Goal: Task Accomplishment & Management: Use online tool/utility

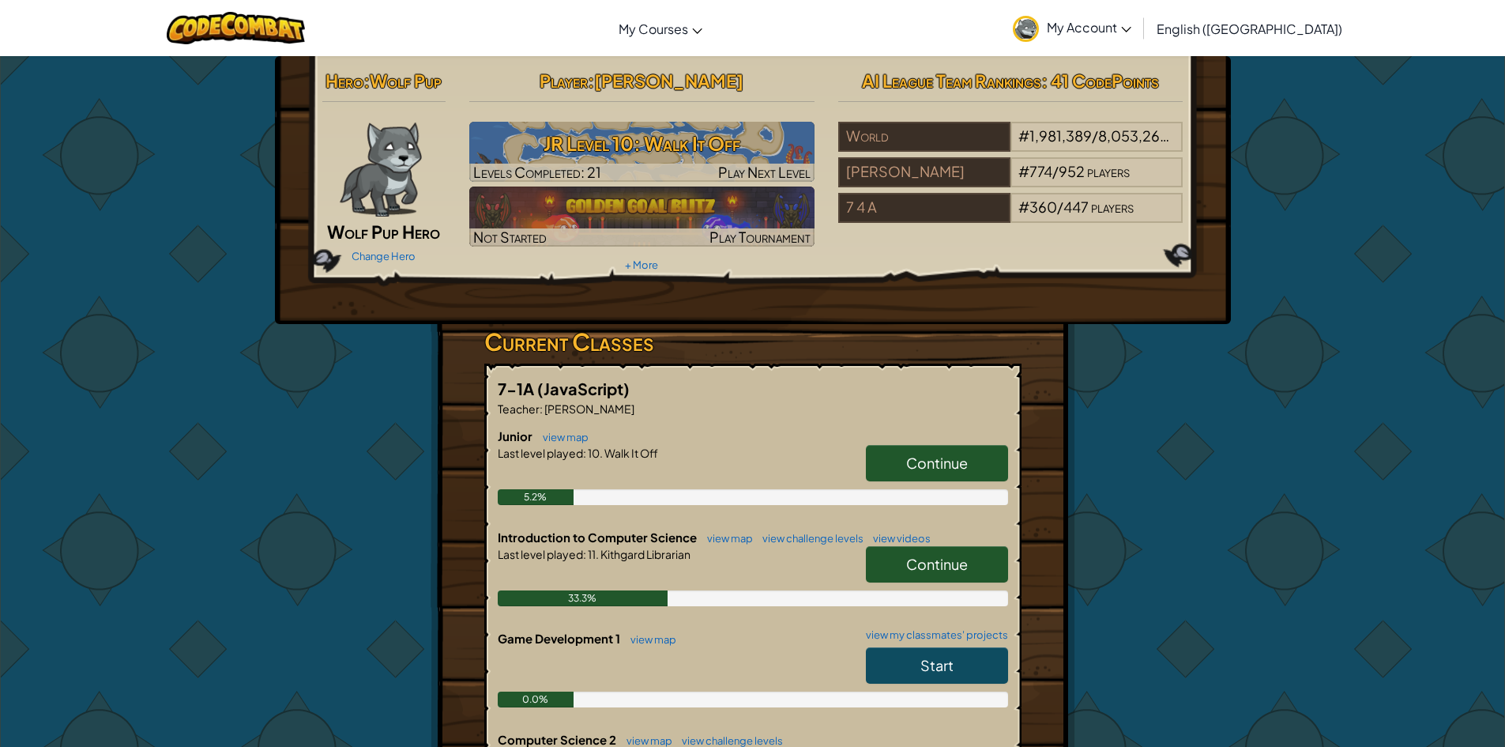
click at [384, 245] on div "Change Hero" at bounding box center [384, 255] width 124 height 25
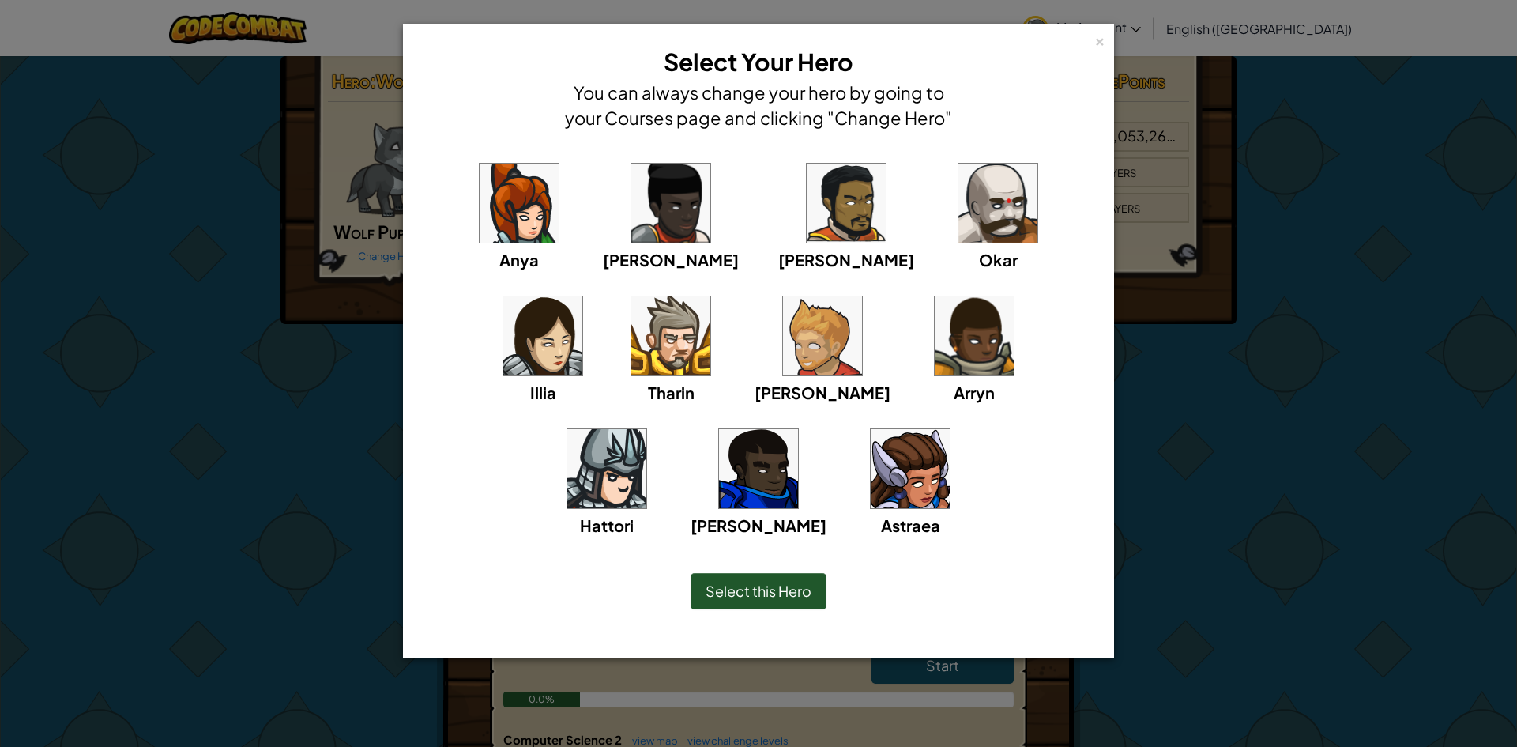
click at [1106, 34] on div "× Select Your Hero You can always change your hero by going to your Courses pag…" at bounding box center [758, 341] width 711 height 634
click at [1094, 40] on div "×" at bounding box center [1099, 39] width 11 height 17
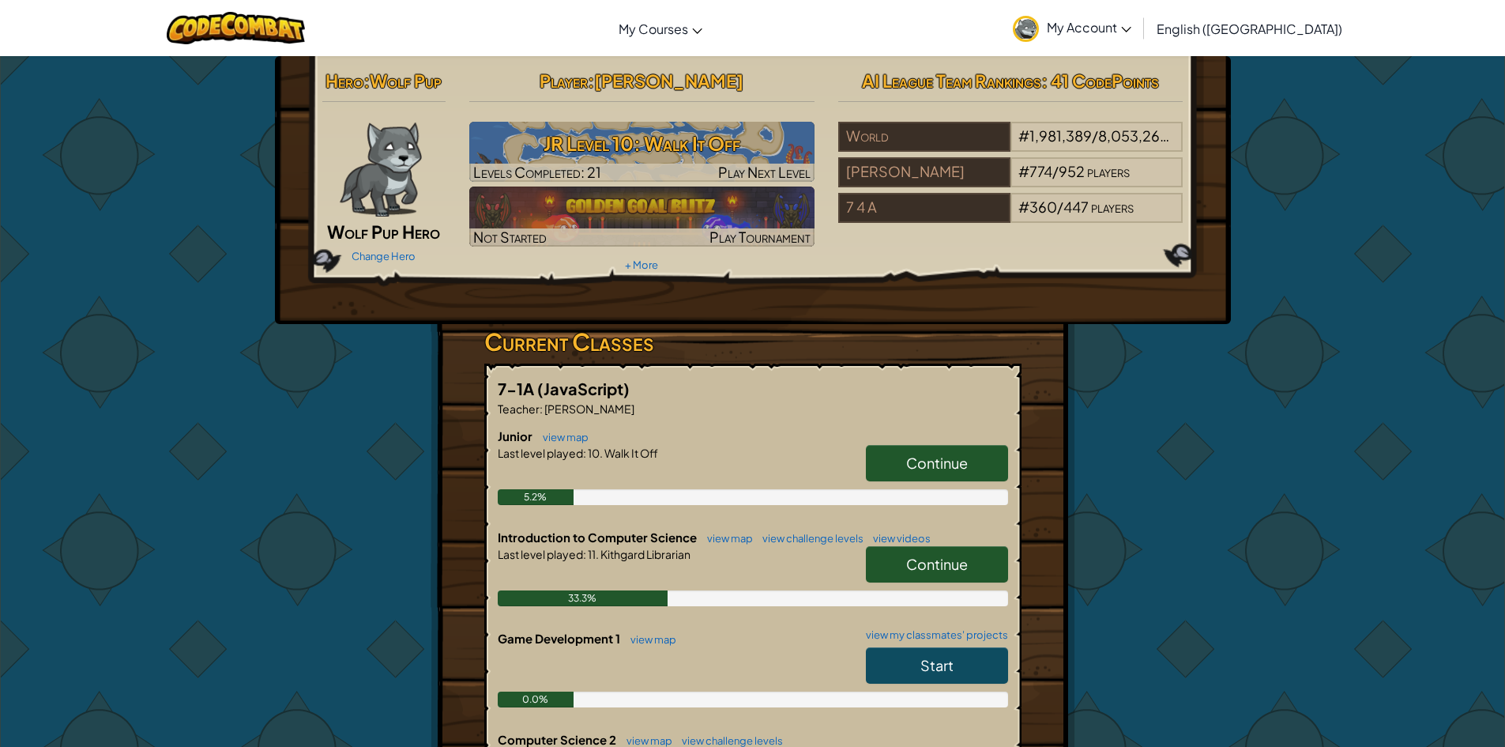
click at [355, 159] on img at bounding box center [380, 169] width 81 height 95
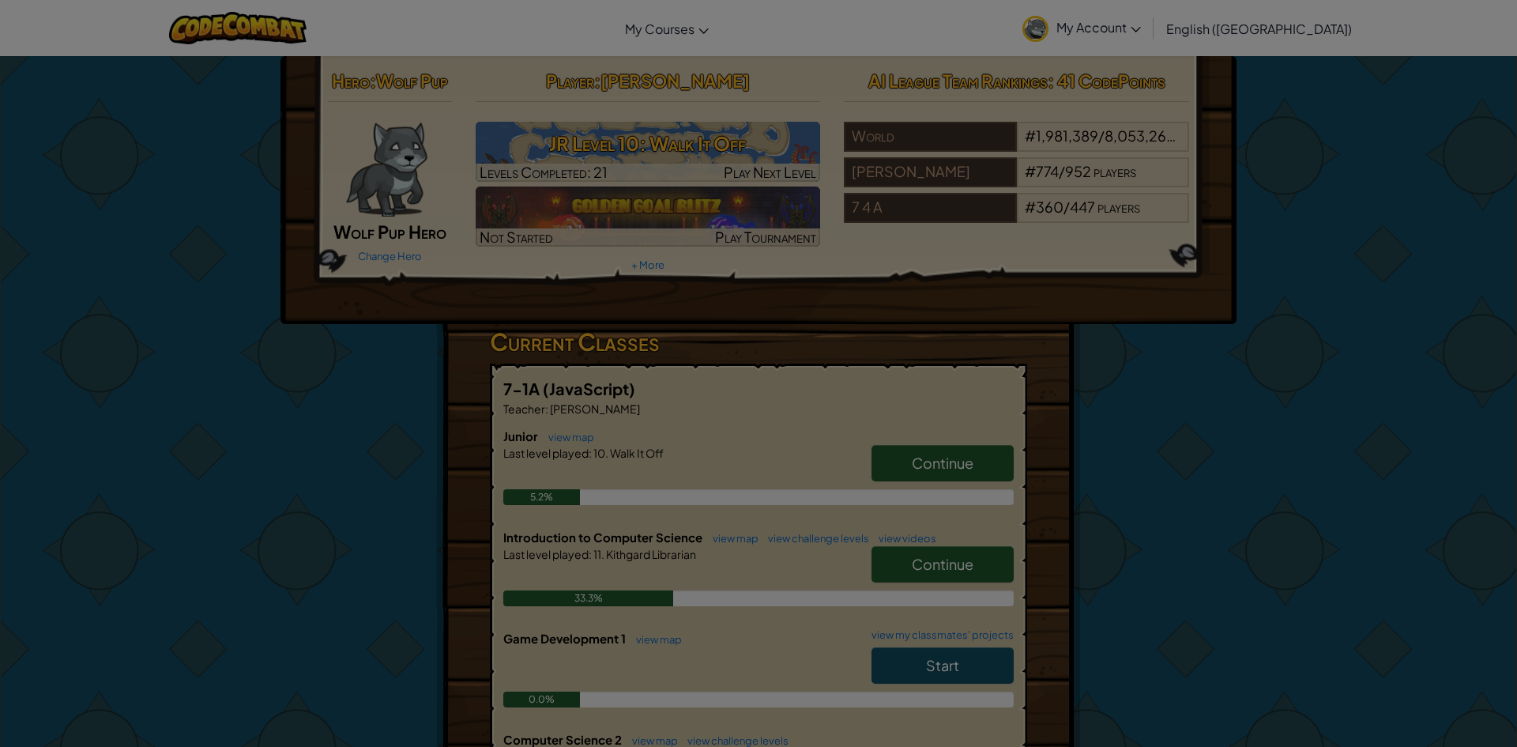
click at [355, 159] on div at bounding box center [758, 373] width 1517 height 747
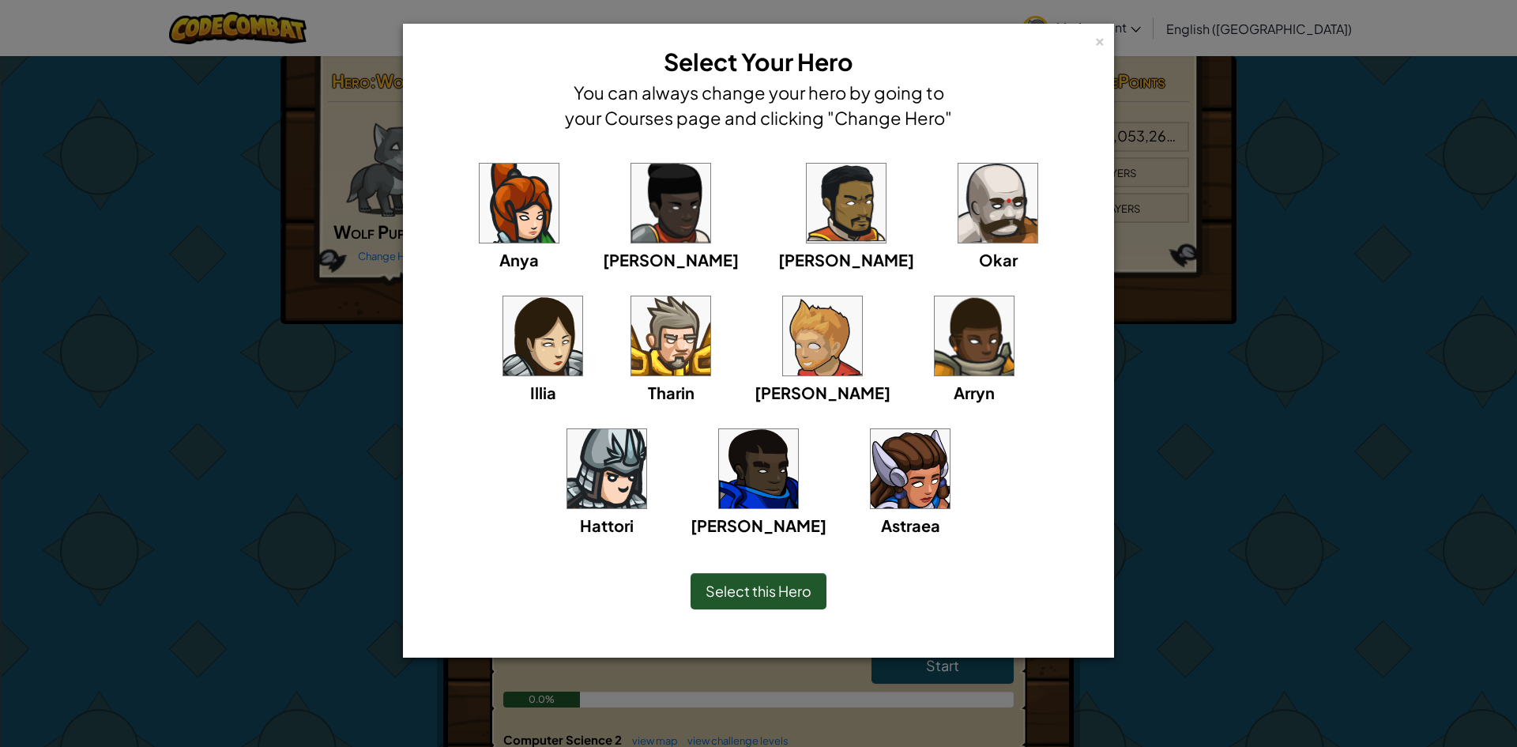
click at [359, 159] on div "× Select Your Hero You can always change your hero by going to your Courses pag…" at bounding box center [758, 373] width 1517 height 747
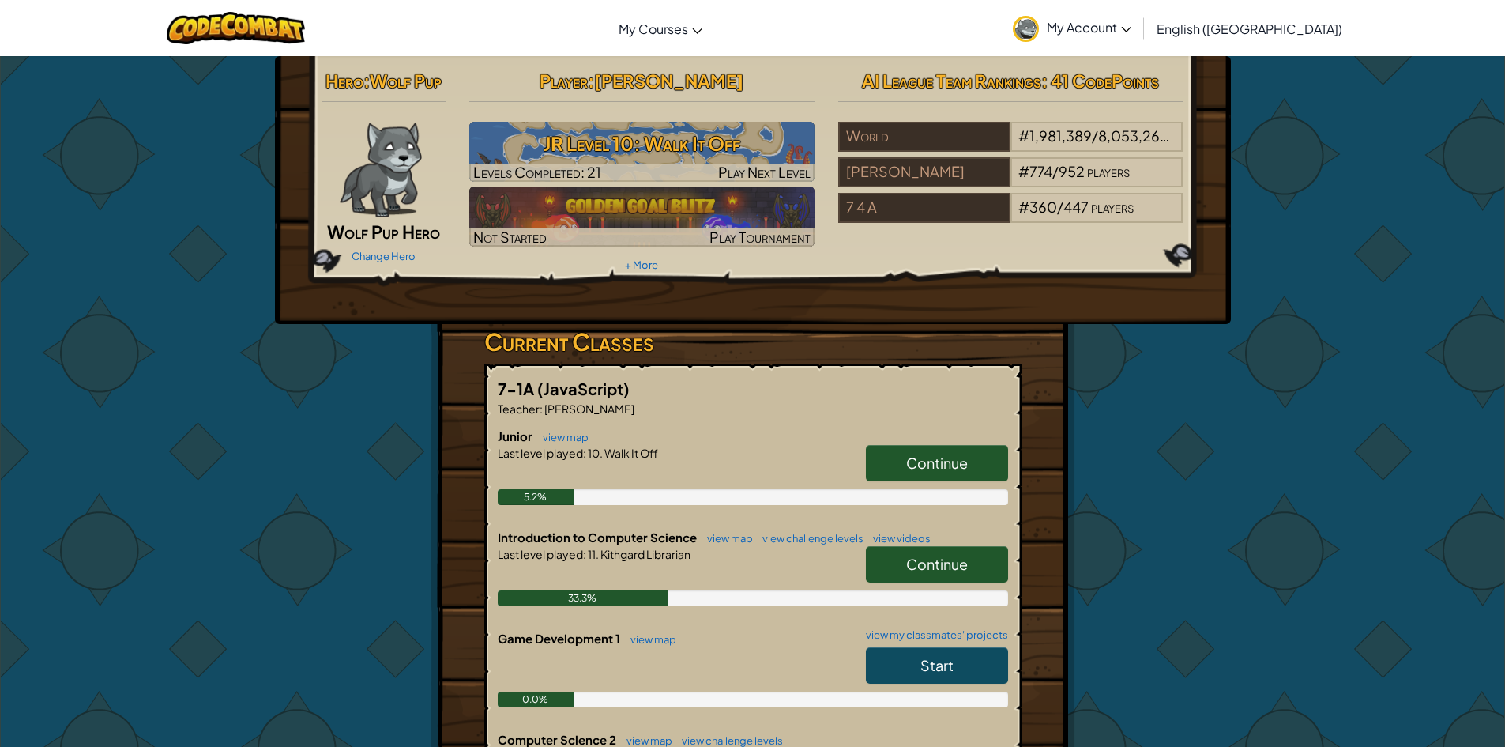
click at [359, 159] on img at bounding box center [380, 169] width 81 height 95
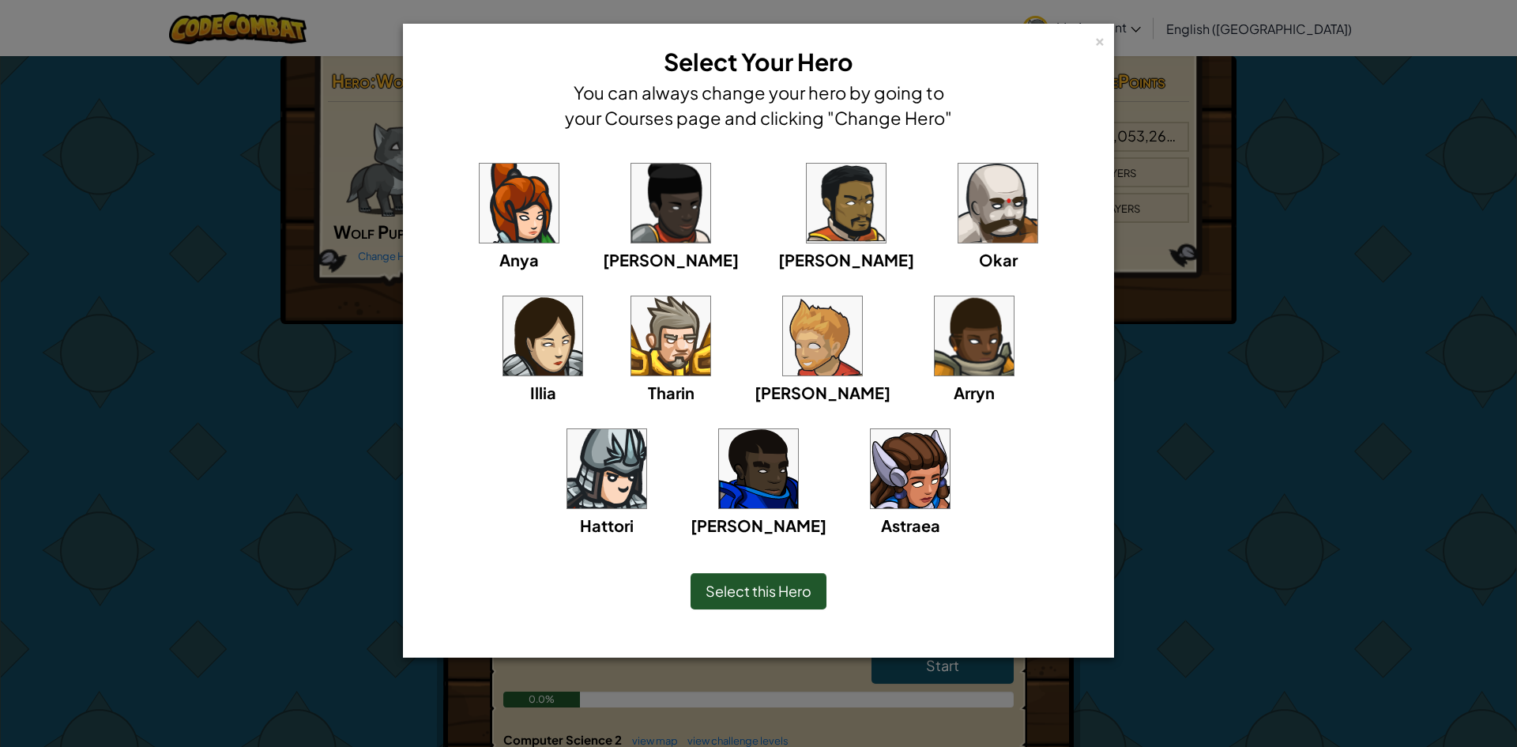
click at [359, 159] on div "× Select Your Hero You can always change your hero by going to your Courses pag…" at bounding box center [758, 373] width 1517 height 747
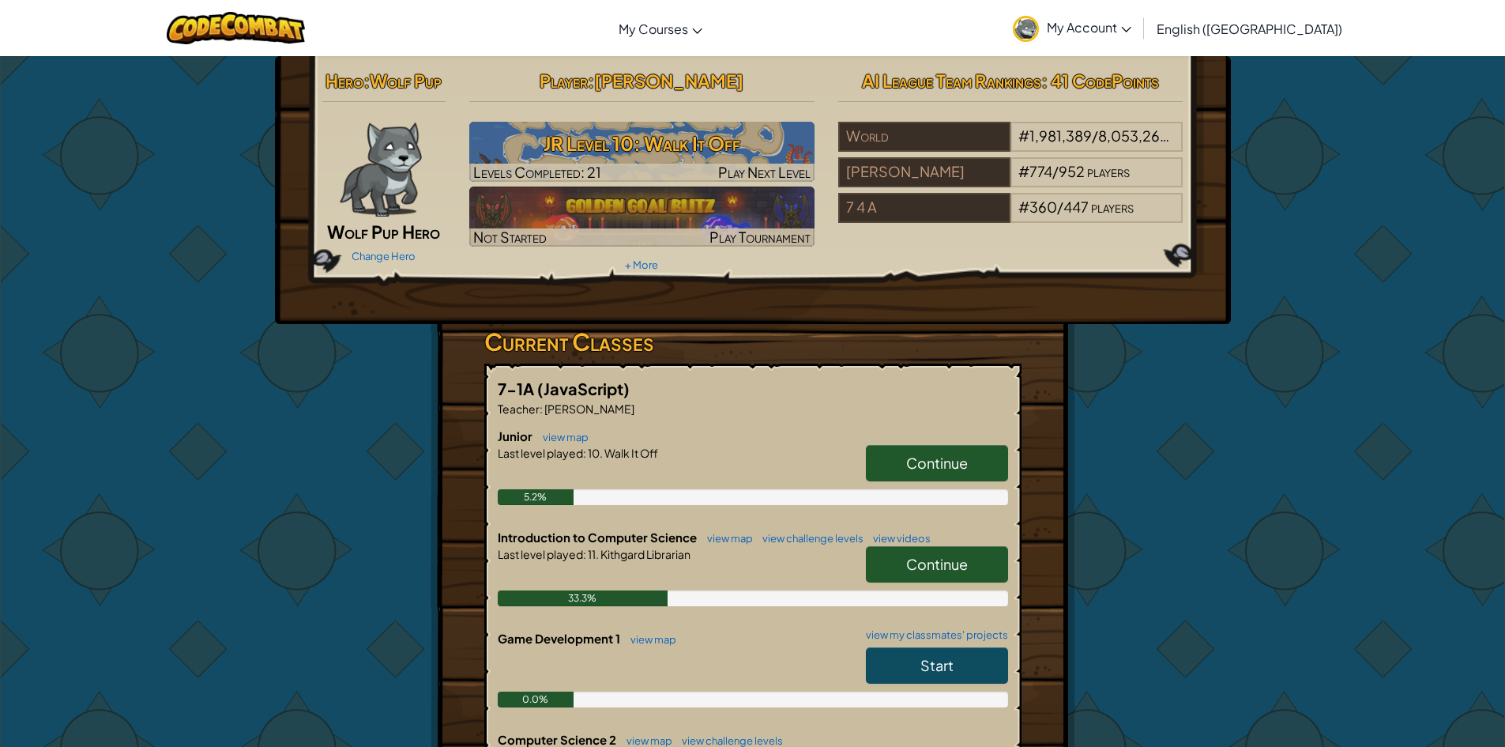
click at [977, 457] on link "Continue" at bounding box center [937, 463] width 142 height 36
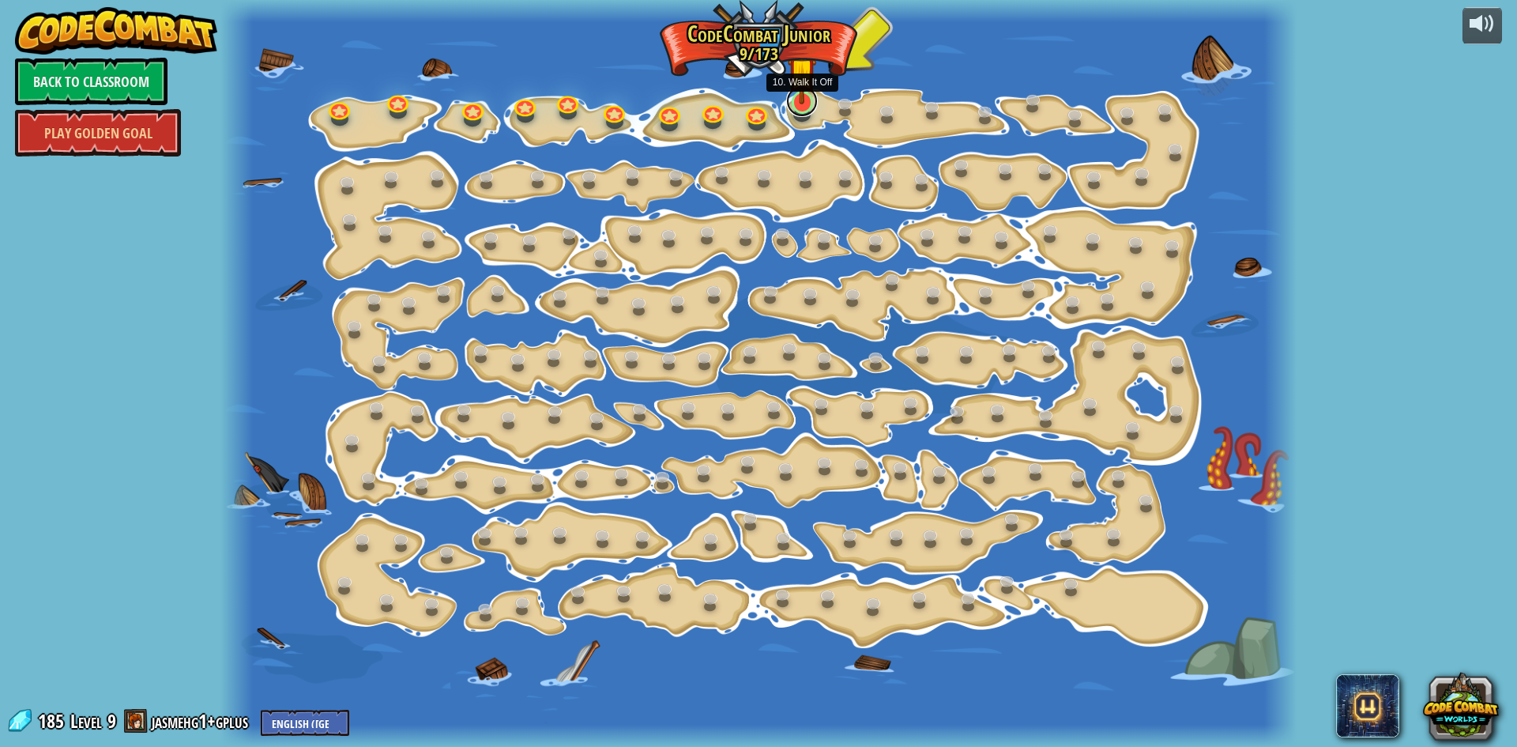
click at [796, 106] on link at bounding box center [802, 101] width 32 height 32
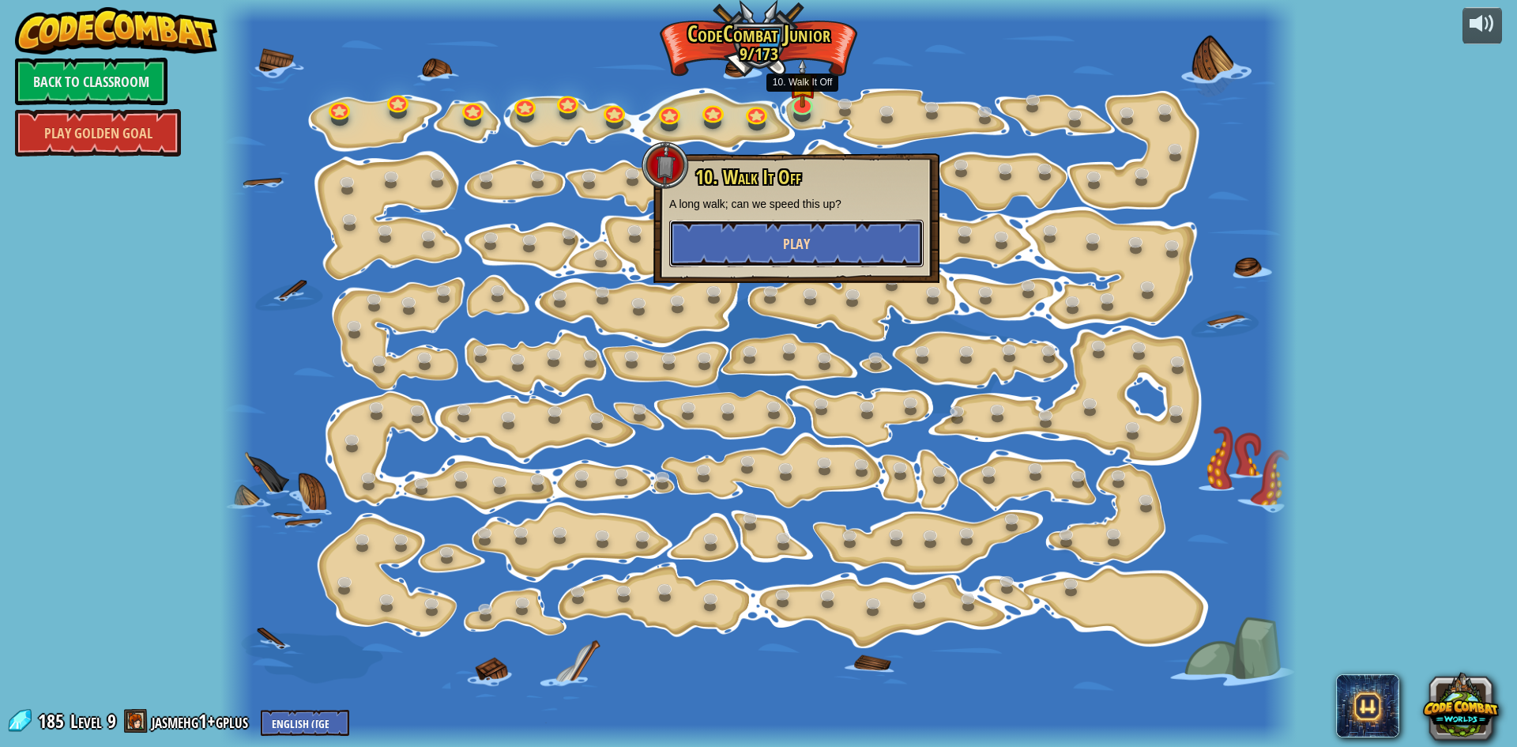
click at [808, 241] on span "Play" at bounding box center [796, 244] width 27 height 20
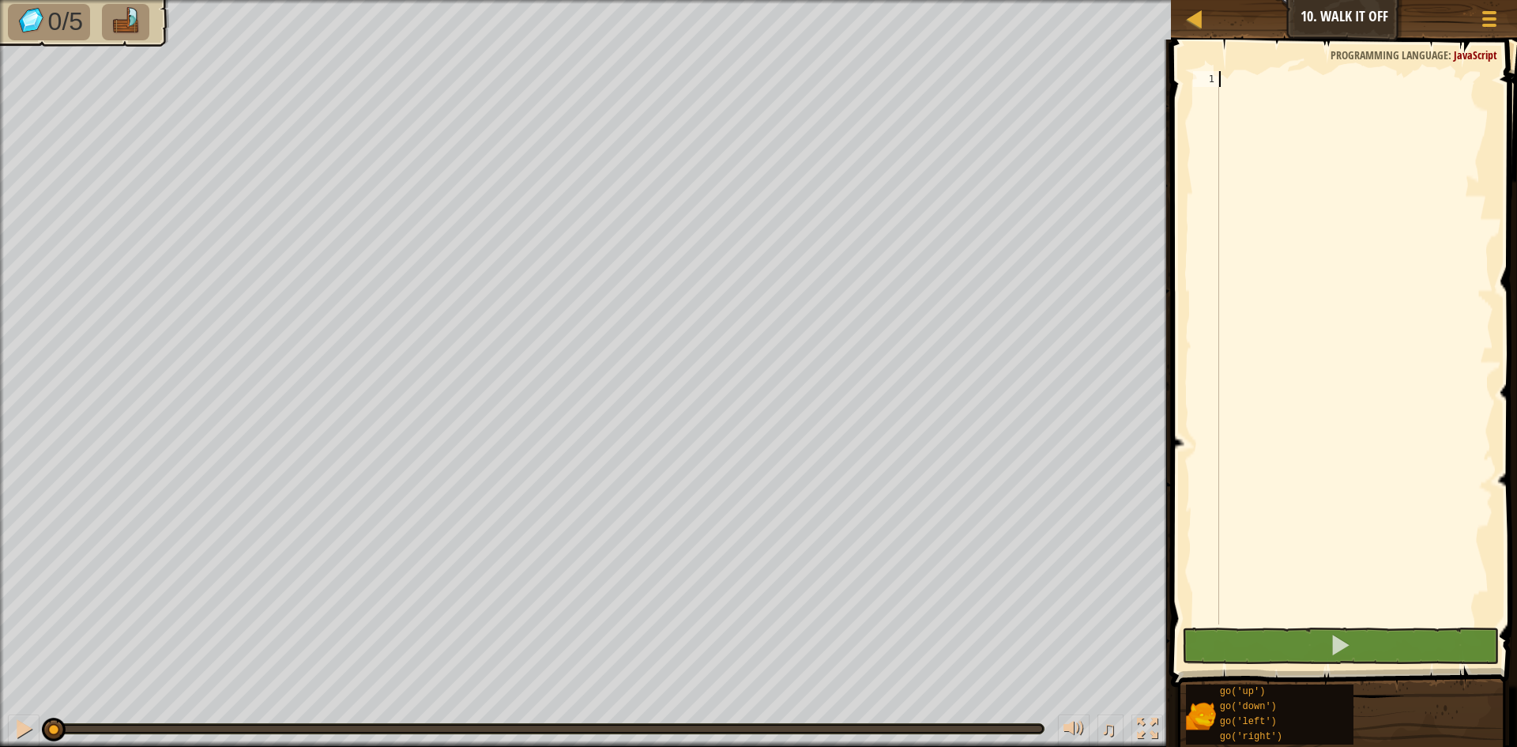
type textarea "g"
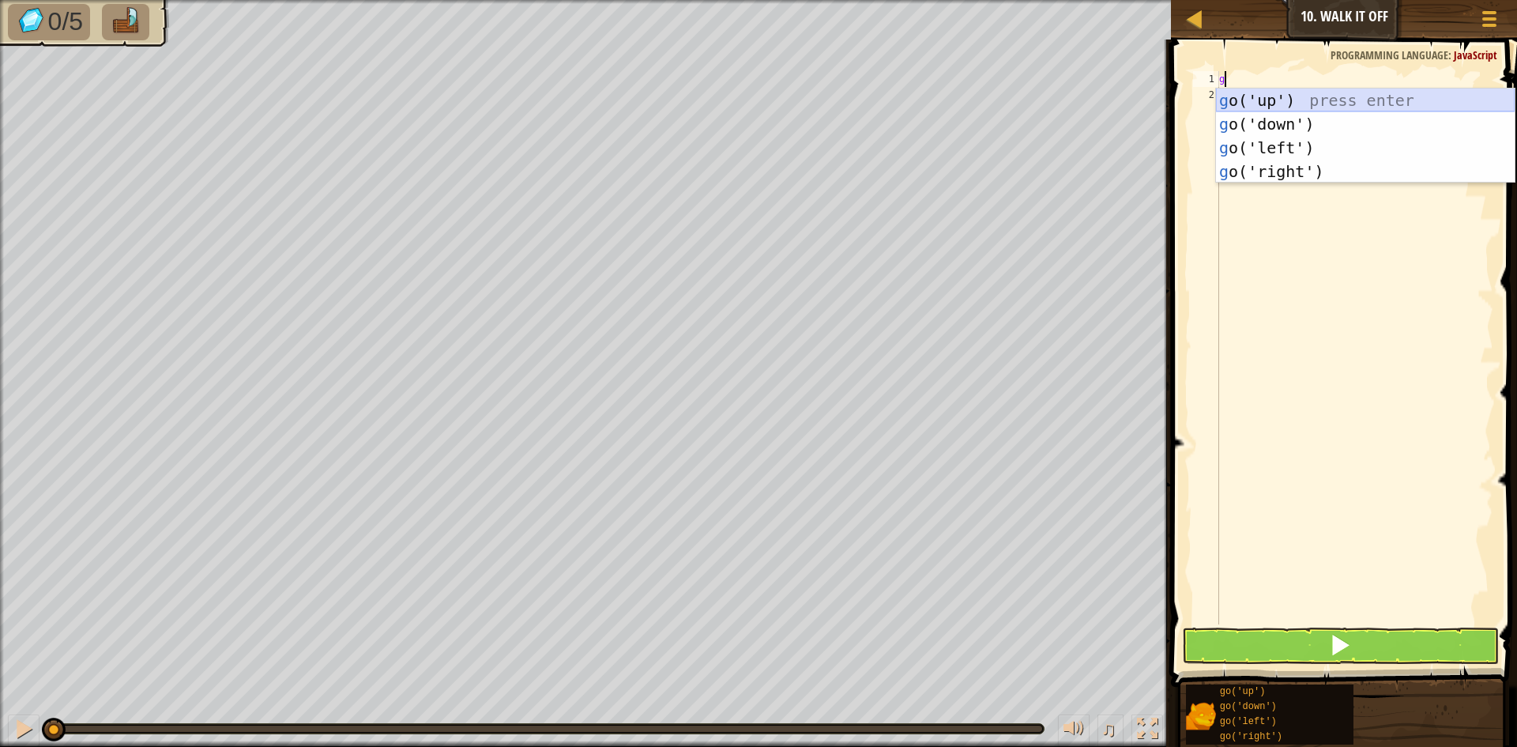
click at [1248, 99] on div "g o('up') press enter g o('down') press enter g o('left') press enter g o('righ…" at bounding box center [1365, 159] width 299 height 142
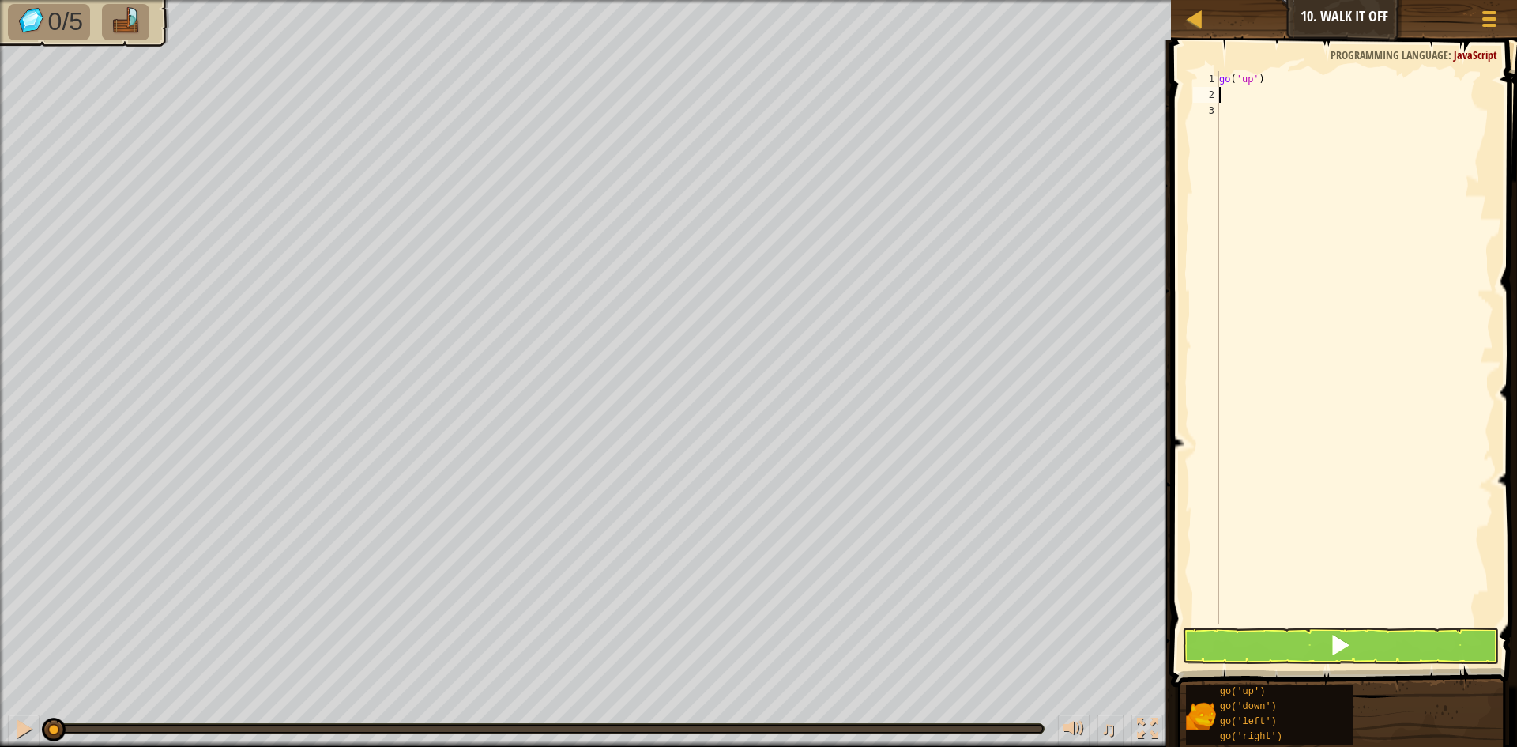
click at [1228, 100] on div "go ( 'up' )" at bounding box center [1354, 363] width 277 height 585
type textarea "g"
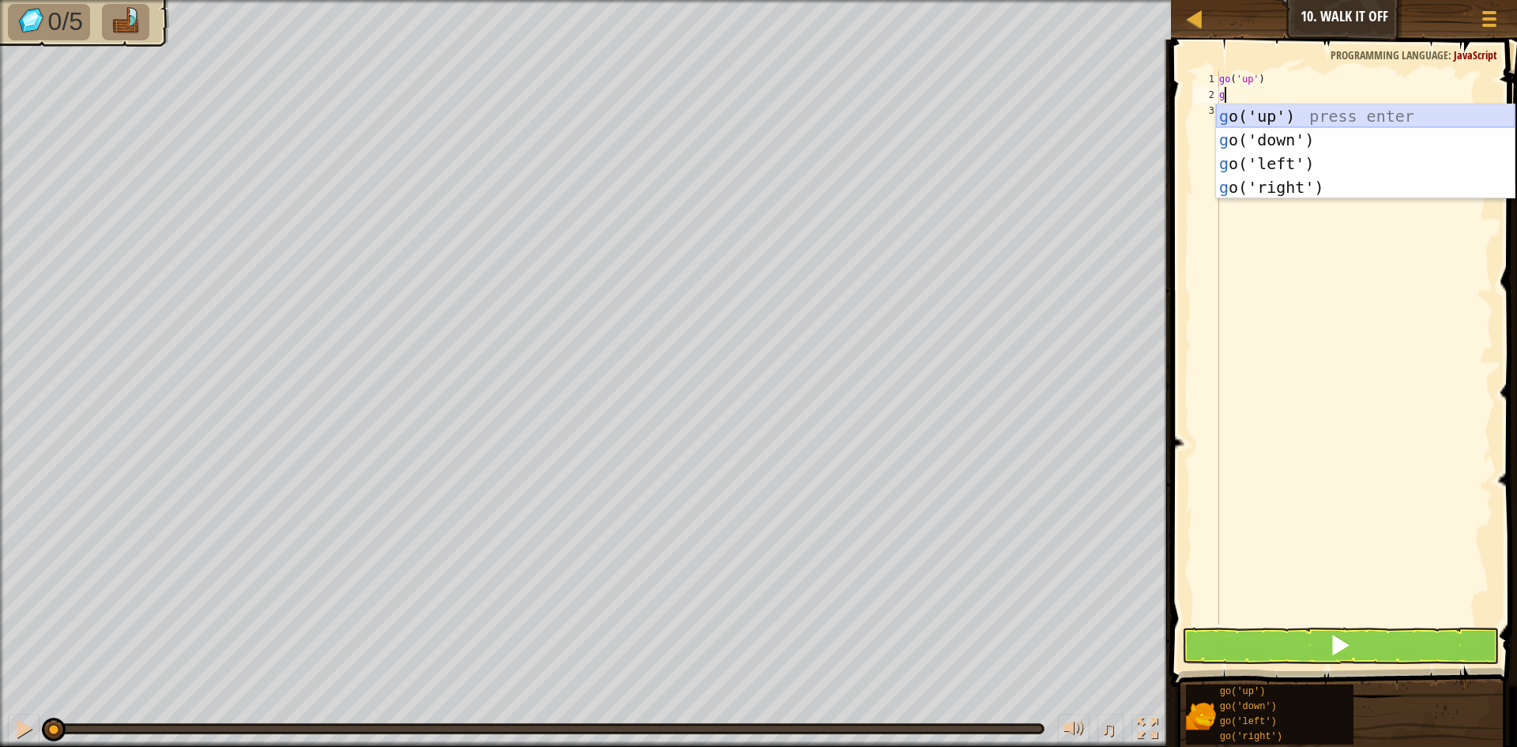
click at [1265, 115] on div "g o('up') press enter g o('down') press enter g o('left') press enter g o('righ…" at bounding box center [1365, 175] width 299 height 142
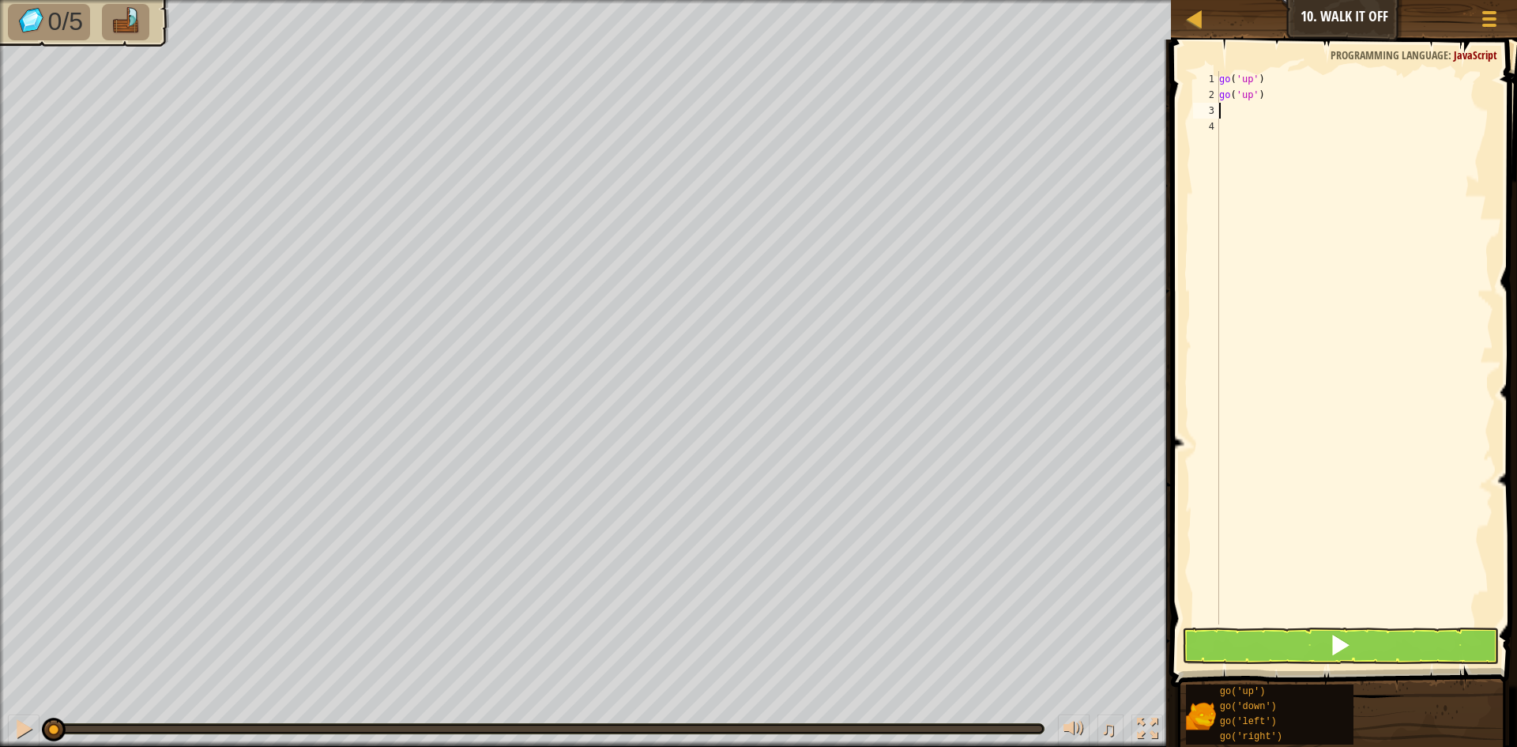
type textarea "g"
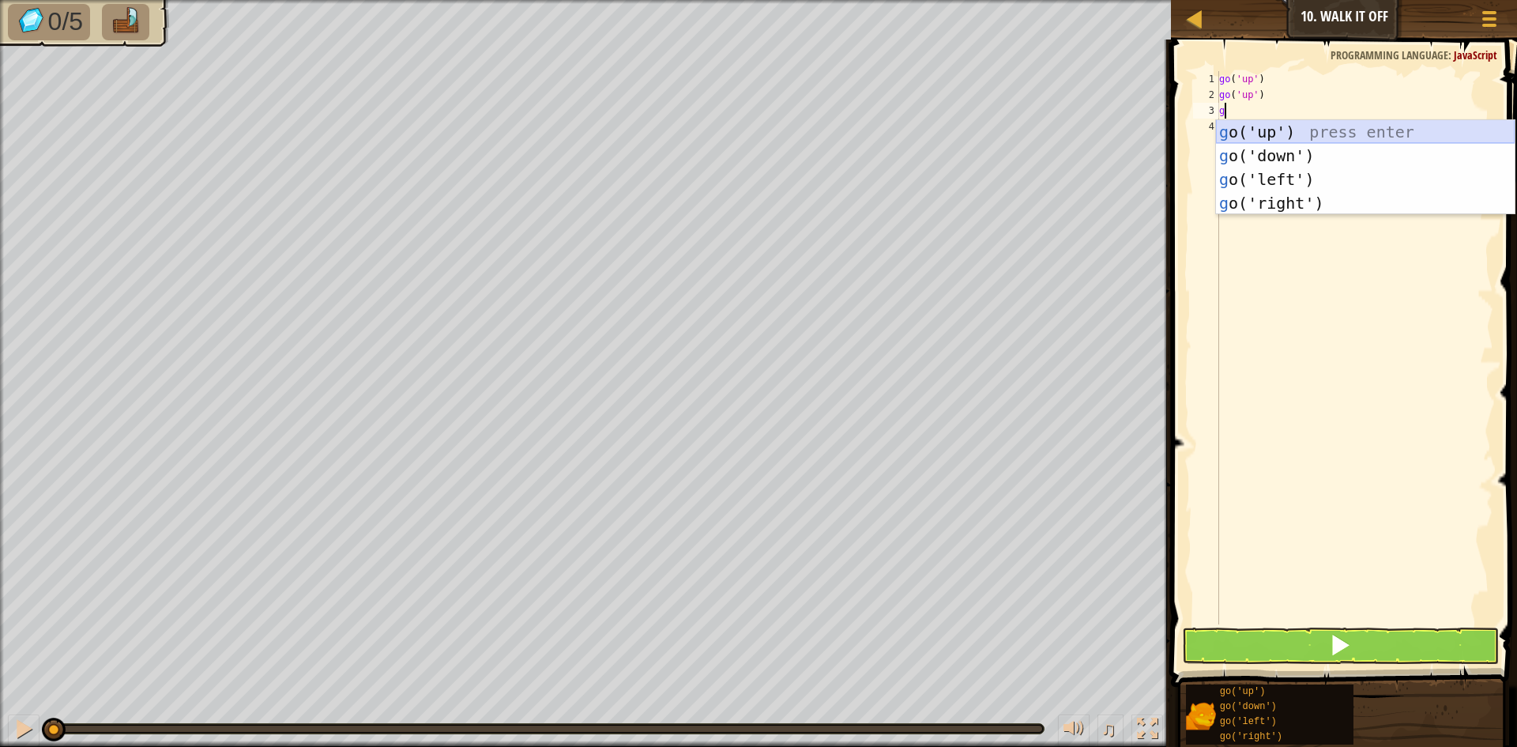
click at [1253, 129] on div "g o('up') press enter g o('down') press enter g o('left') press enter g o('righ…" at bounding box center [1365, 191] width 299 height 142
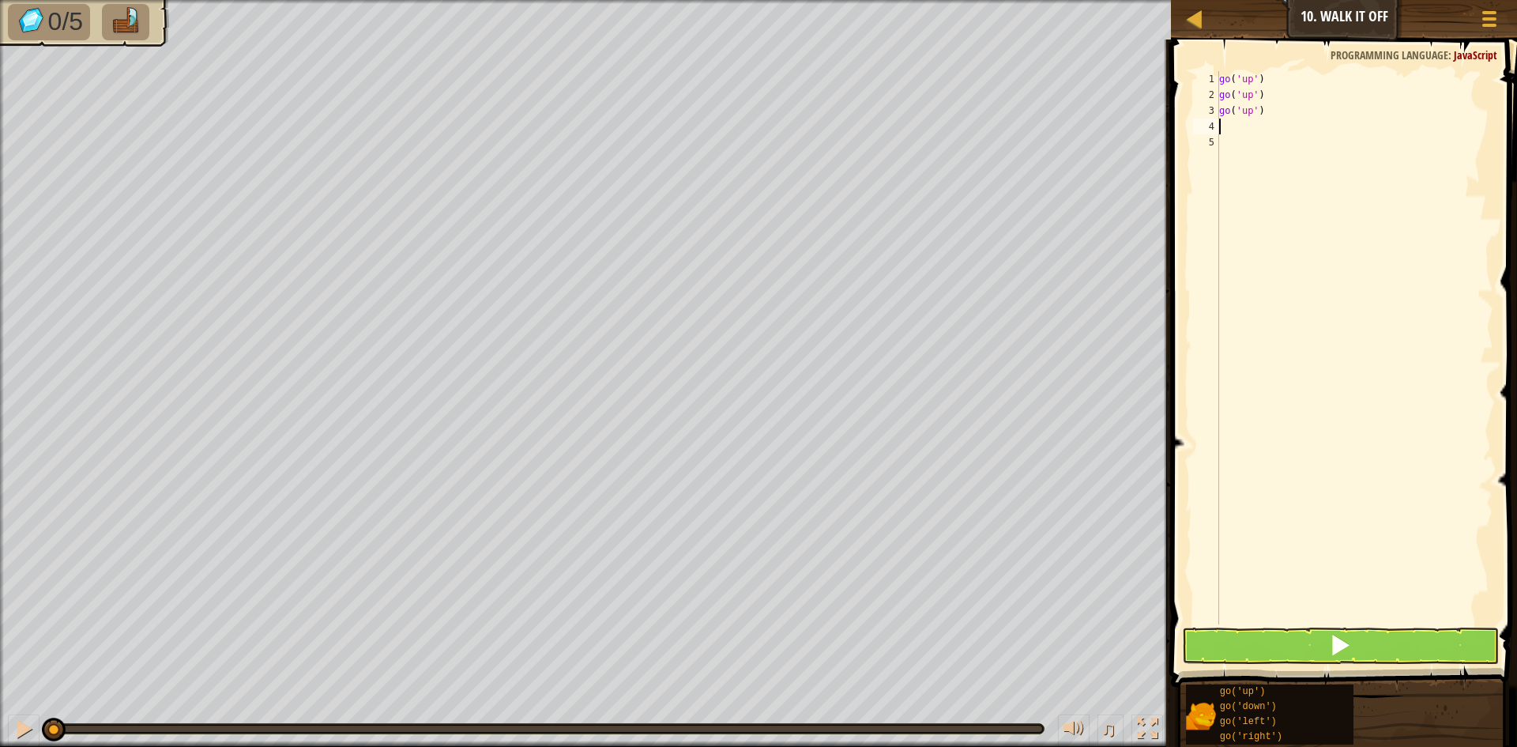
type textarea "g"
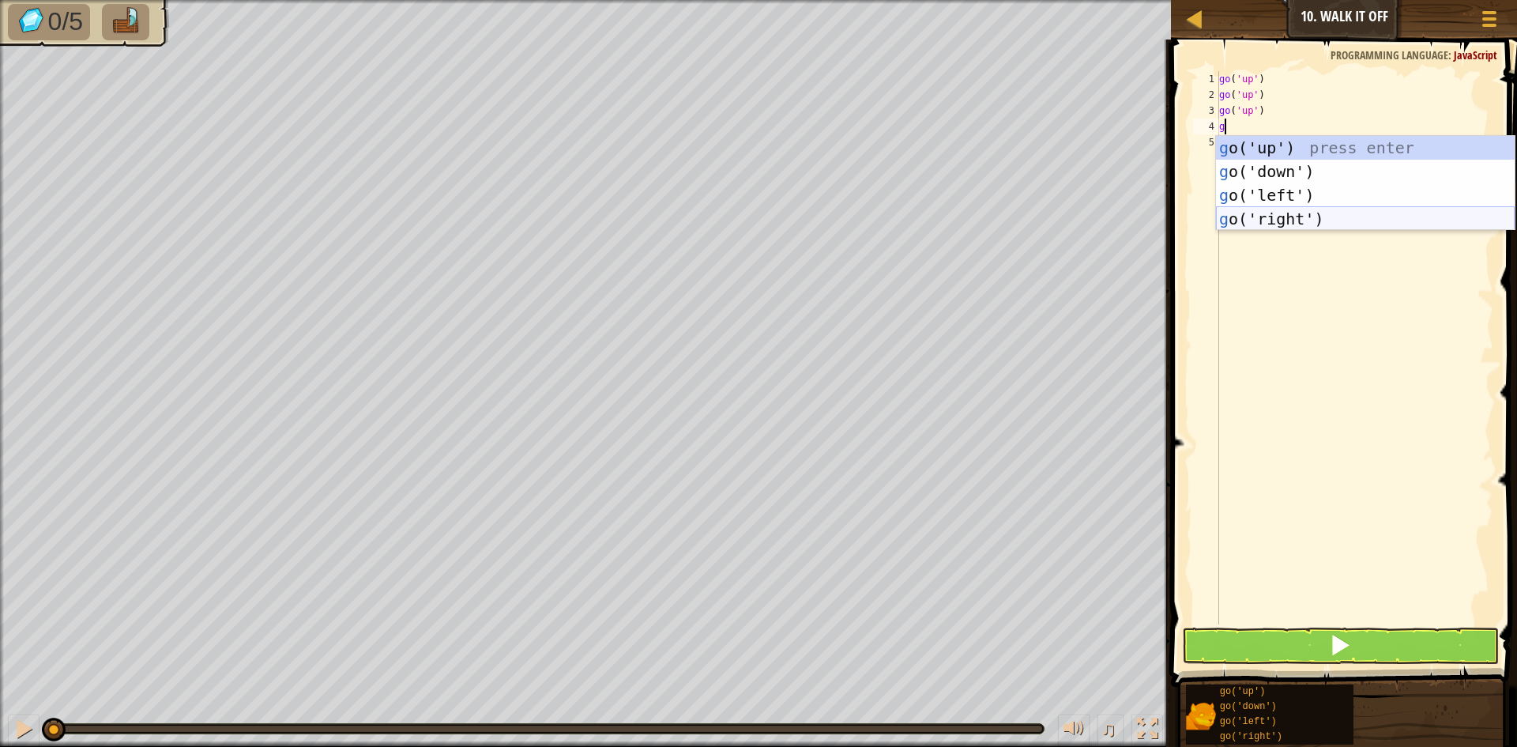
click at [1308, 213] on div "g o('up') press enter g o('down') press enter g o('left') press enter g o('righ…" at bounding box center [1365, 207] width 299 height 142
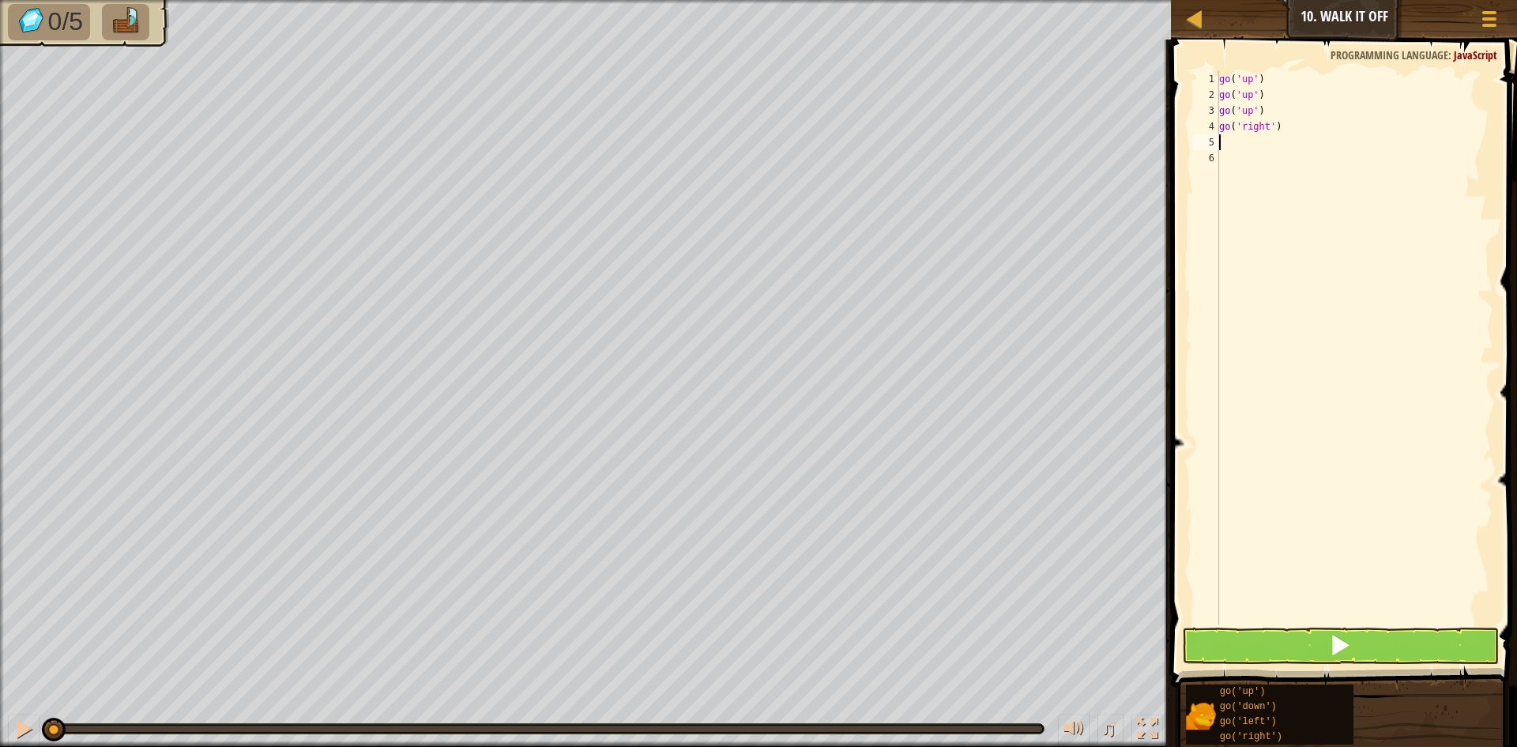
type textarea "g"
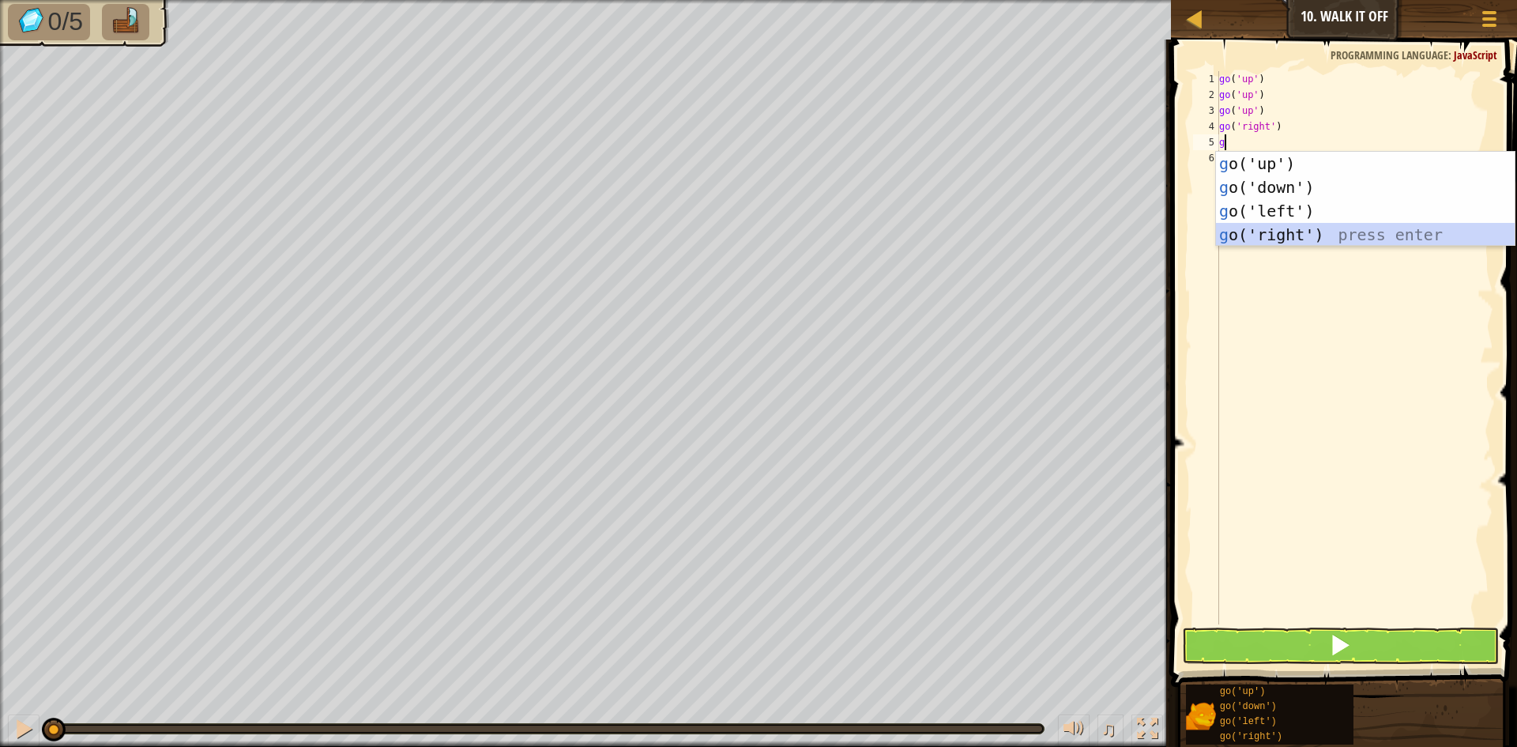
click at [1286, 232] on div "g o('up') press enter g o('down') press enter g o('left') press enter g o('righ…" at bounding box center [1365, 223] width 299 height 142
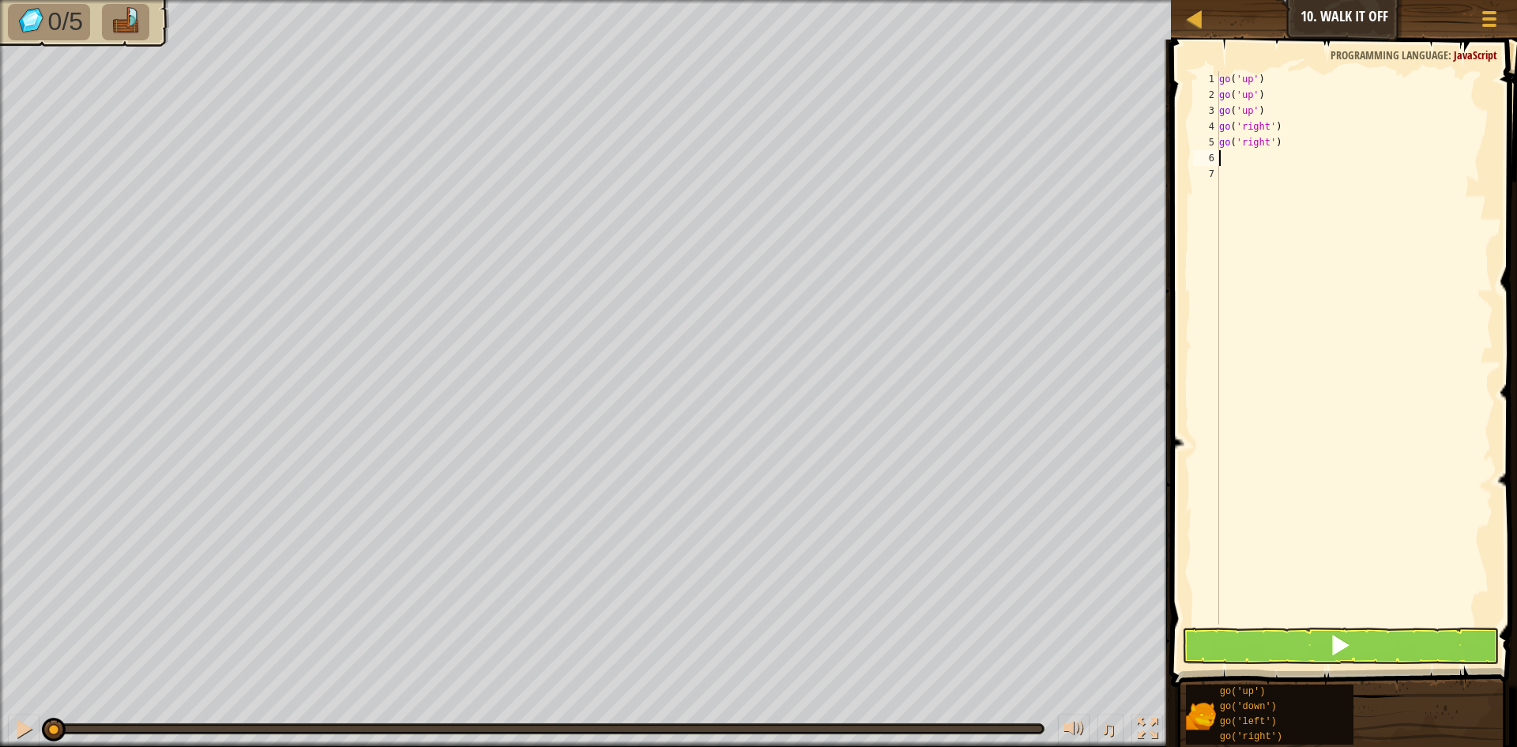
type textarea "g"
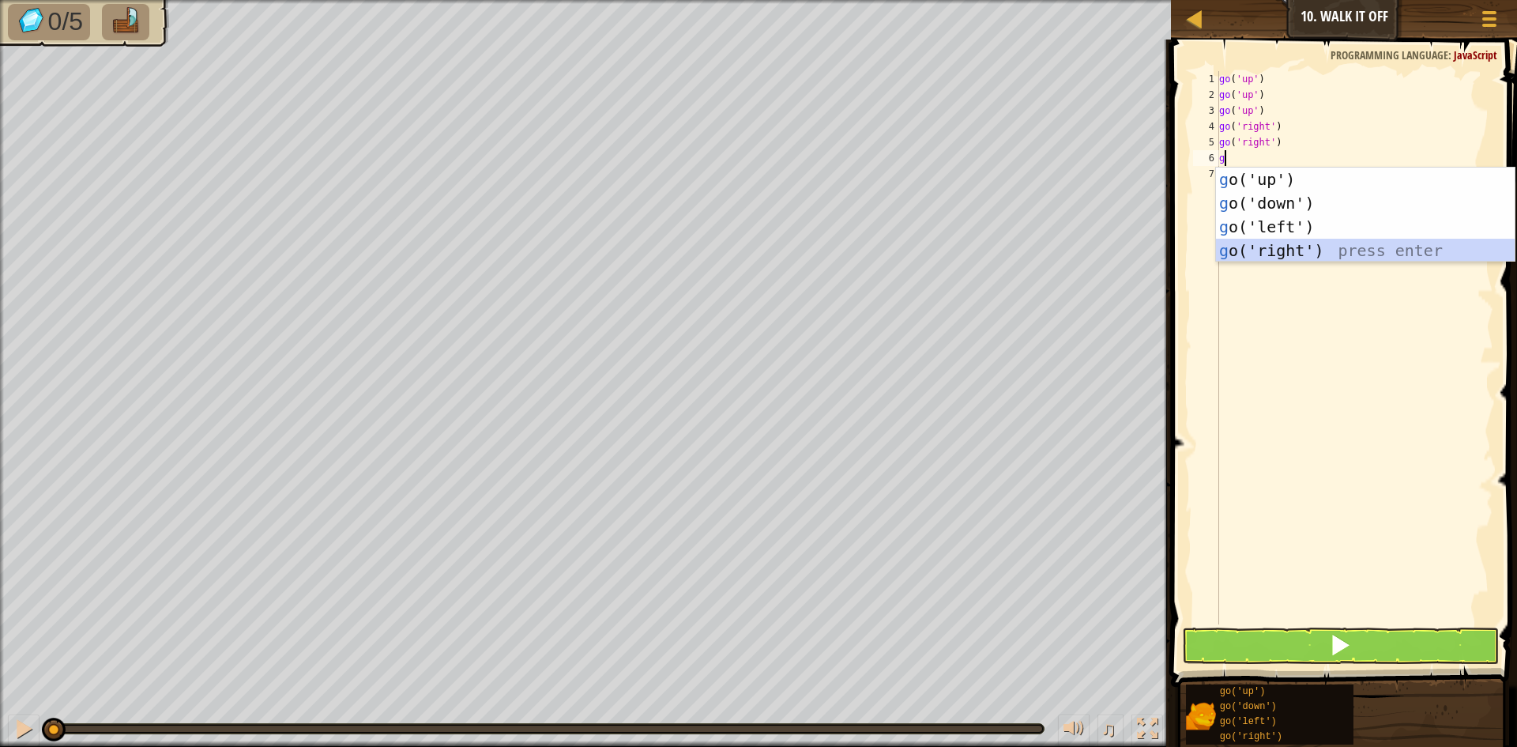
click at [1286, 248] on div "g o('up') press enter g o('down') press enter g o('left') press enter g o('righ…" at bounding box center [1365, 239] width 299 height 142
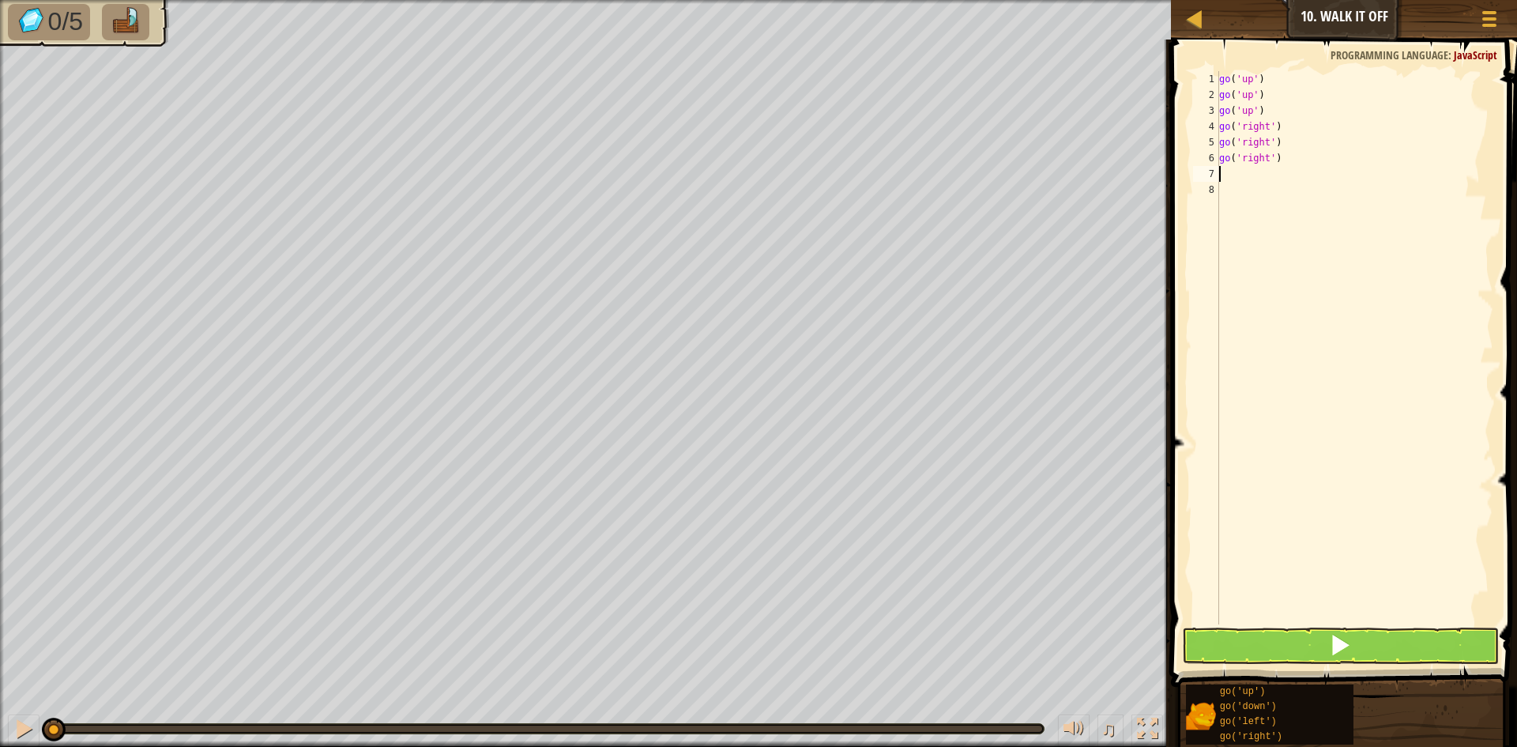
type textarea "g"
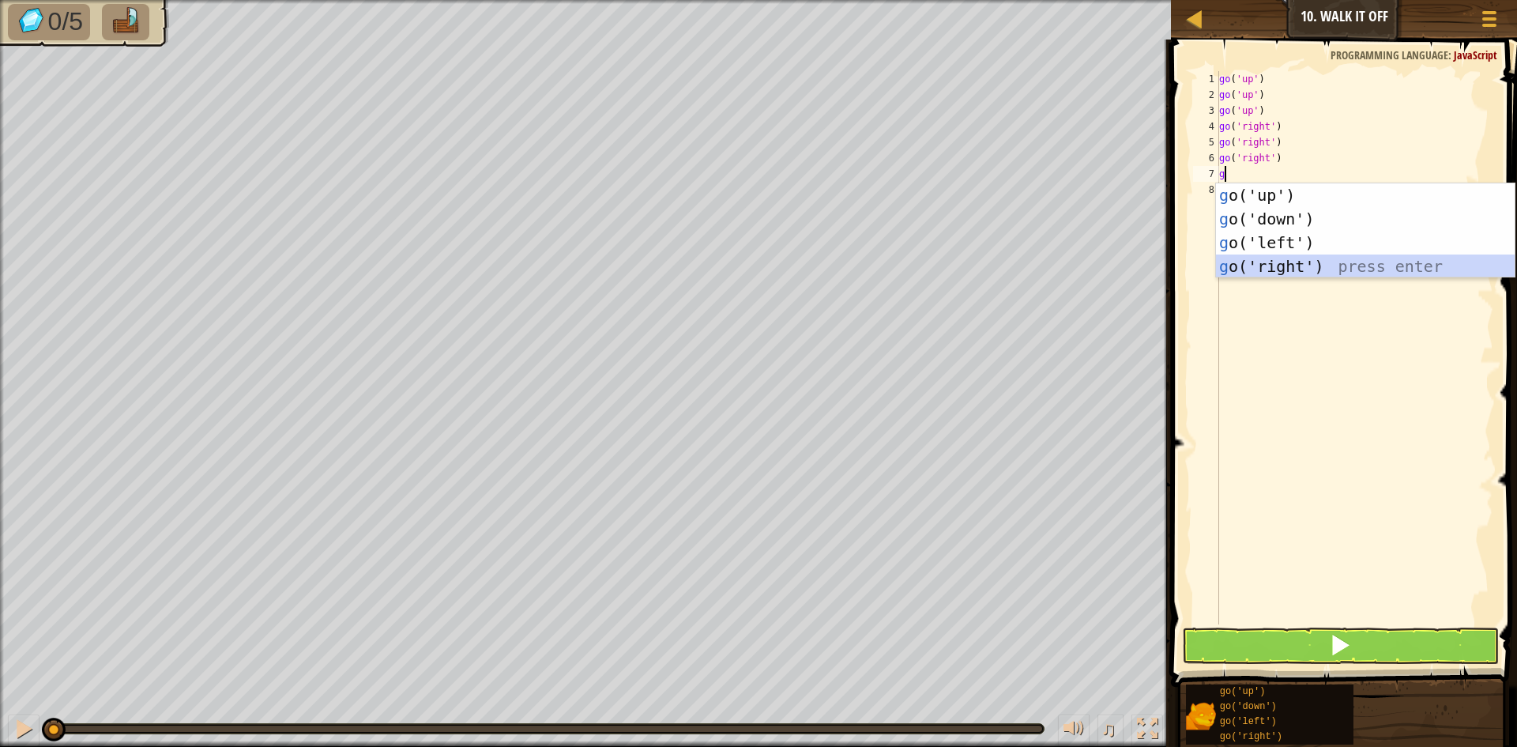
click at [1286, 257] on div "g o('up') press enter g o('down') press enter g o('left') press enter g o('righ…" at bounding box center [1365, 254] width 299 height 142
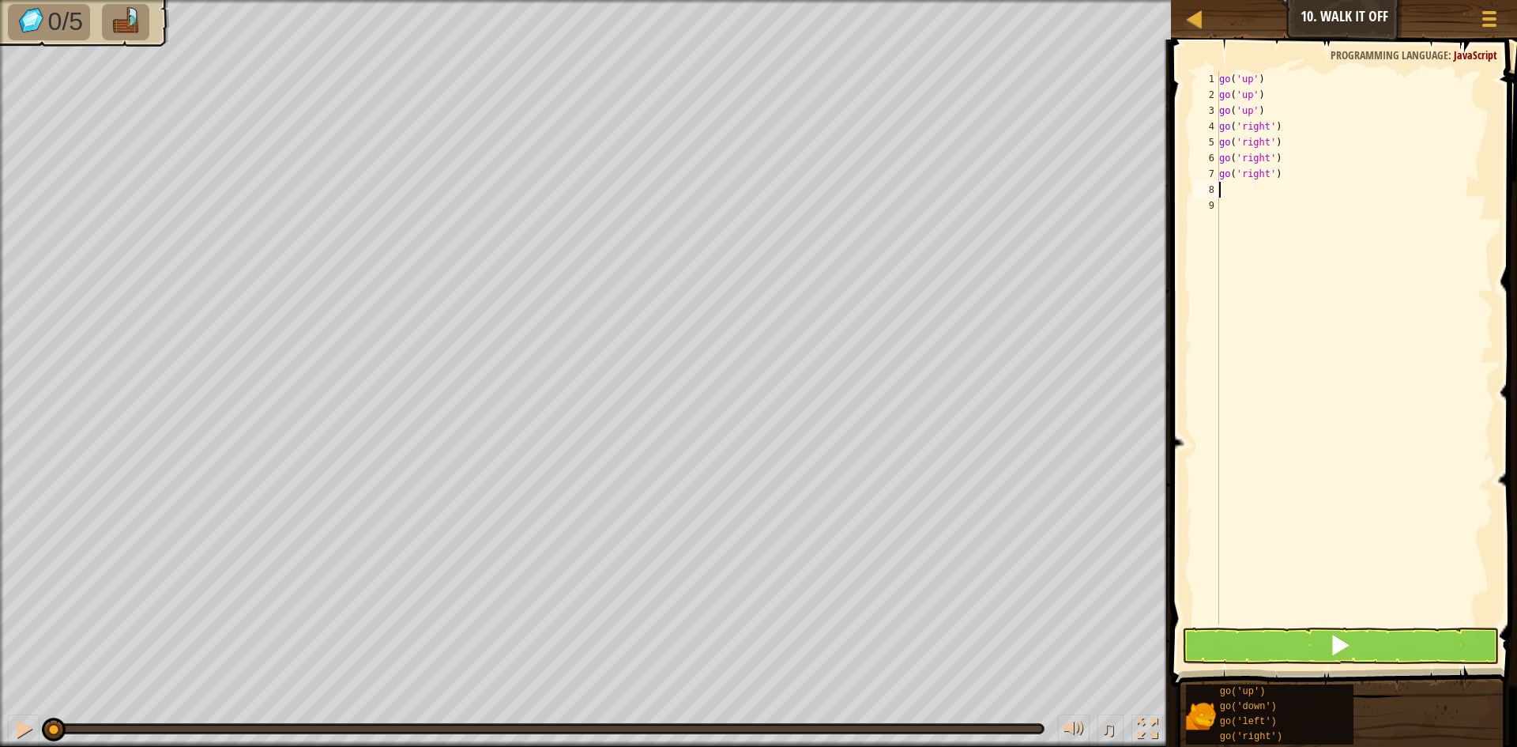
type textarea "g"
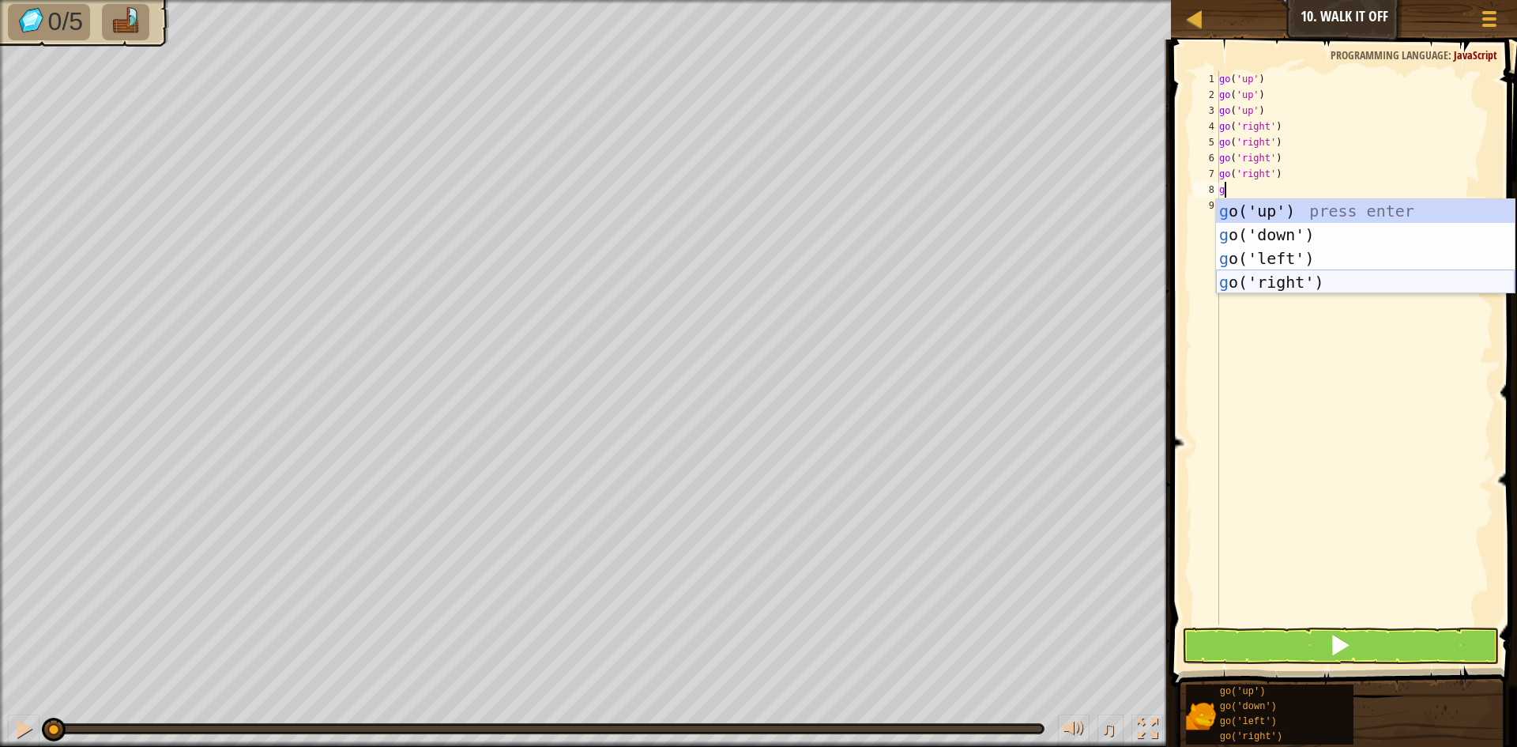
click at [1271, 277] on div "g o('up') press enter g o('down') press enter g o('left') press enter g o('righ…" at bounding box center [1365, 270] width 299 height 142
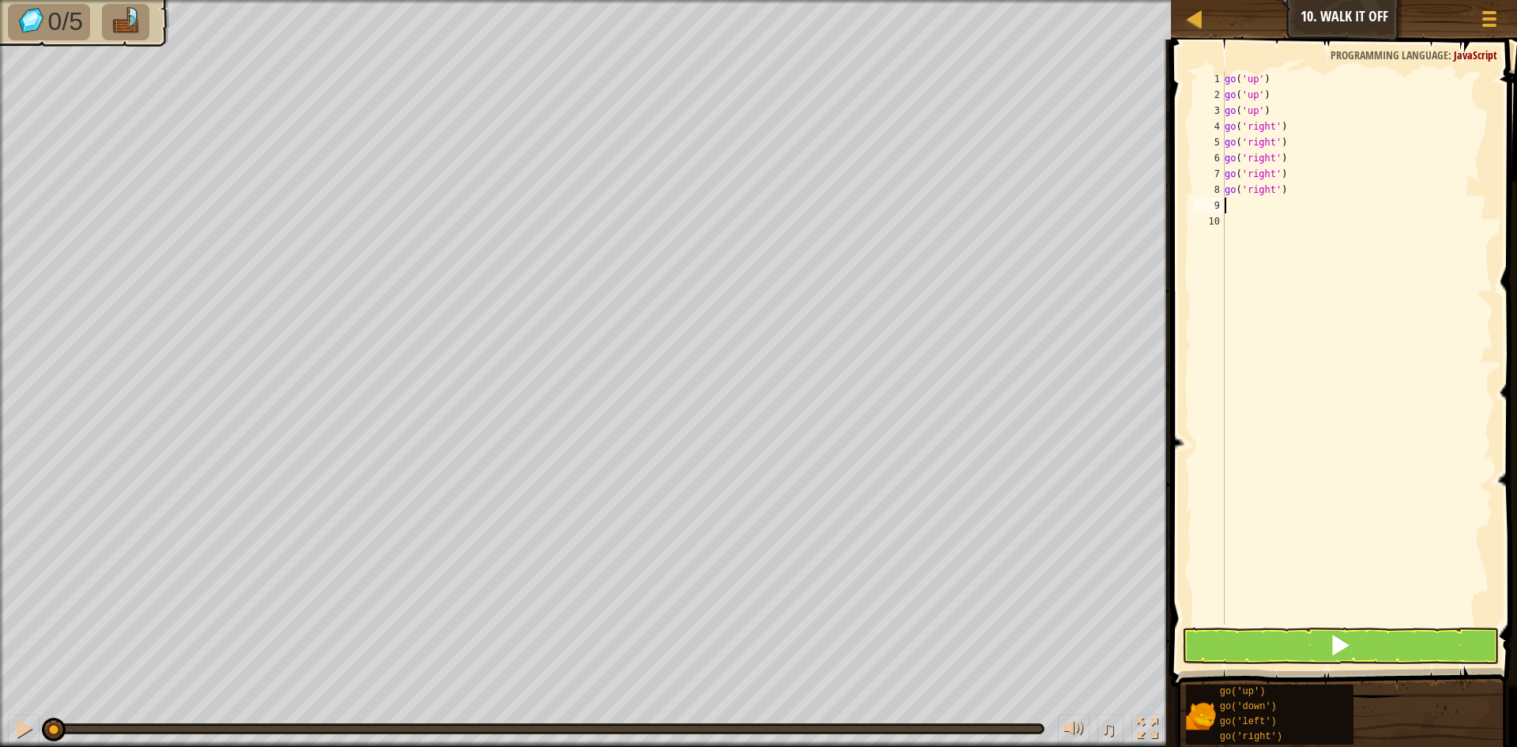
type textarea "g"
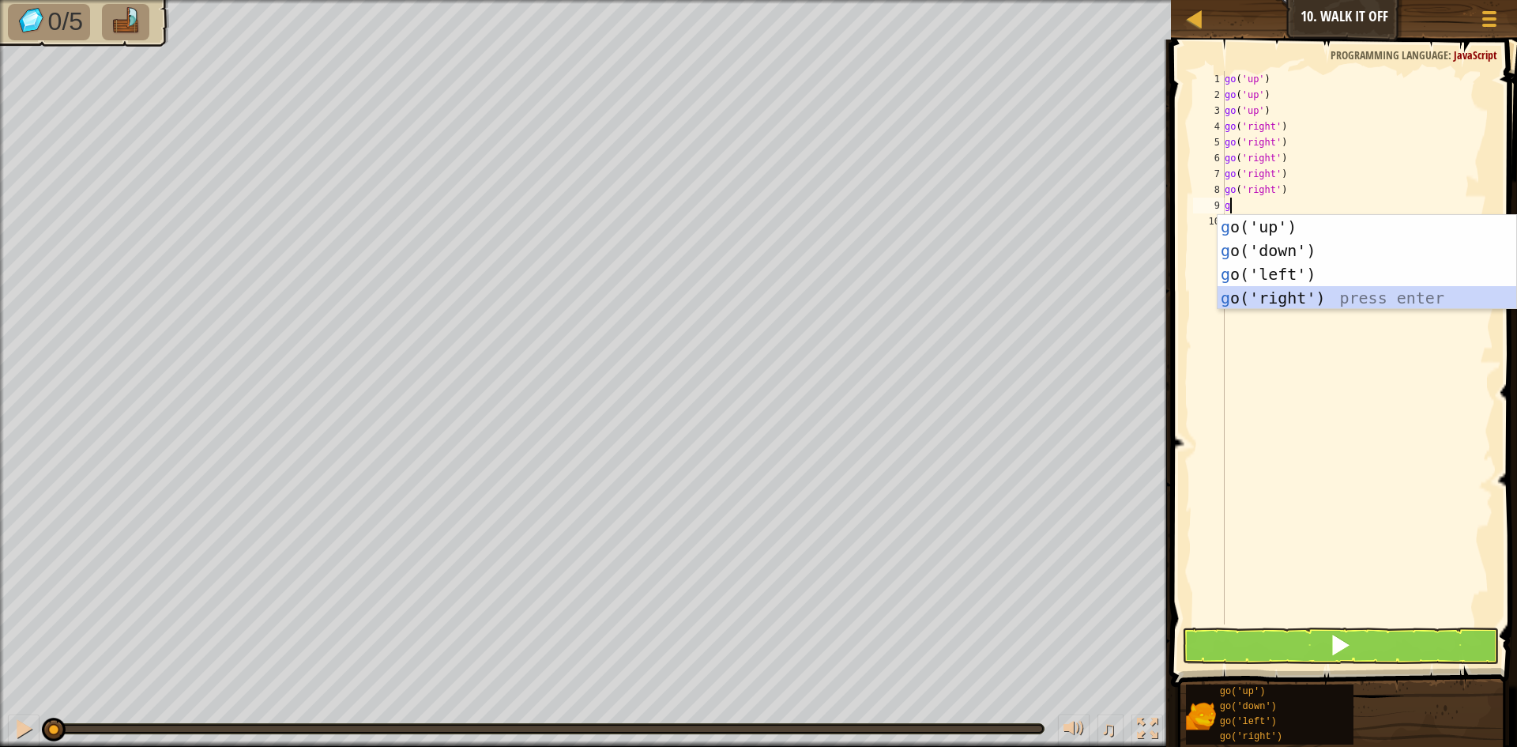
click at [1269, 292] on div "g o('up') press enter g o('down') press enter g o('left') press enter g o('righ…" at bounding box center [1367, 286] width 299 height 142
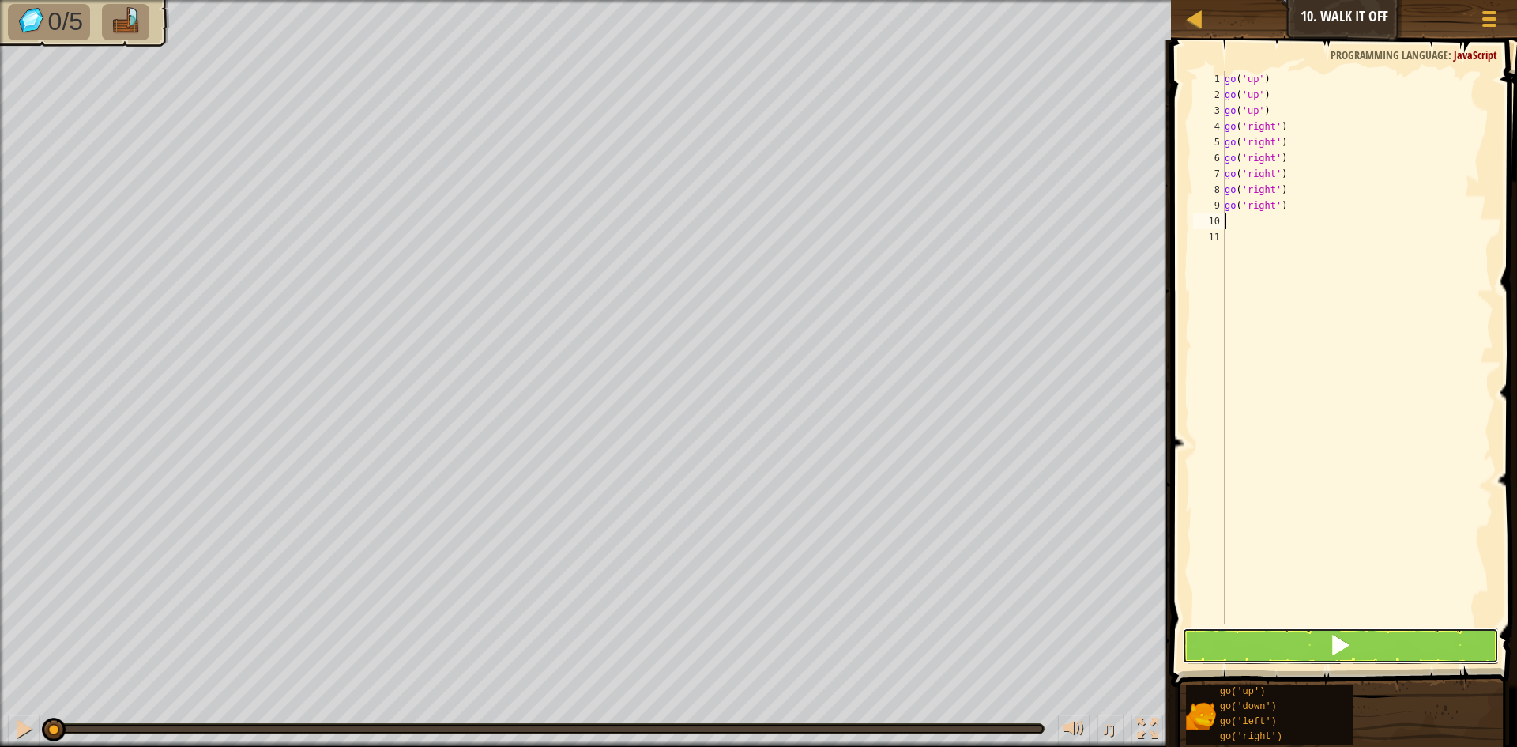
click at [1280, 647] on button at bounding box center [1340, 645] width 317 height 36
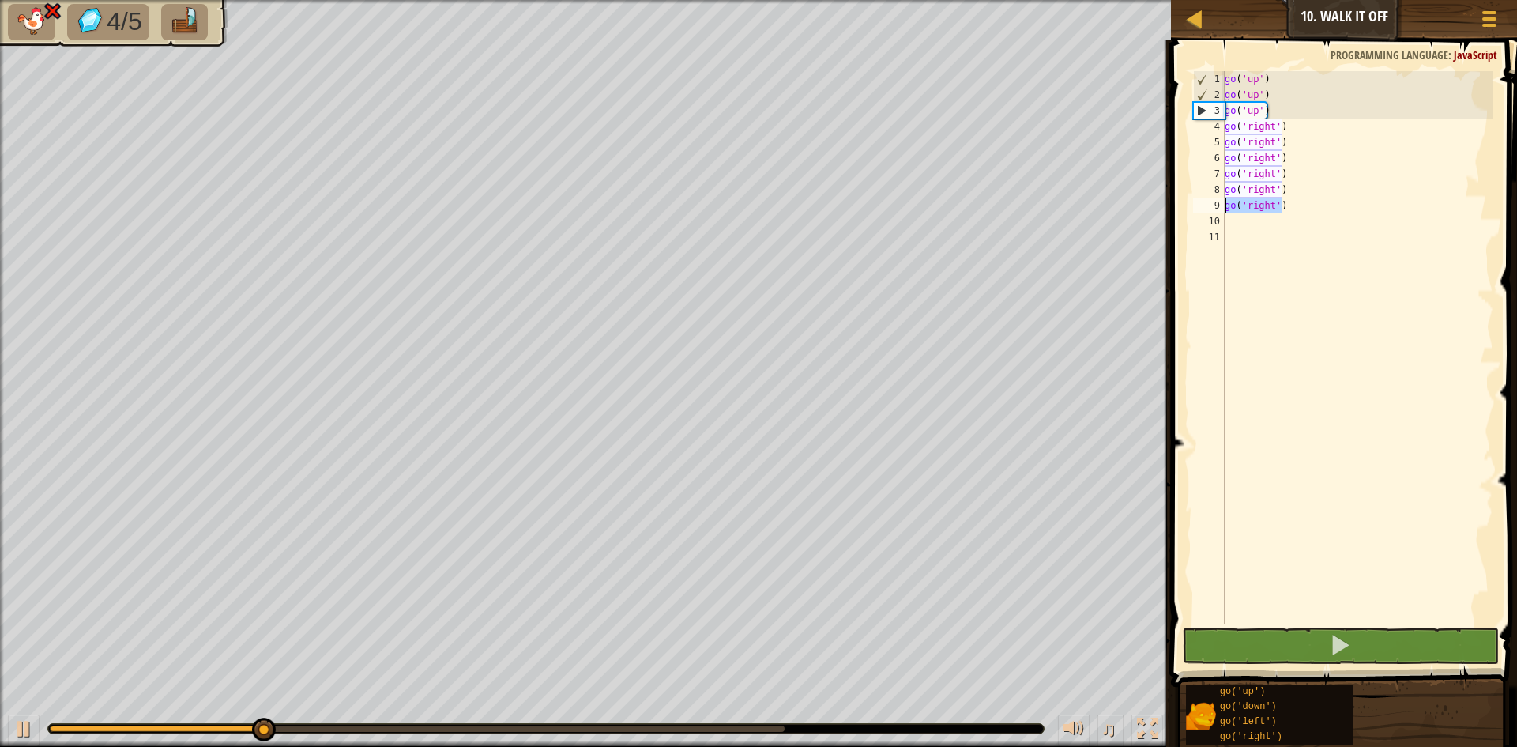
drag, startPoint x: 1282, startPoint y: 199, endPoint x: 1219, endPoint y: 202, distance: 63.3
click at [1219, 202] on div "1 2 3 4 5 6 7 8 9 10 11 go ( 'up' ) go ( 'up' ) go ( 'up' ) go ( 'right' ) go (…" at bounding box center [1341, 347] width 303 height 553
type textarea "go('right')"
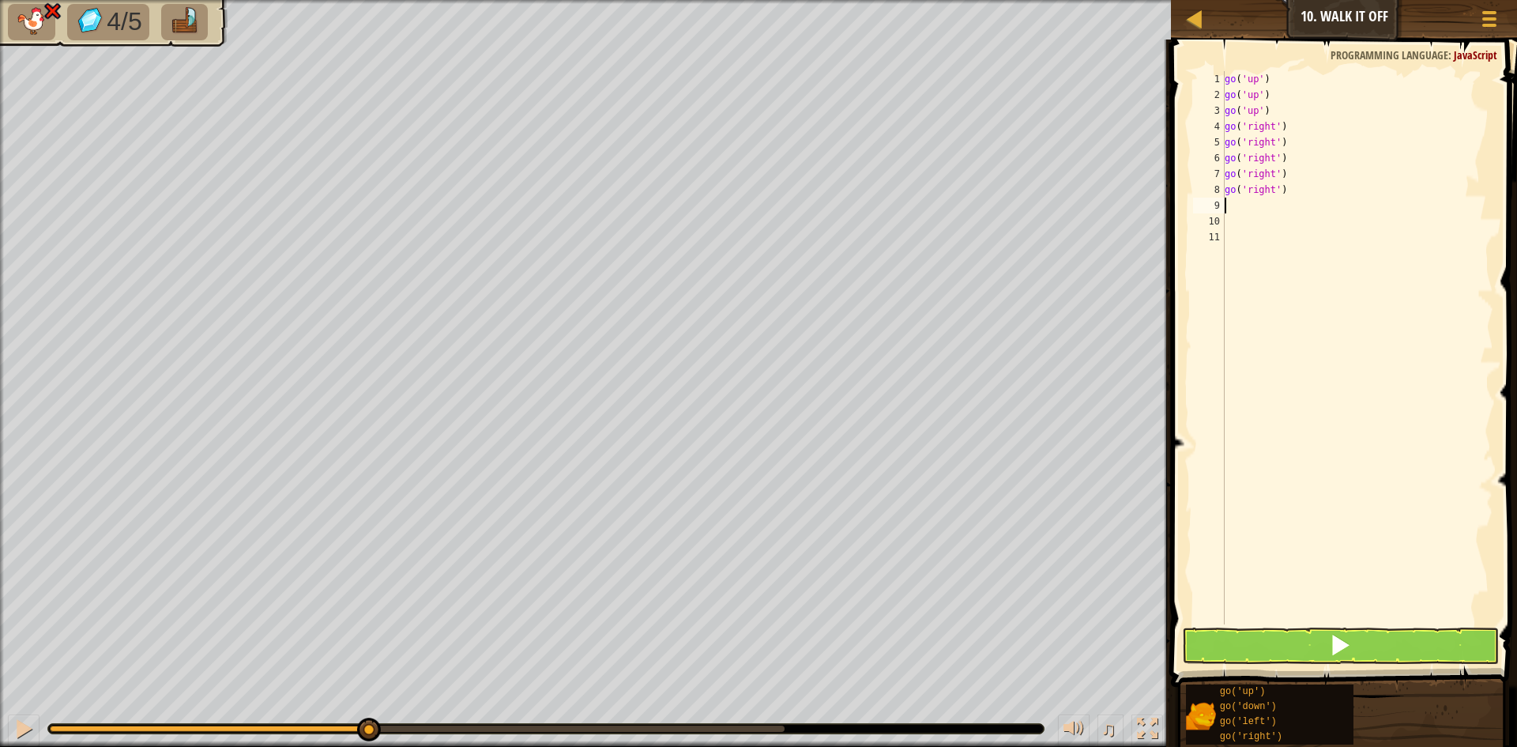
type textarea "g"
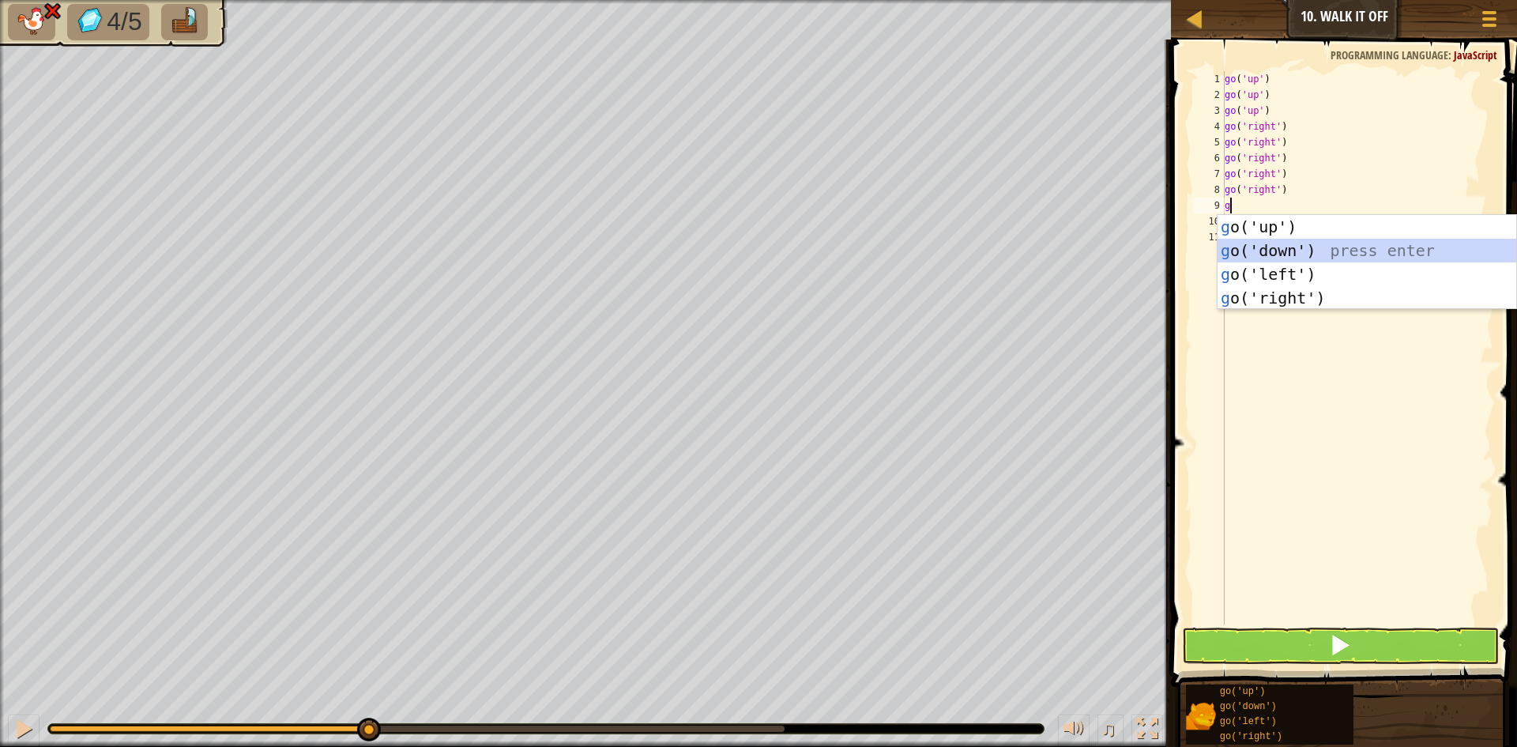
click at [1288, 247] on div "g o('up') press enter g o('down') press enter g o('left') press enter g o('righ…" at bounding box center [1367, 286] width 299 height 142
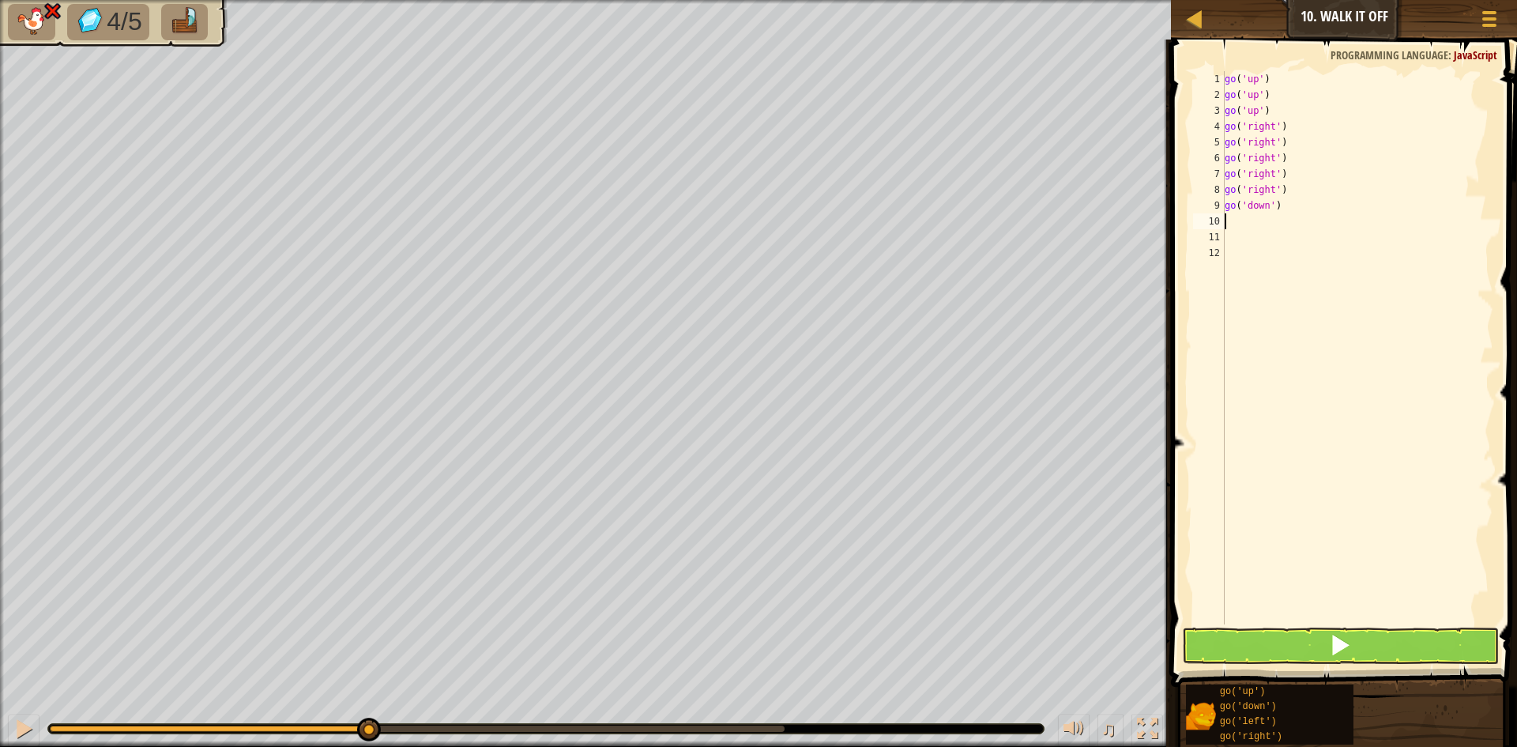
type textarea "g"
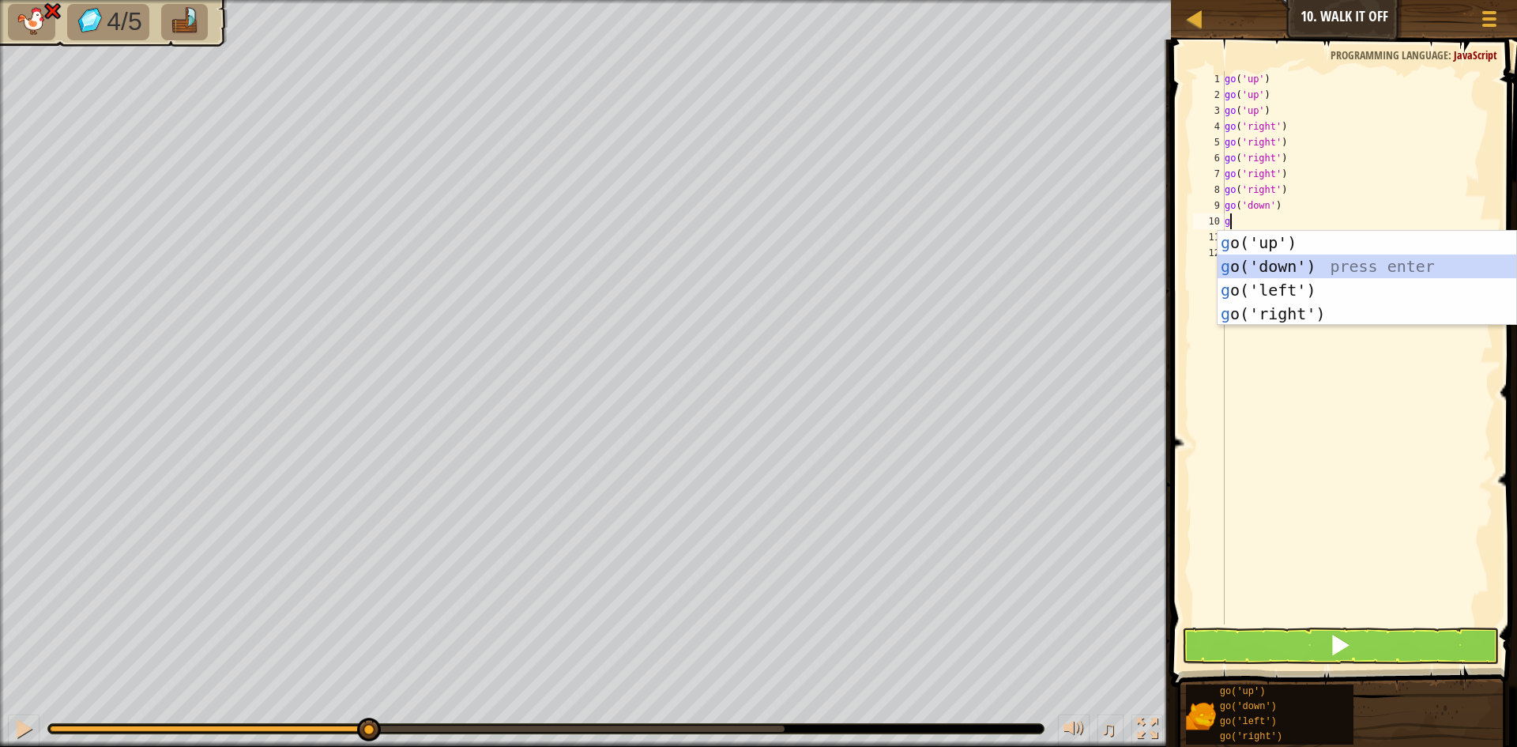
click at [1288, 269] on div "g o('up') press enter g o('down') press enter g o('left') press enter g o('righ…" at bounding box center [1367, 302] width 299 height 142
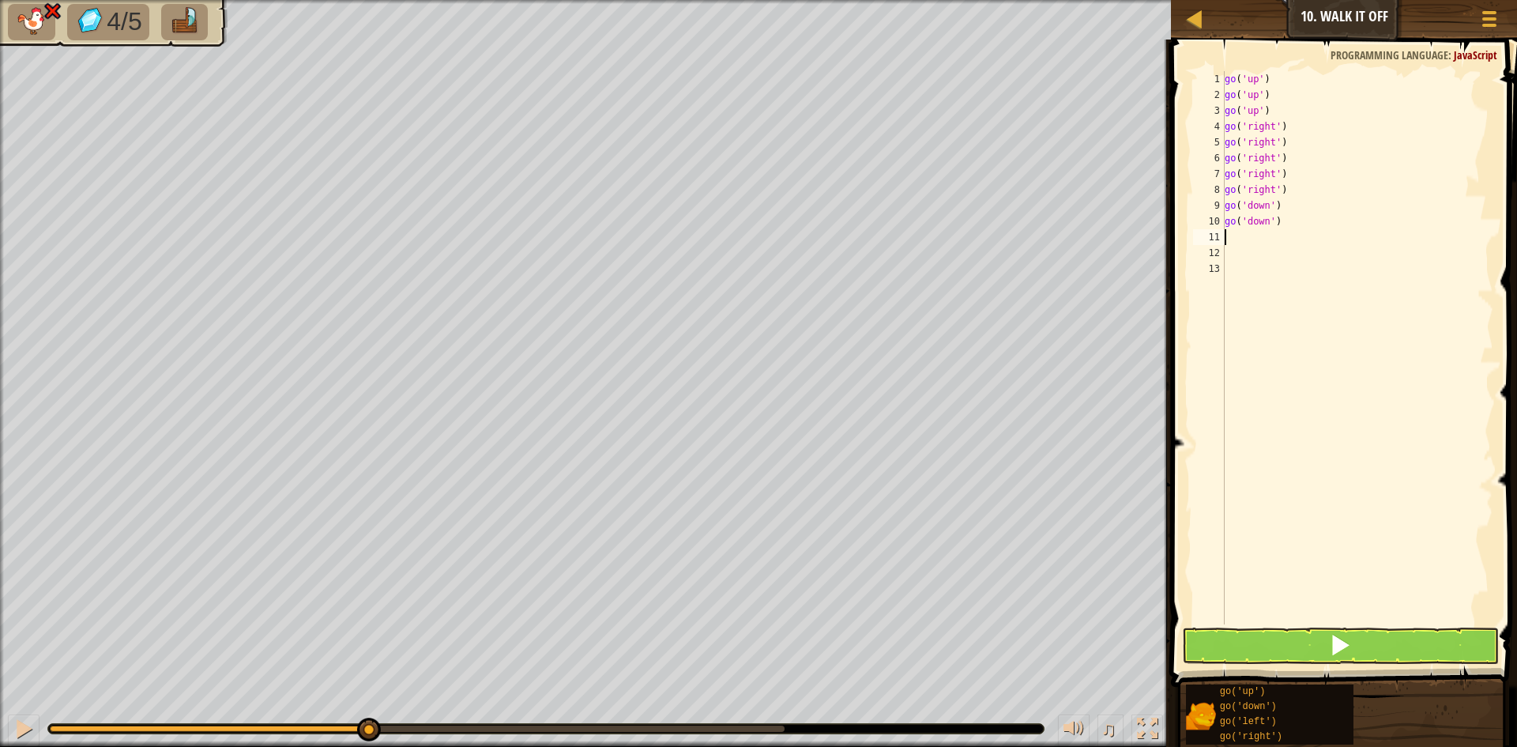
type textarea "g"
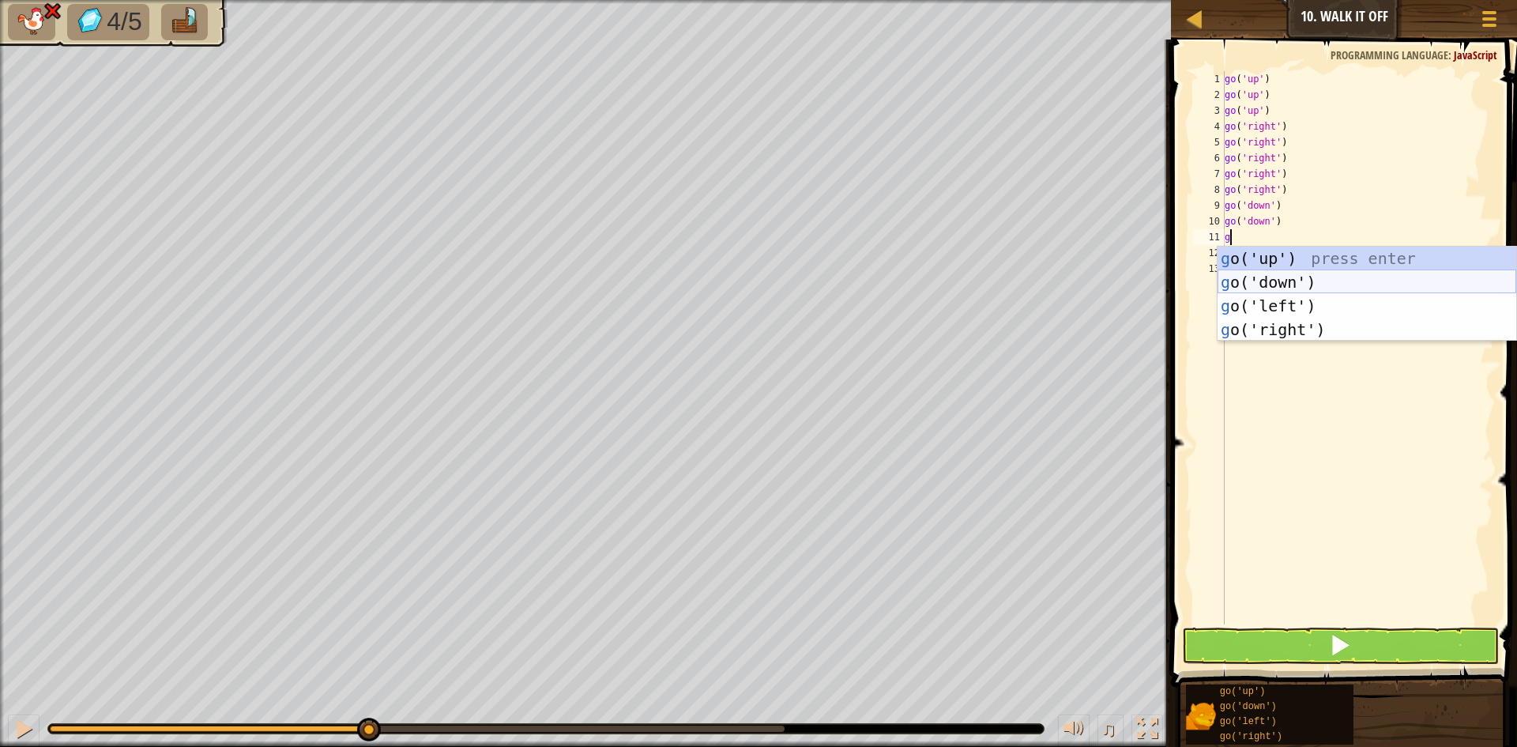
click at [1287, 288] on div "g o('up') press enter g o('down') press enter g o('left') press enter g o('righ…" at bounding box center [1367, 318] width 299 height 142
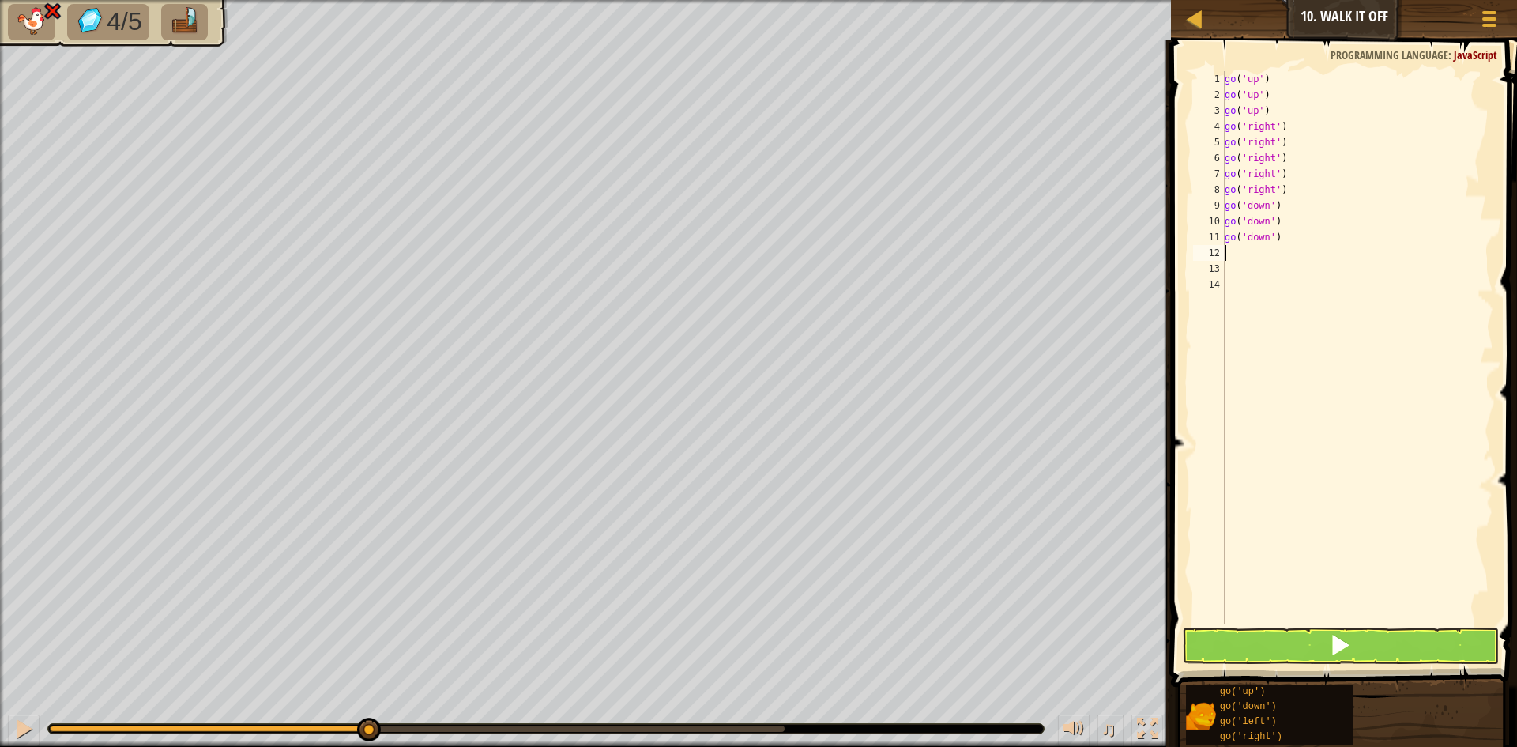
type textarea "g"
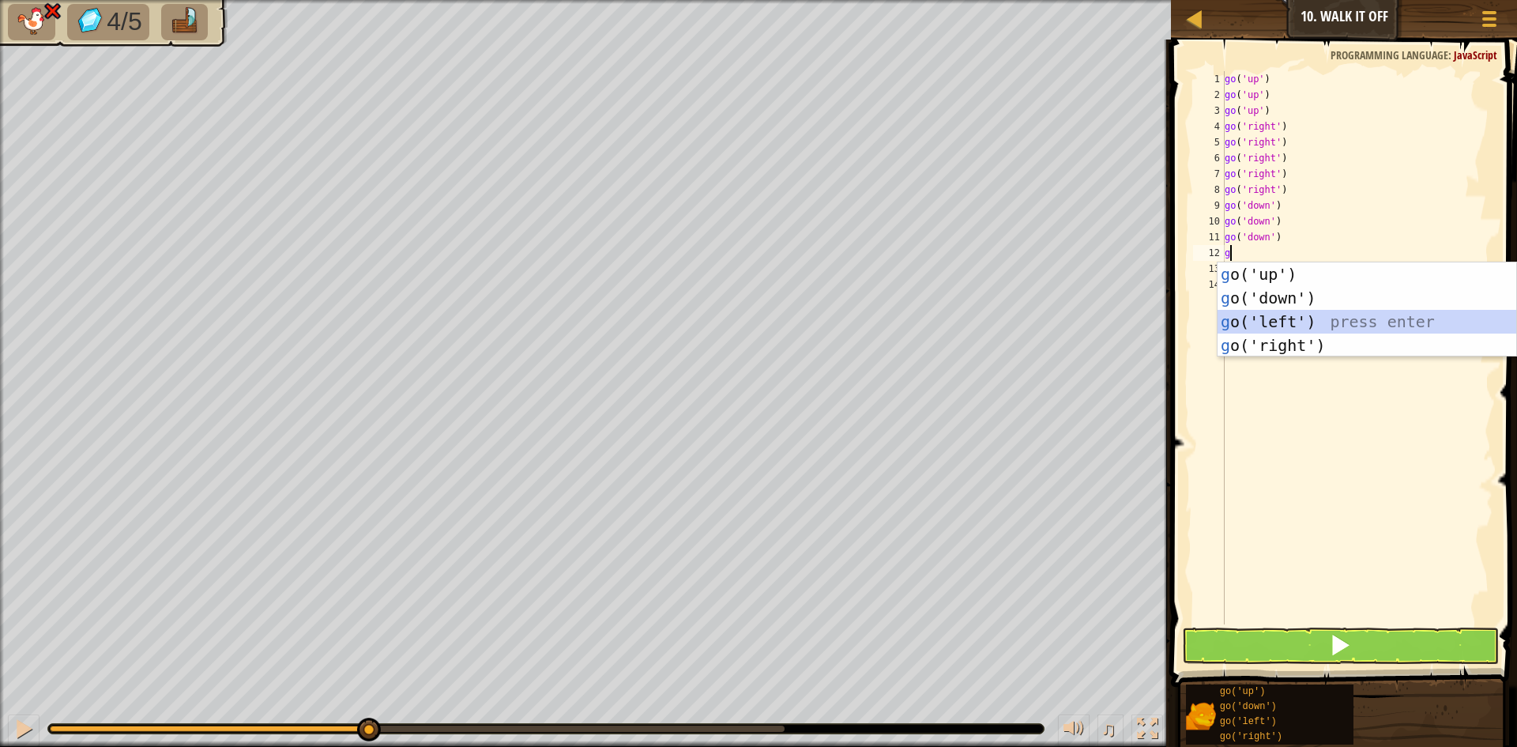
click at [1286, 321] on div "g o('up') press enter g o('down') press enter g o('left') press enter g o('righ…" at bounding box center [1367, 333] width 299 height 142
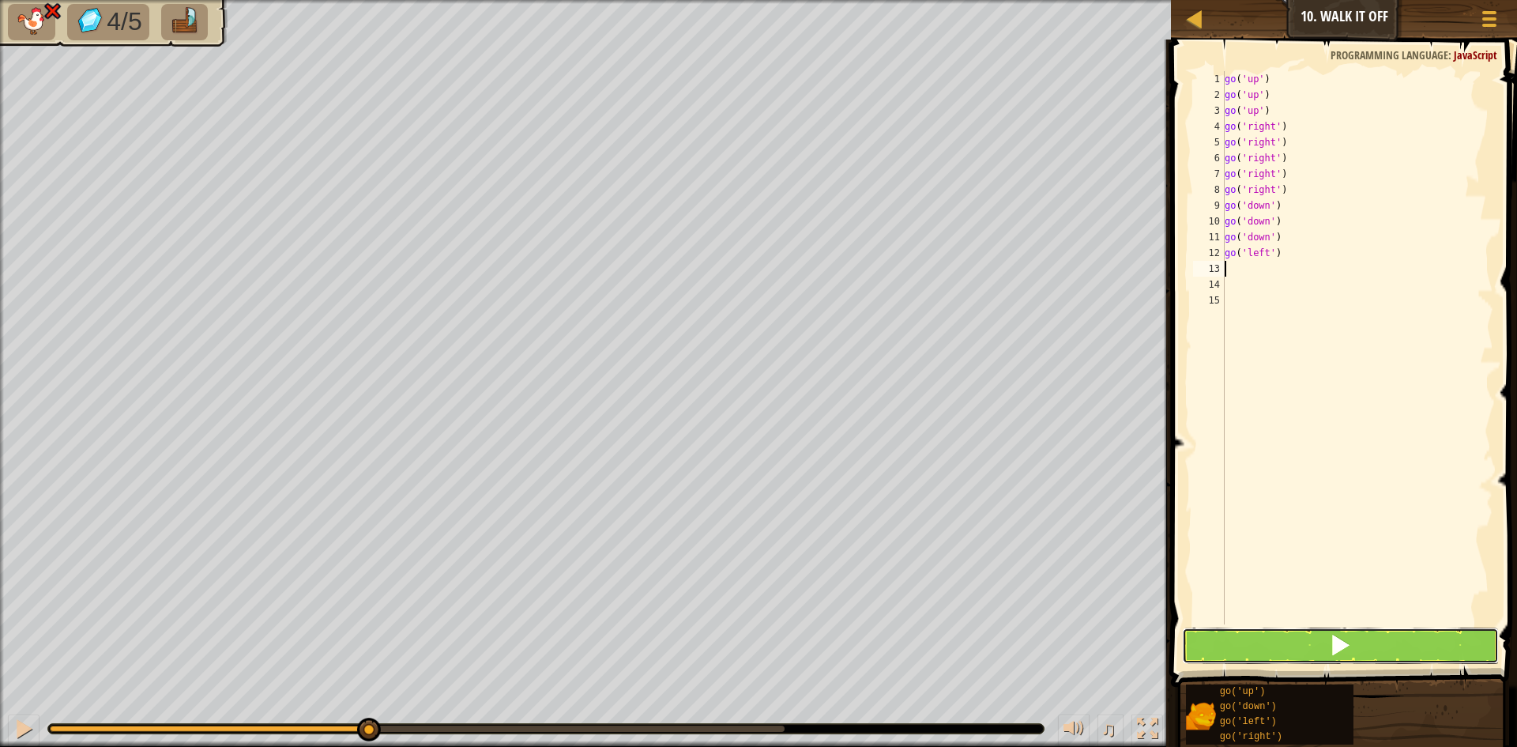
click at [1358, 639] on button at bounding box center [1340, 645] width 317 height 36
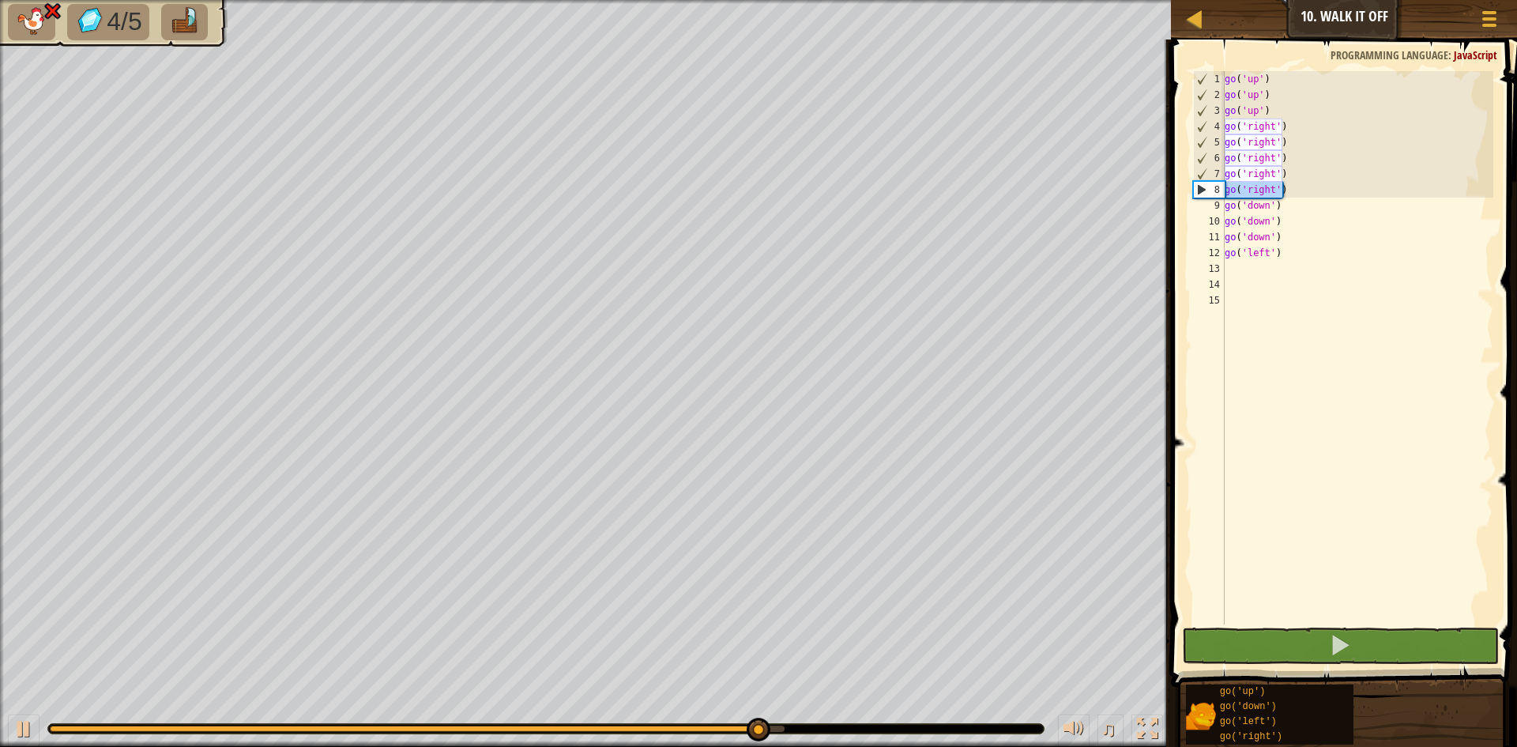
drag, startPoint x: 1282, startPoint y: 185, endPoint x: 1211, endPoint y: 185, distance: 71.1
click at [1211, 185] on div "1 2 3 4 5 6 7 8 9 10 11 12 13 14 15 go ( 'up' ) go ( 'up' ) go ( 'up' ) go ( 'r…" at bounding box center [1341, 347] width 303 height 553
type textarea "go('right')"
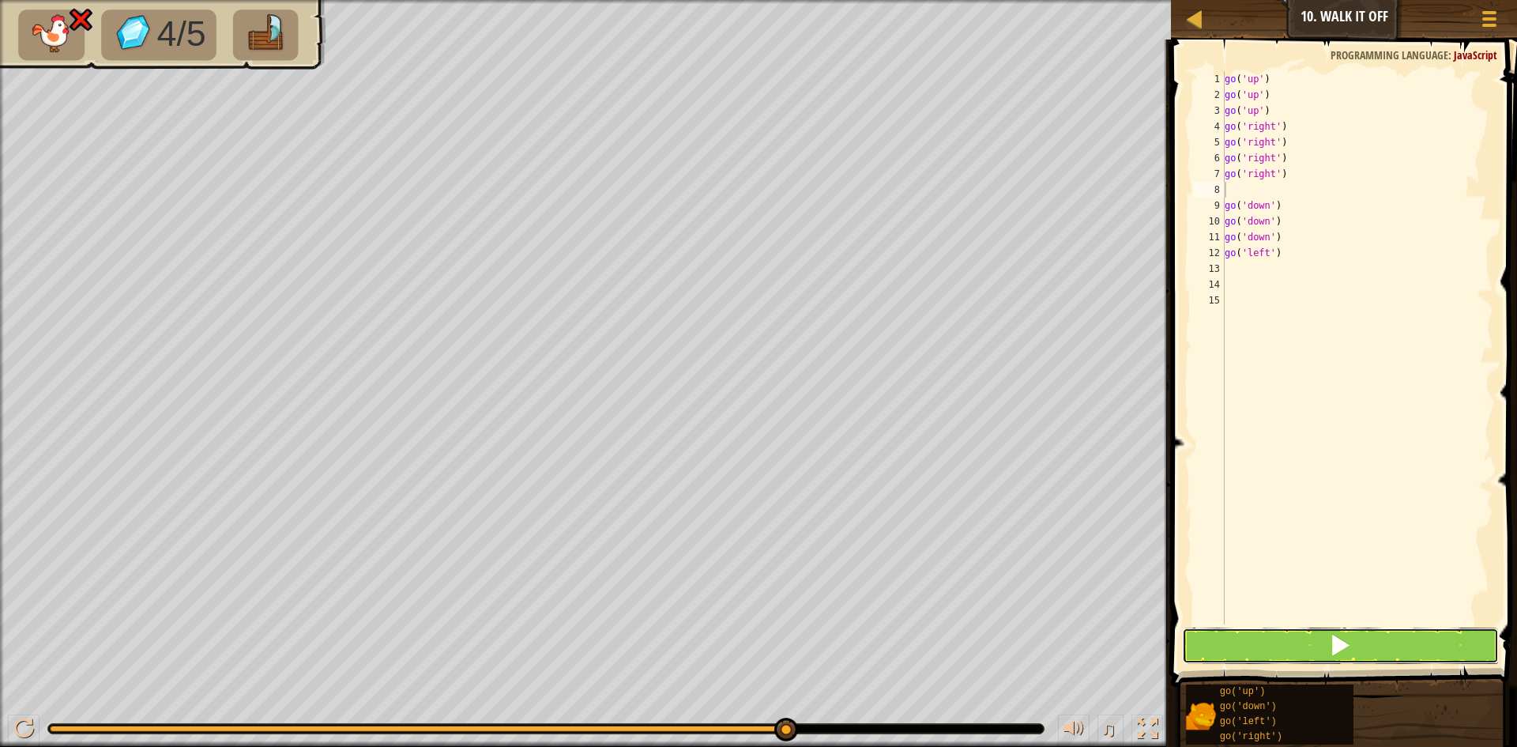
click at [1304, 633] on button at bounding box center [1340, 645] width 317 height 36
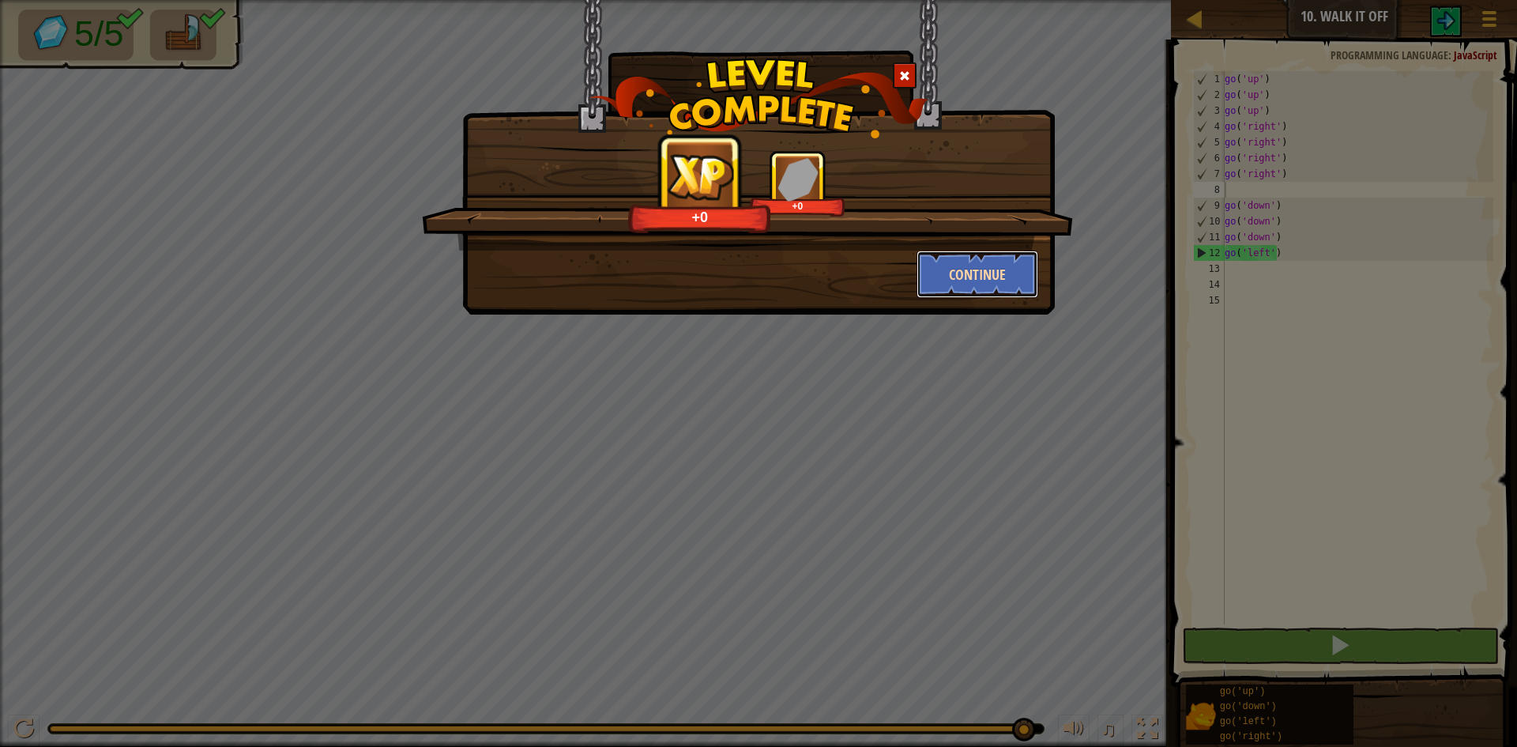
click at [1004, 285] on button "Continue" at bounding box center [978, 273] width 122 height 47
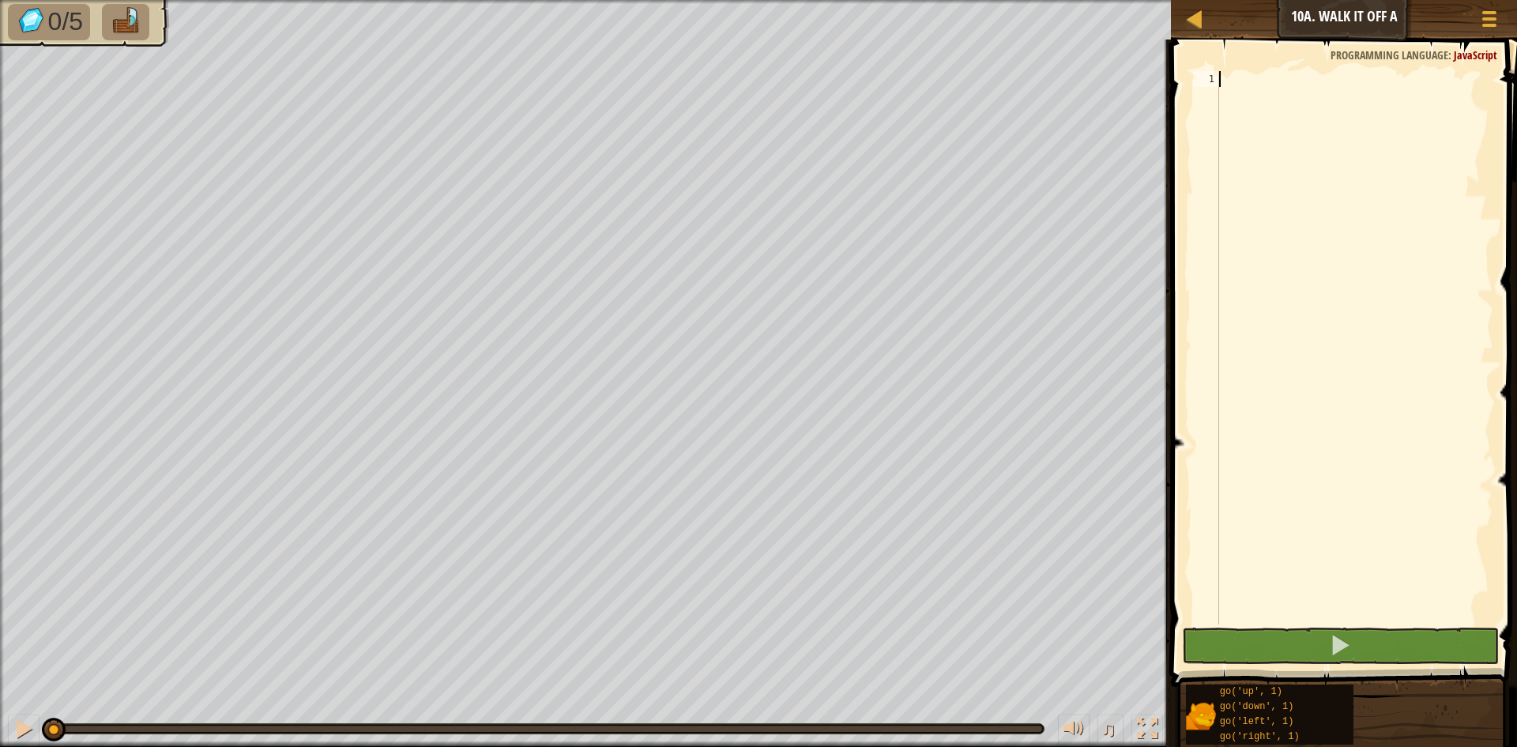
type textarea "g"
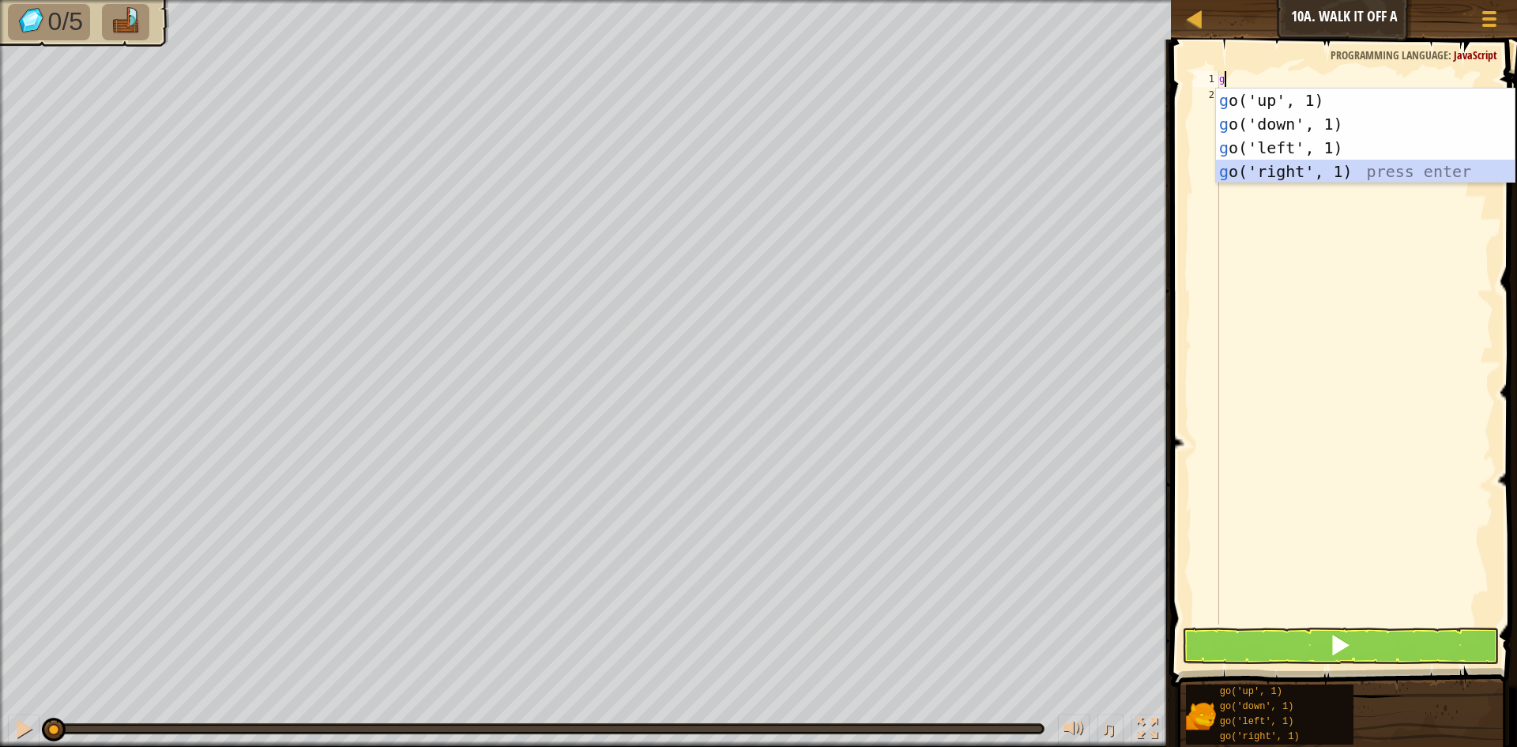
click at [1280, 161] on div "g o('up', 1) press enter g o('down', 1) press enter g o('left', 1) press enter …" at bounding box center [1365, 159] width 299 height 142
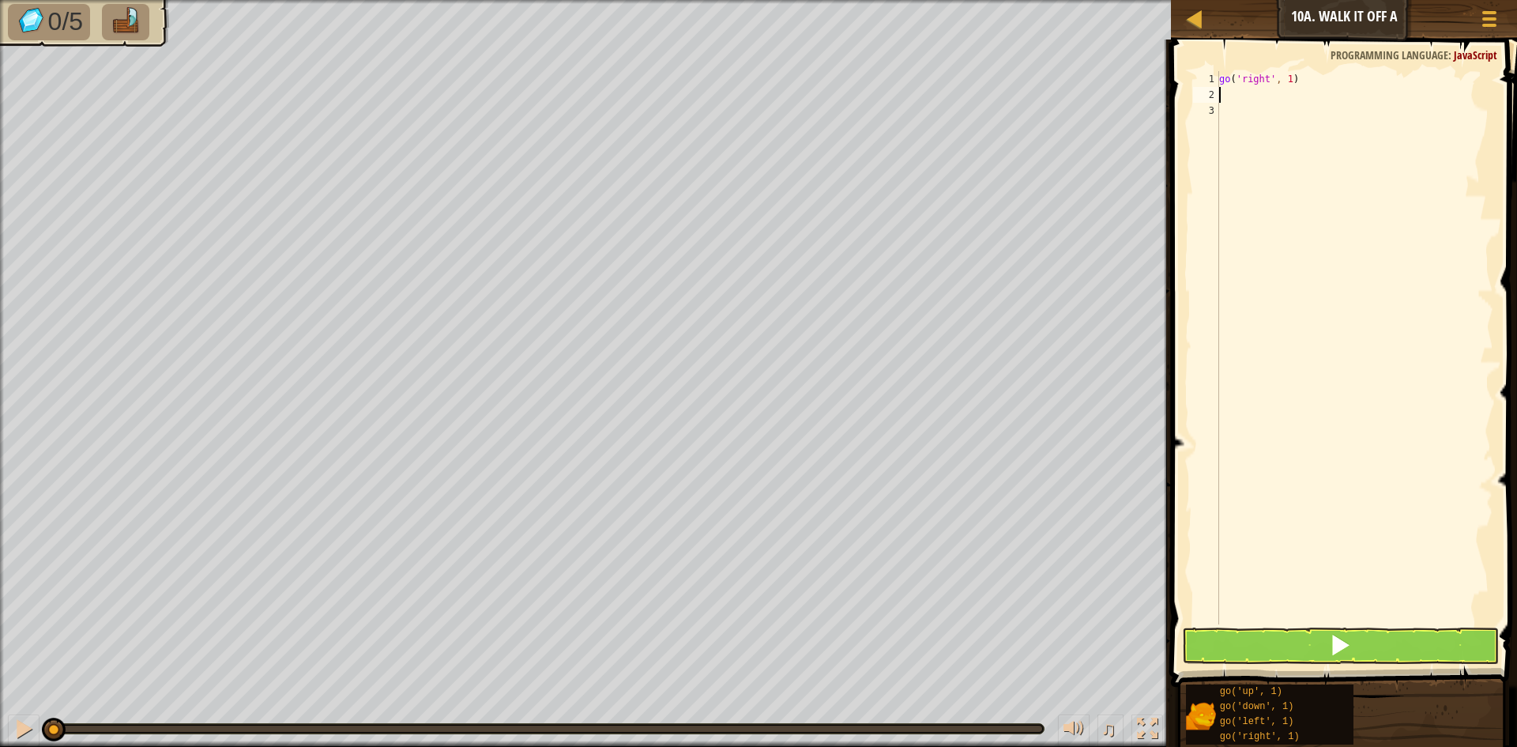
type textarea "g"
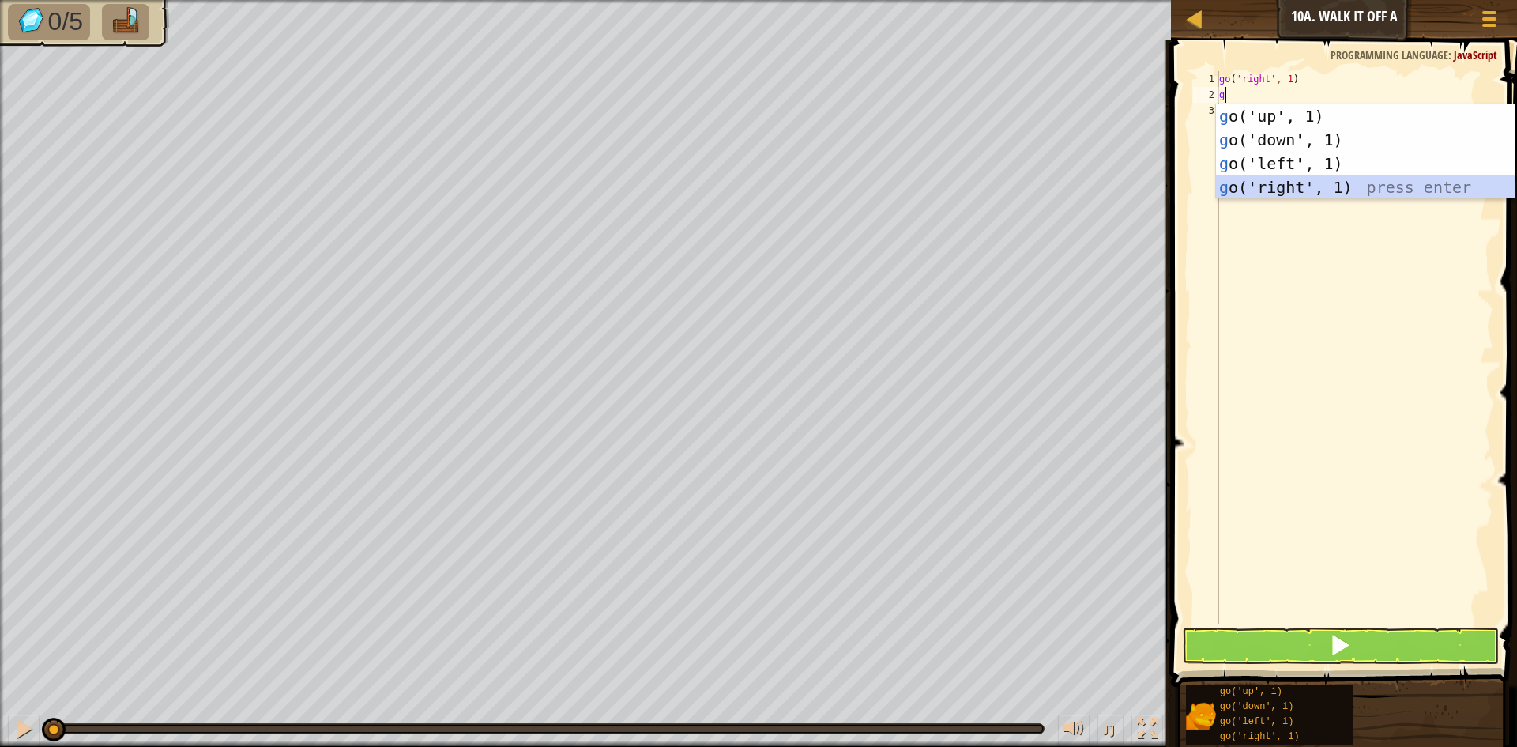
click at [1283, 189] on div "g o('up', 1) press enter g o('down', 1) press enter g o('left', 1) press enter …" at bounding box center [1365, 175] width 299 height 142
type textarea "g"
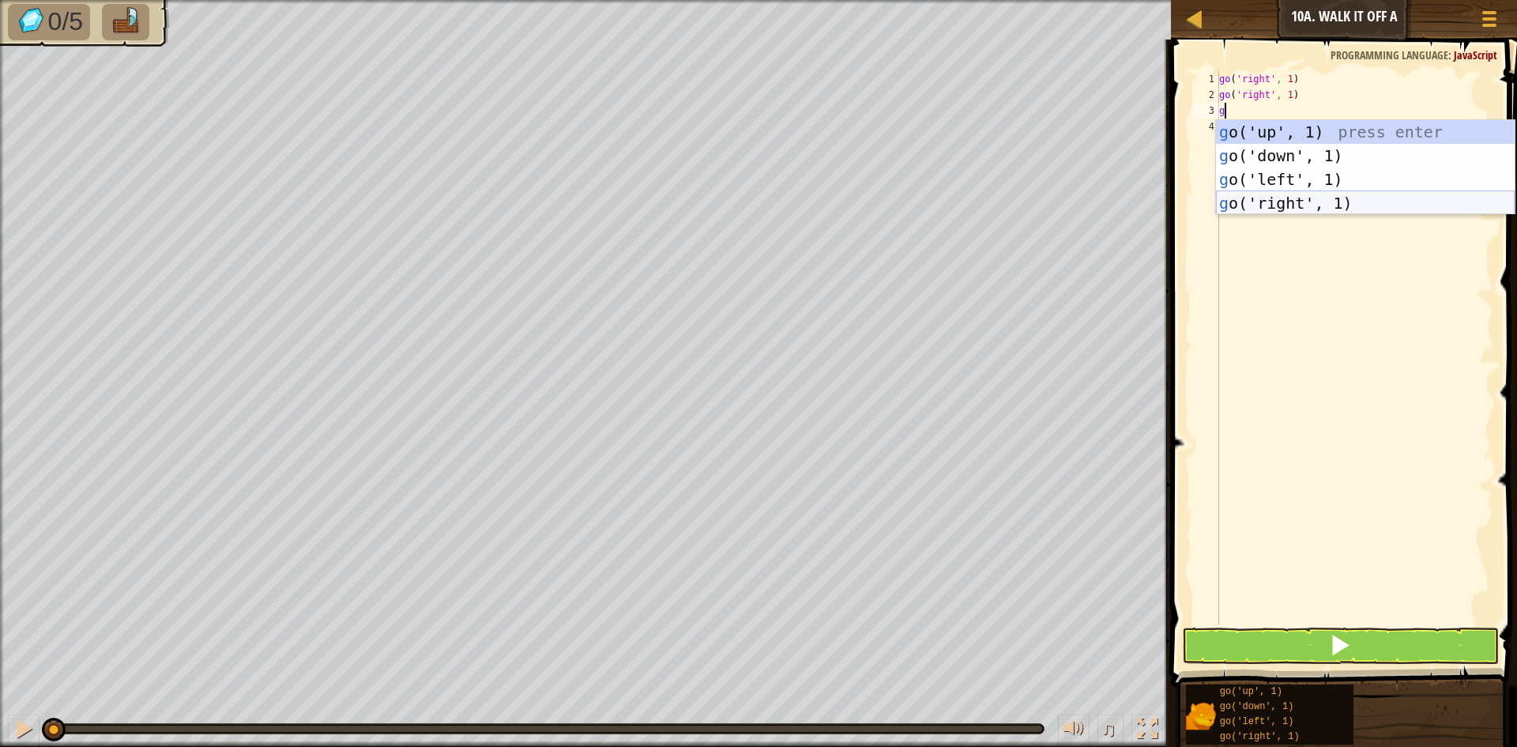
click at [1278, 197] on div "g o('up', 1) press enter g o('down', 1) press enter g o('left', 1) press enter …" at bounding box center [1365, 191] width 299 height 142
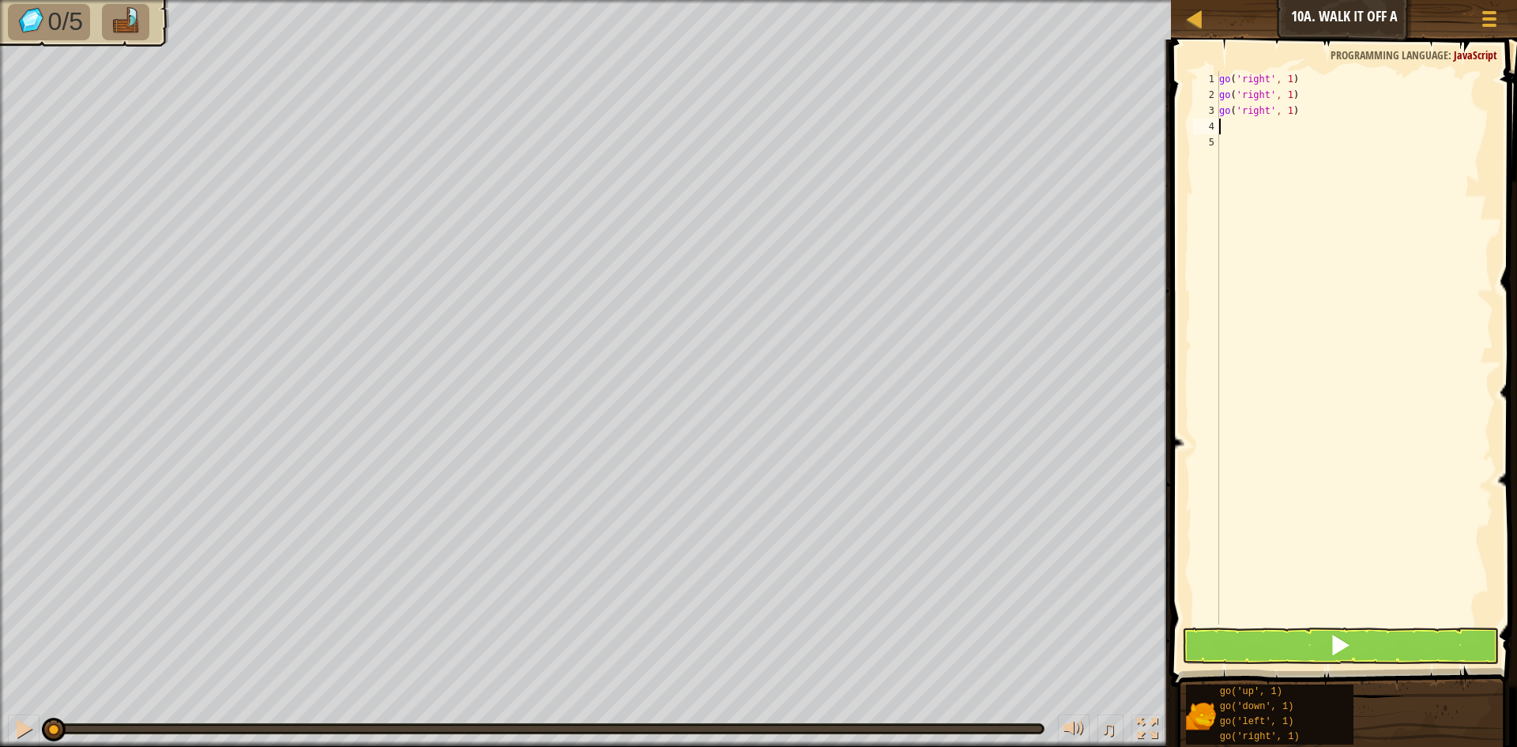
type textarea "g"
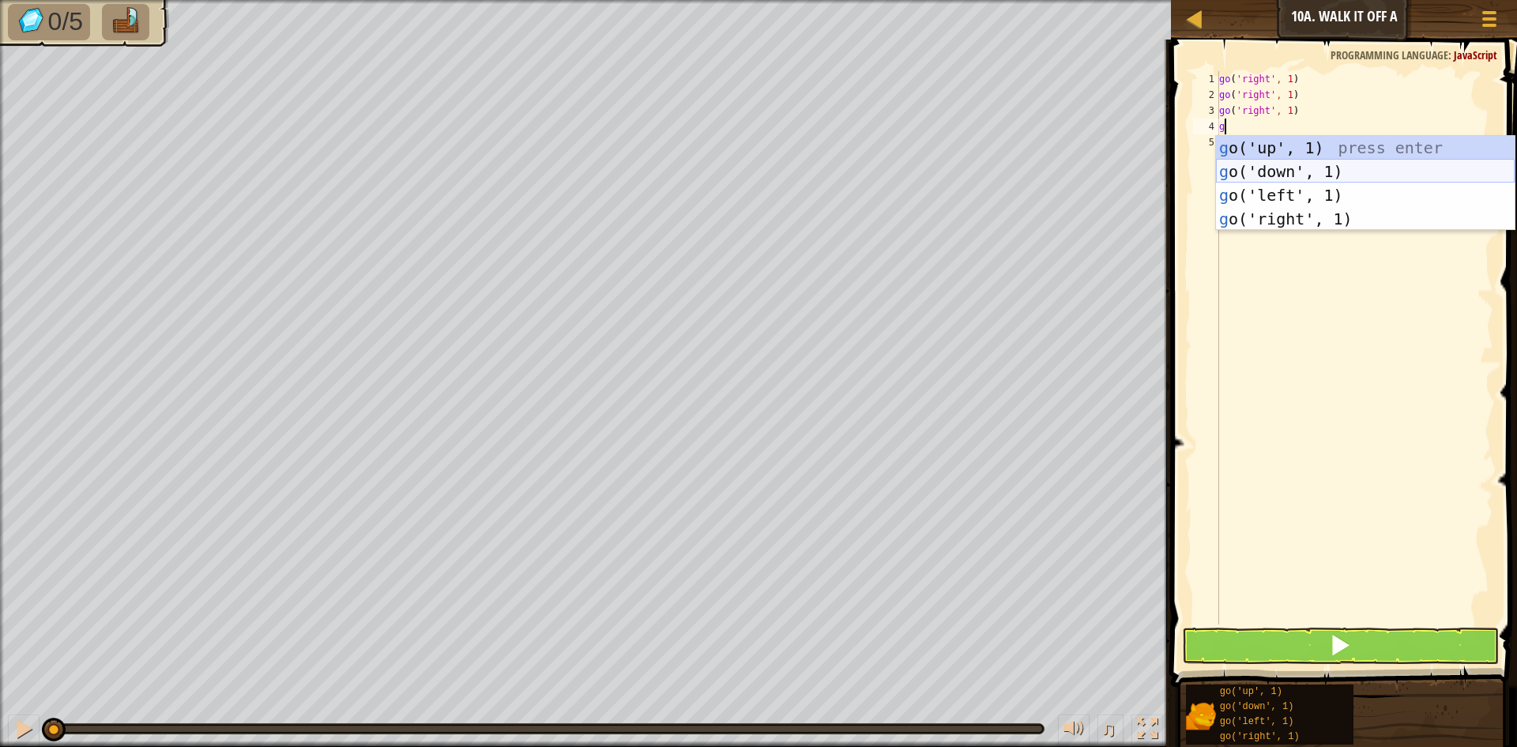
click at [1267, 171] on div "g o('up', 1) press enter g o('down', 1) press enter g o('left', 1) press enter …" at bounding box center [1365, 207] width 299 height 142
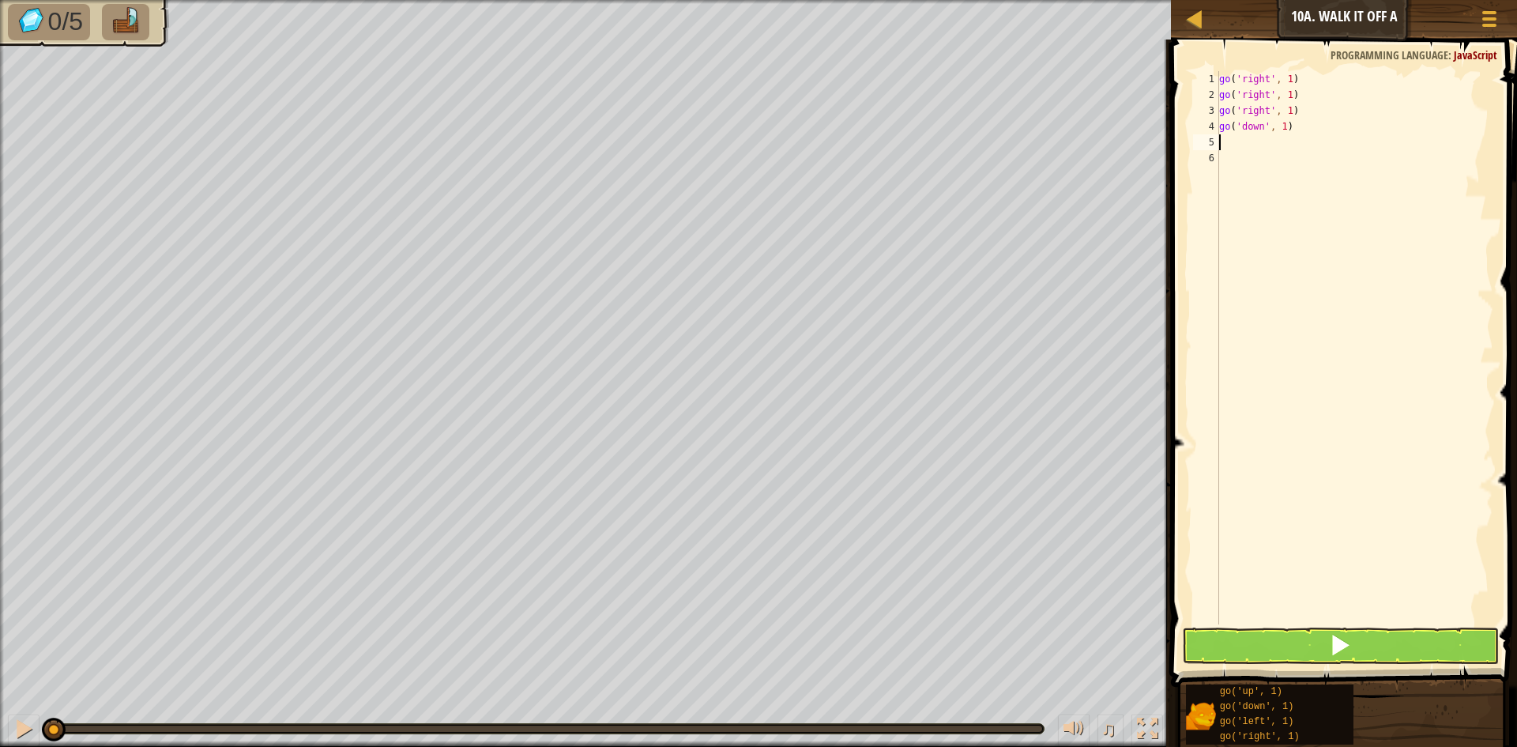
type textarea "g"
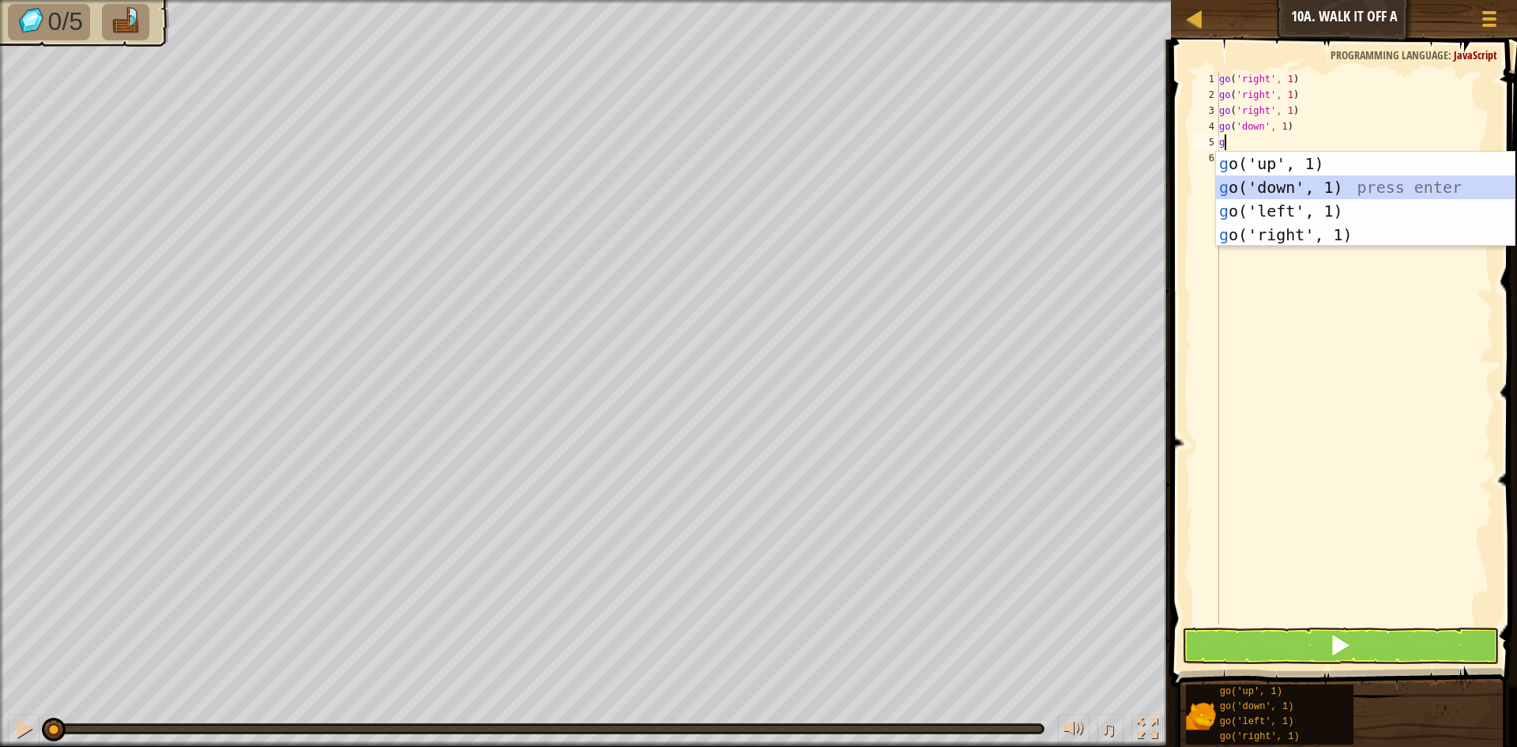
click at [1265, 175] on div "g o('up', 1) press enter g o('down', 1) press enter g o('left', 1) press enter …" at bounding box center [1365, 223] width 299 height 142
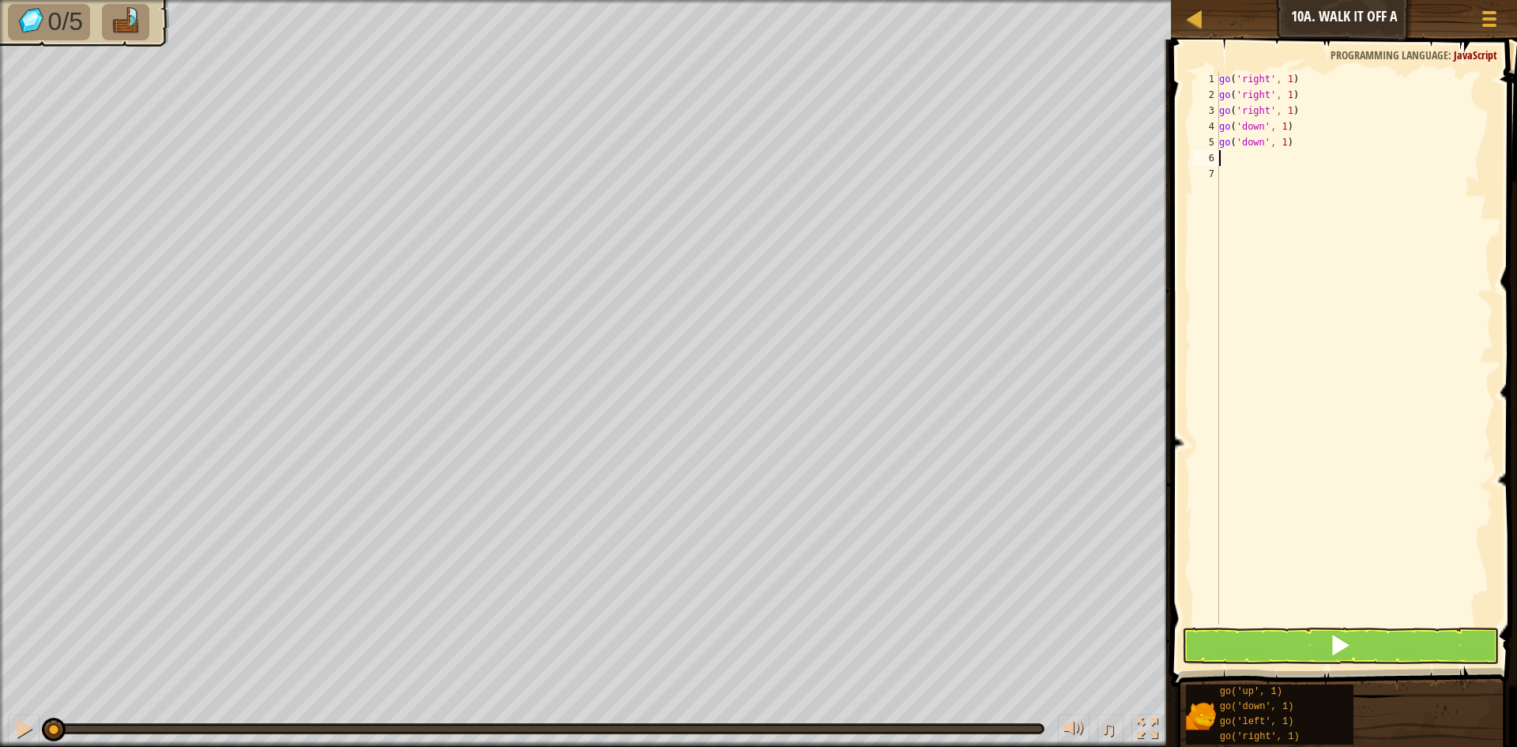
type textarea "g"
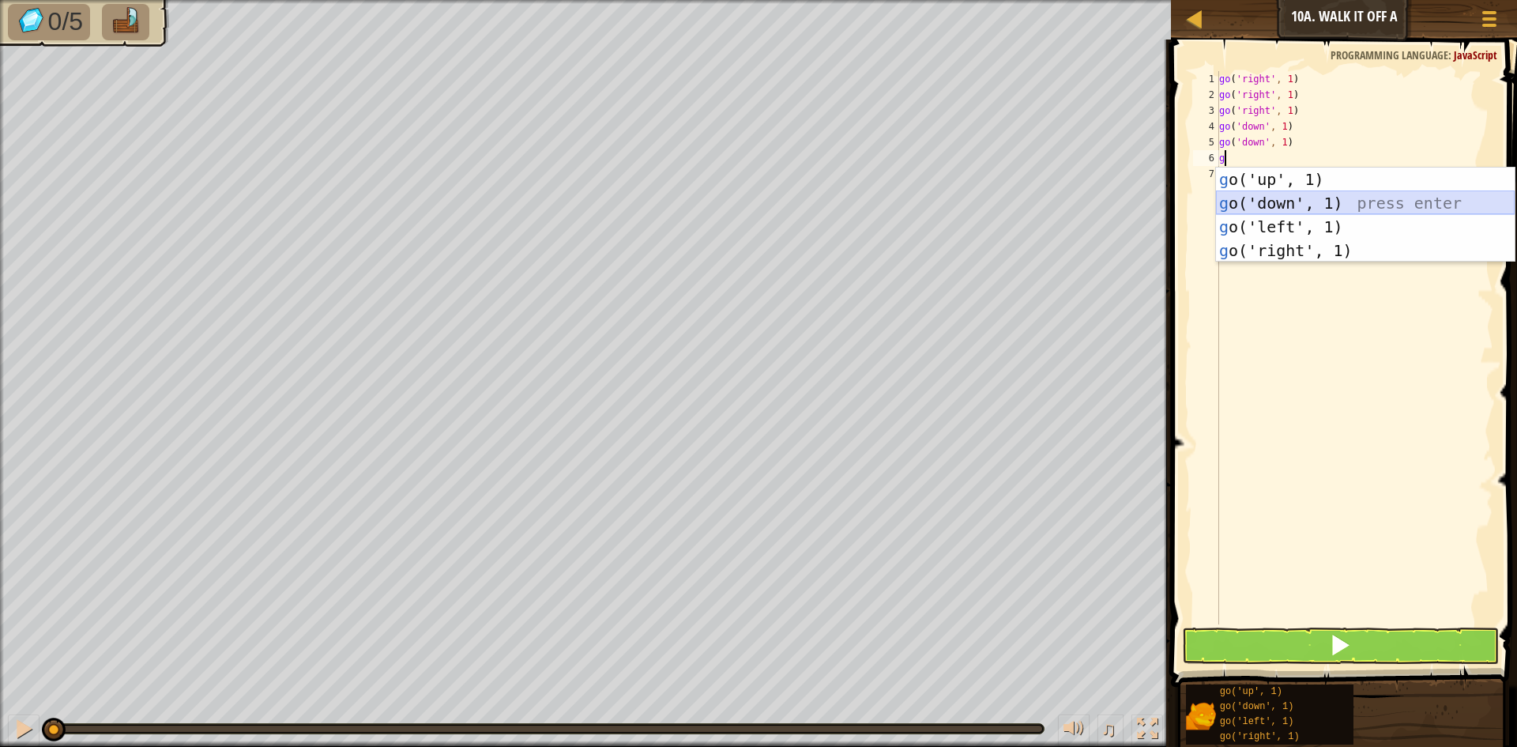
click at [1260, 200] on div "g o('up', 1) press enter g o('down', 1) press enter g o('left', 1) press enter …" at bounding box center [1365, 239] width 299 height 142
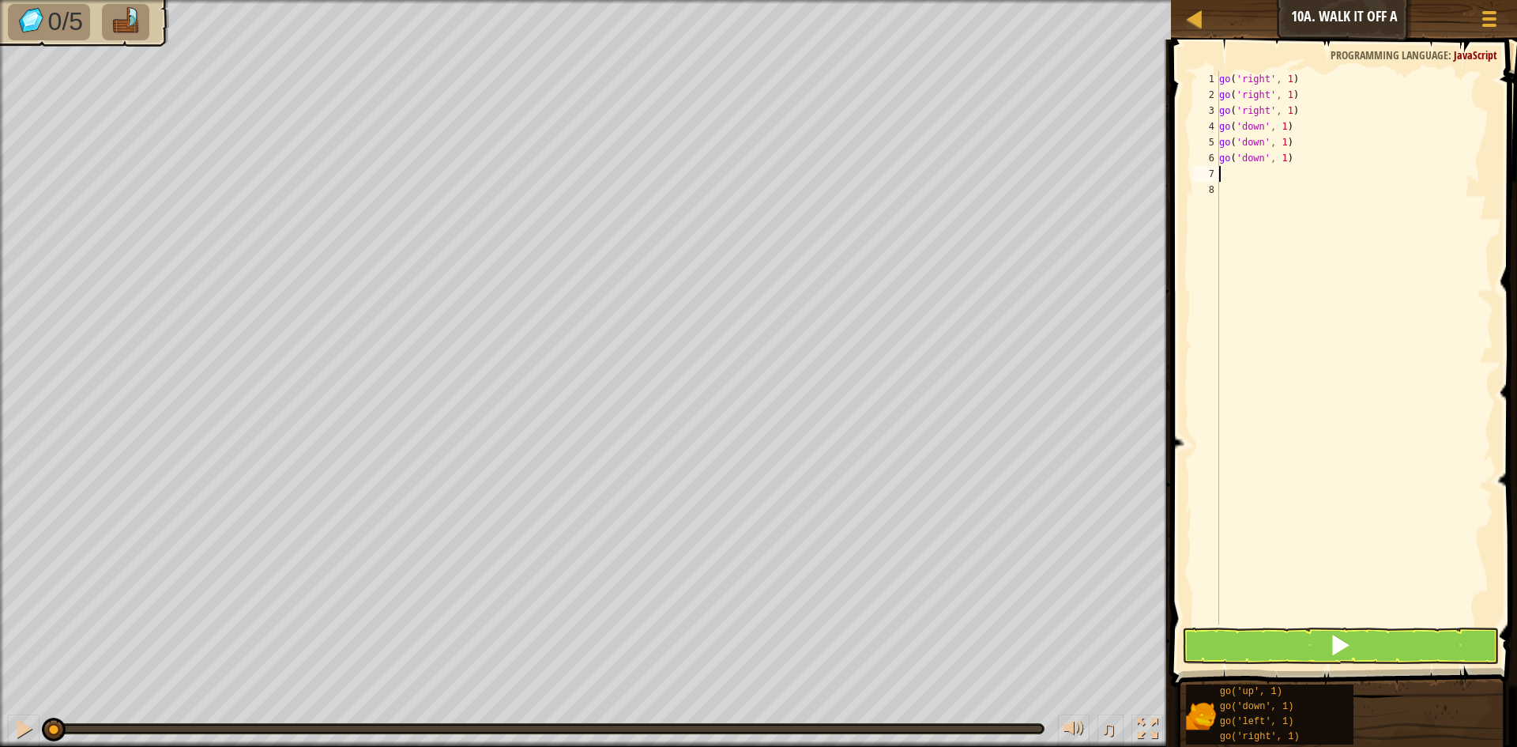
type textarea "g"
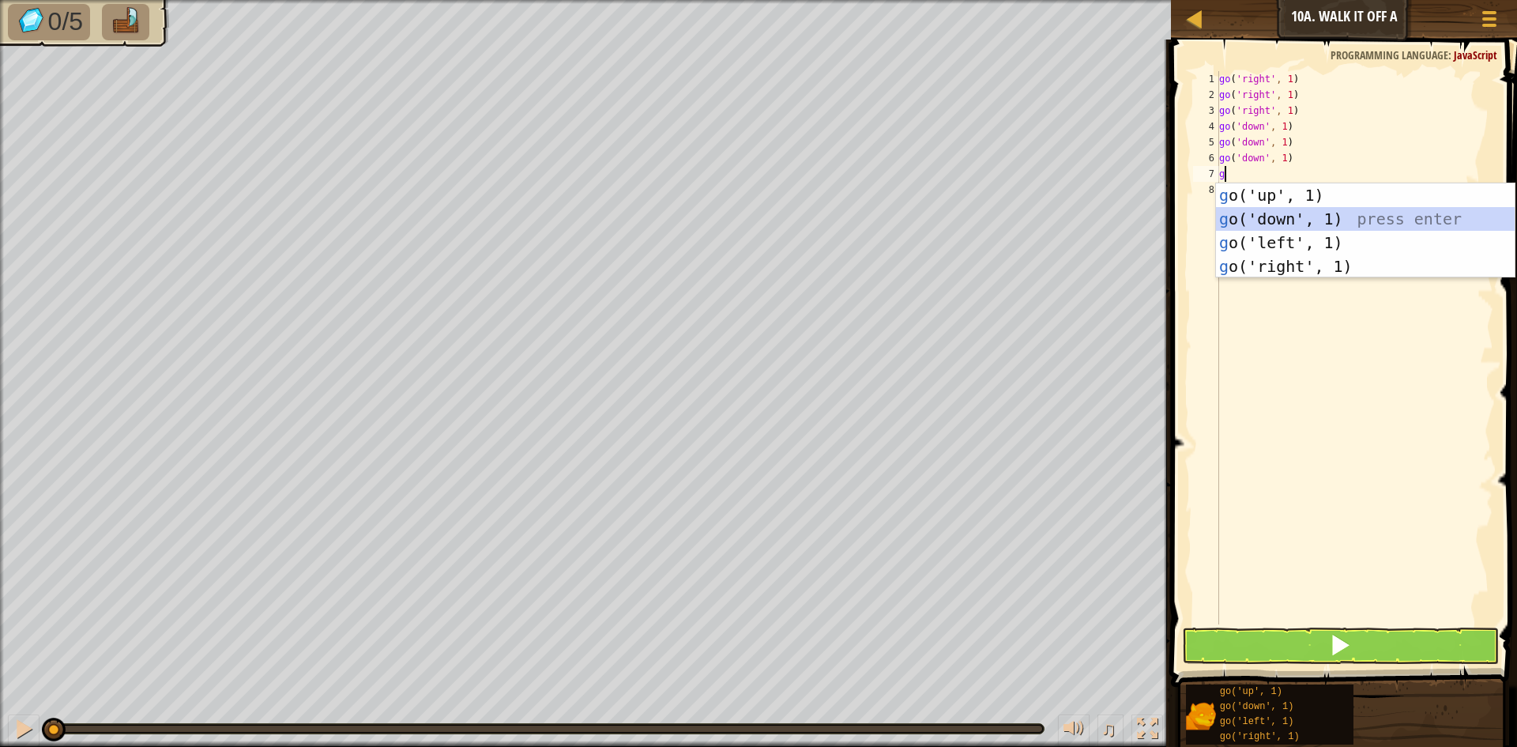
click at [1263, 214] on div "g o('up', 1) press enter g o('down', 1) press enter g o('left', 1) press enter …" at bounding box center [1365, 254] width 299 height 142
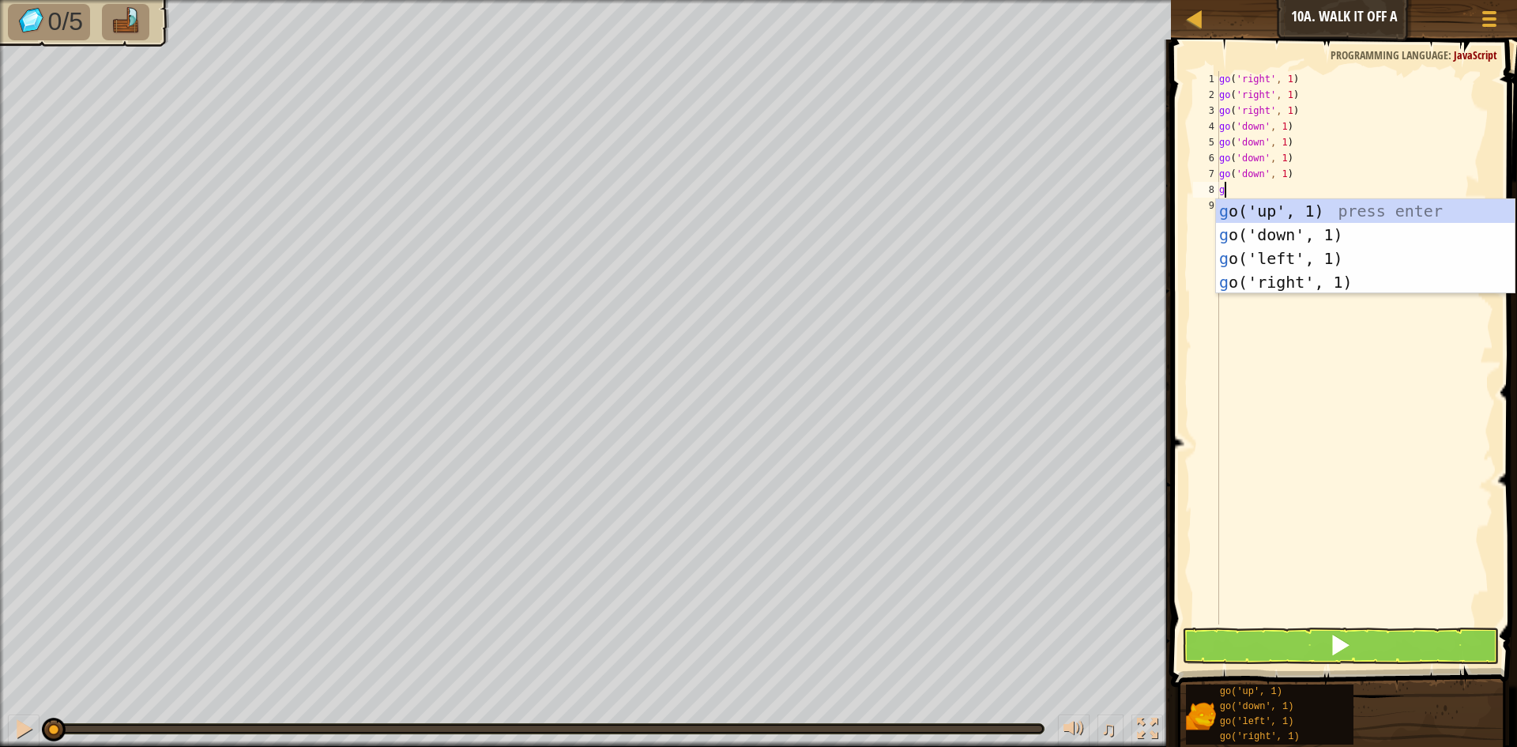
type textarea "g"
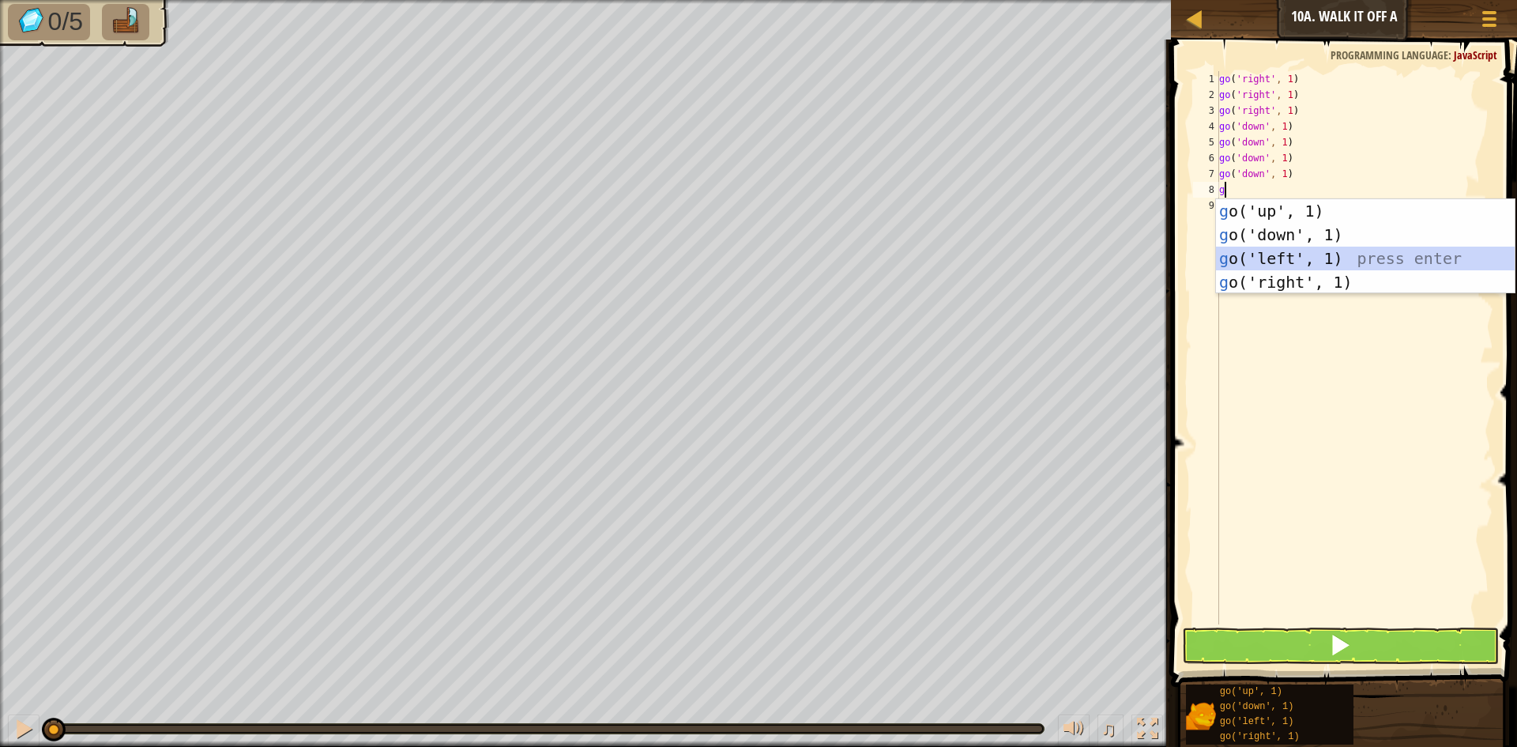
click at [1290, 264] on div "g o('up', 1) press enter g o('down', 1) press enter g o('left', 1) press enter …" at bounding box center [1365, 270] width 299 height 142
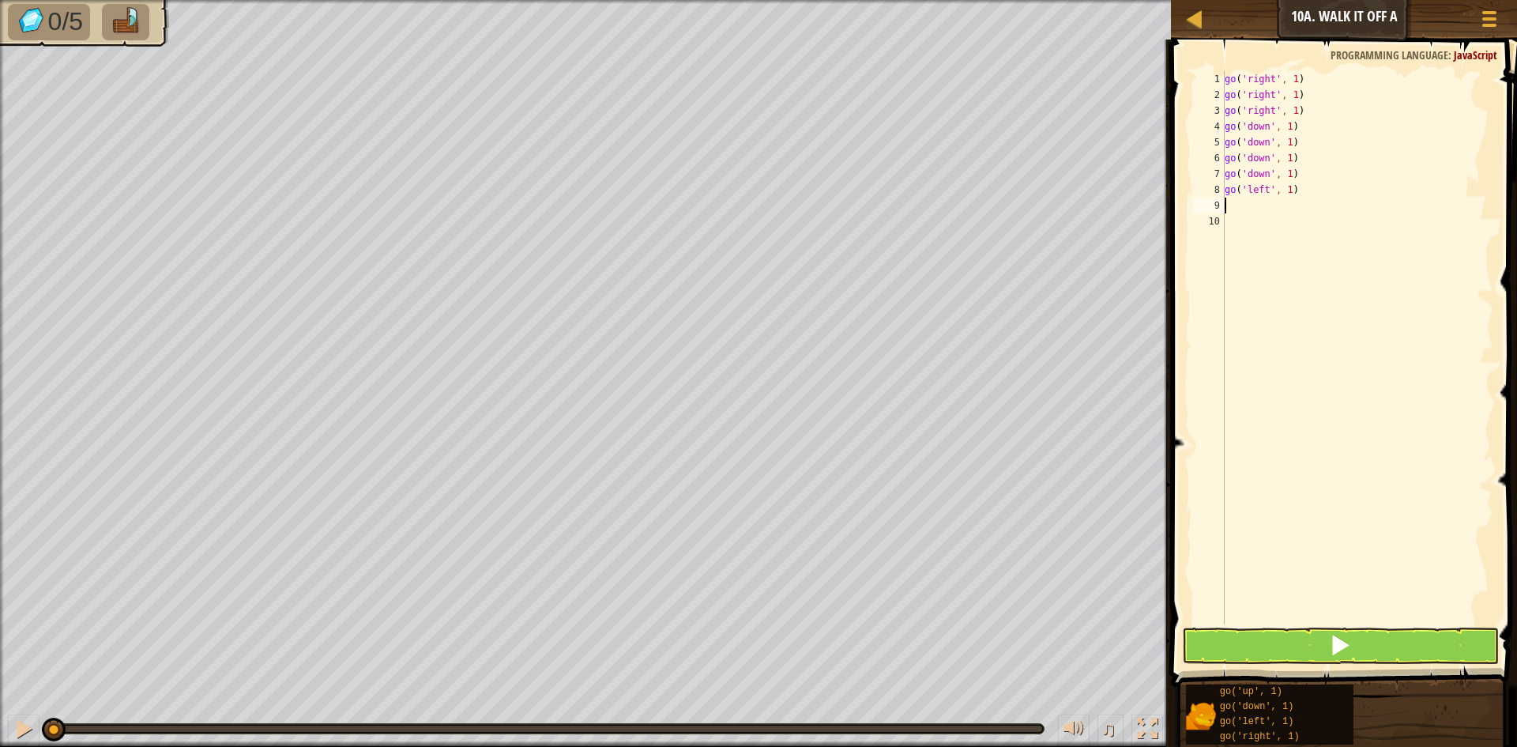
type textarea "g"
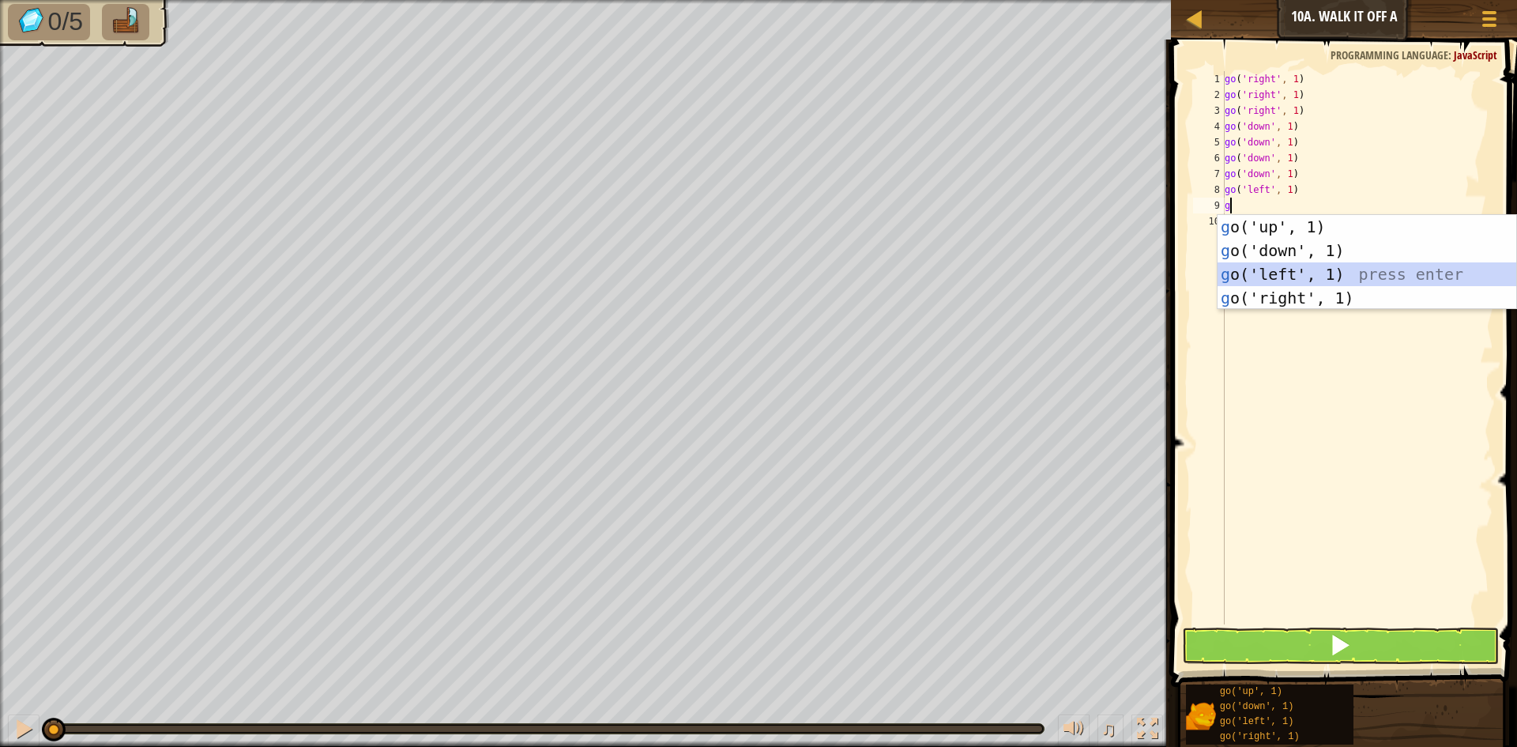
click at [1290, 272] on div "g o('up', 1) press enter g o('down', 1) press enter g o('left', 1) press enter …" at bounding box center [1367, 286] width 299 height 142
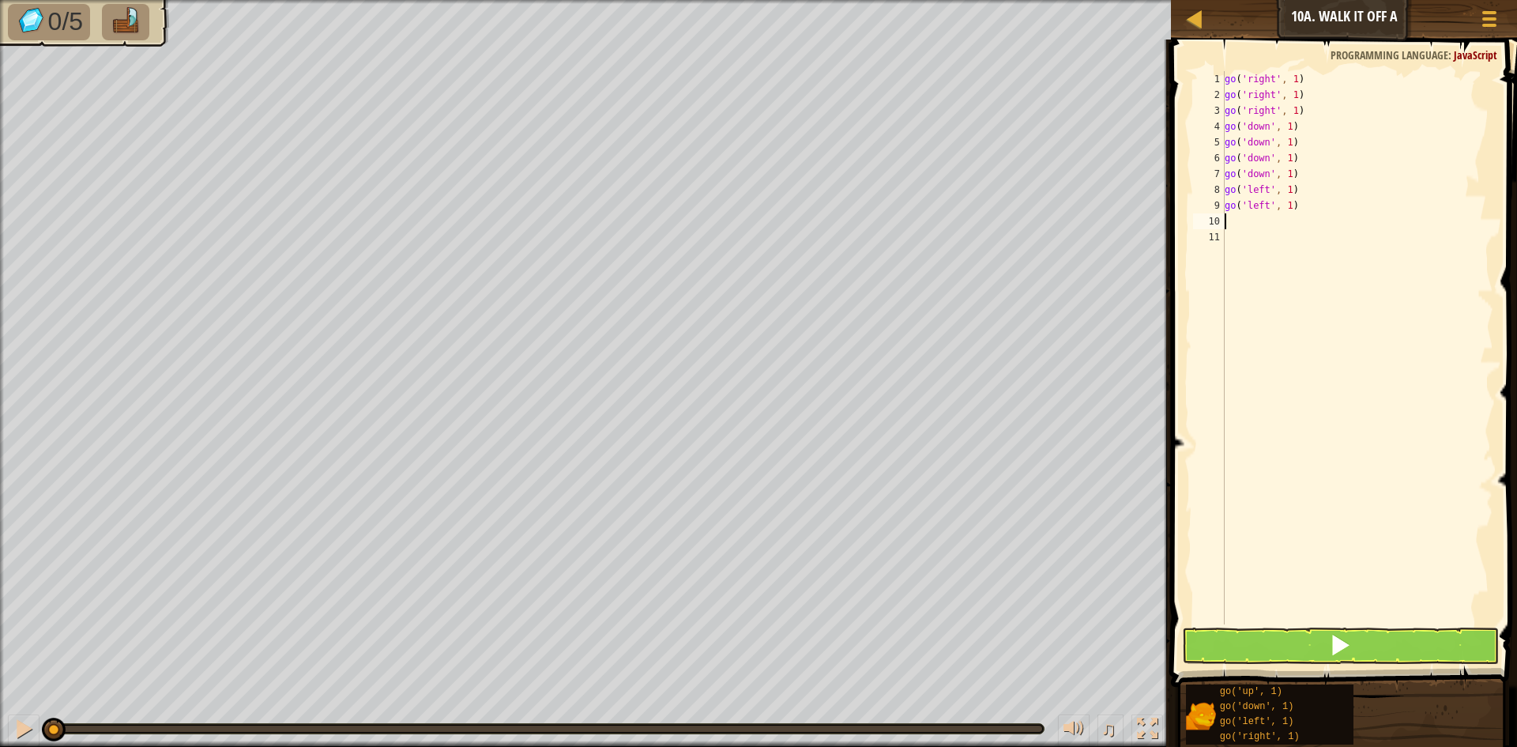
type textarea "g"
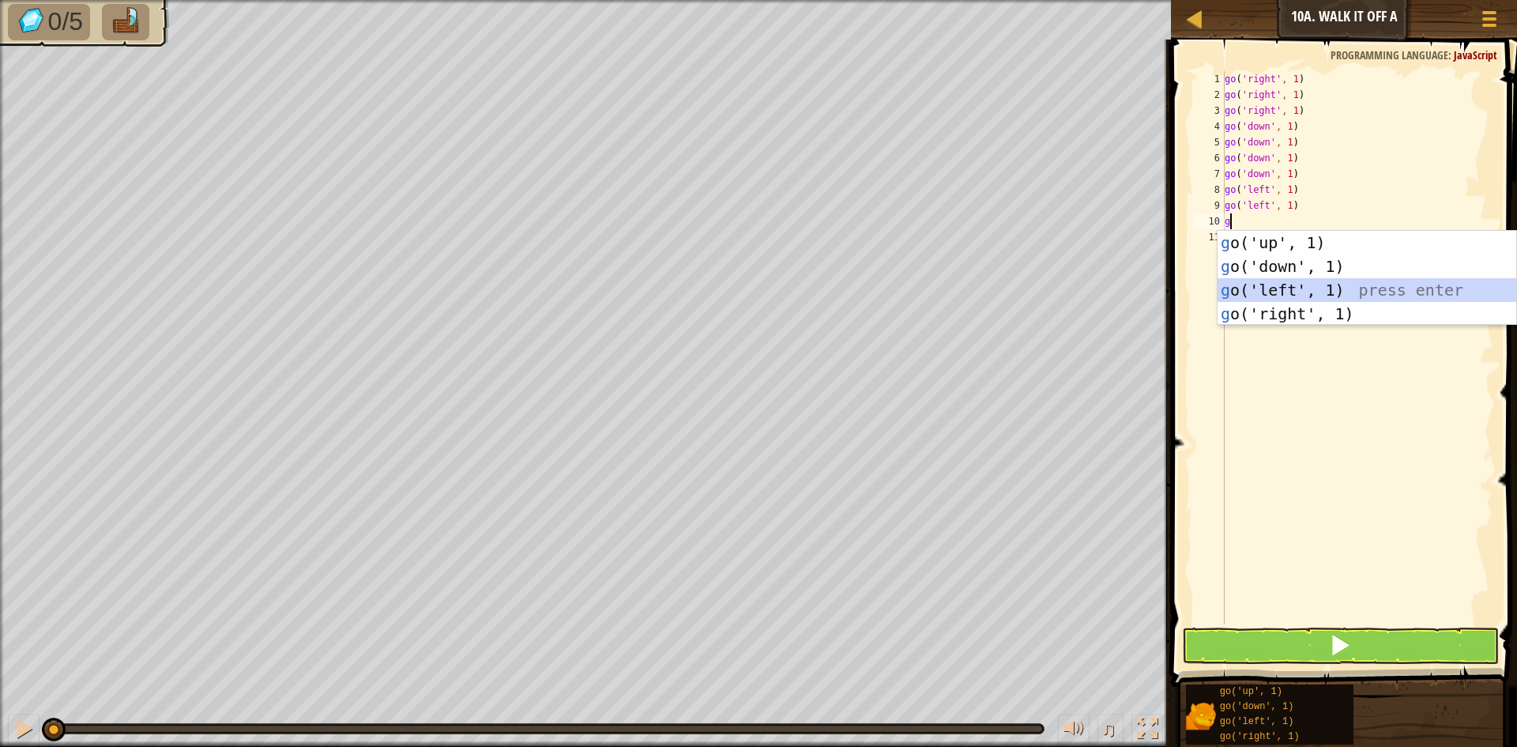
click at [1287, 279] on div "g o('up', 1) press enter g o('down', 1) press enter g o('left', 1) press enter …" at bounding box center [1367, 302] width 299 height 142
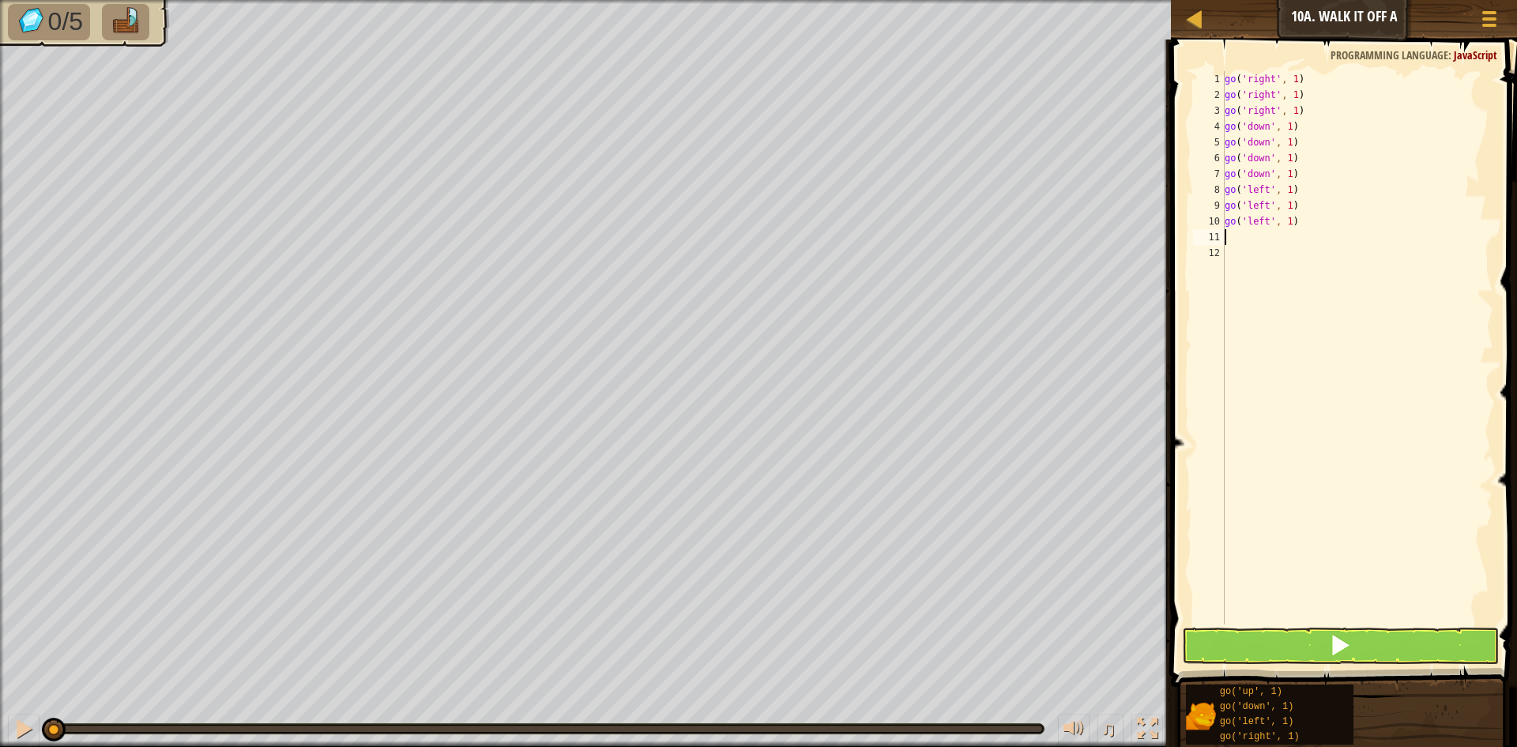
type textarea "g"
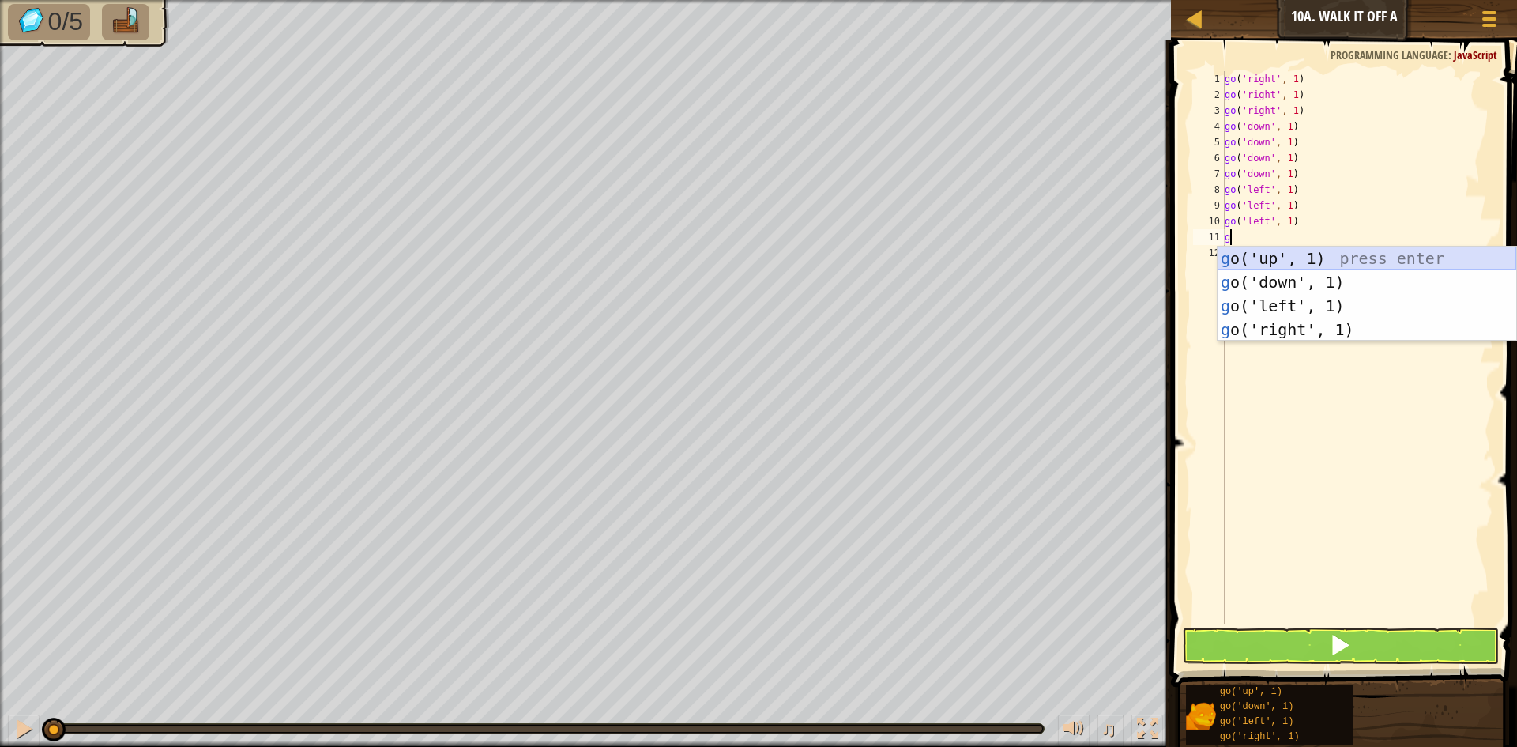
click at [1277, 258] on div "g o('up', 1) press enter g o('down', 1) press enter g o('left', 1) press enter …" at bounding box center [1367, 318] width 299 height 142
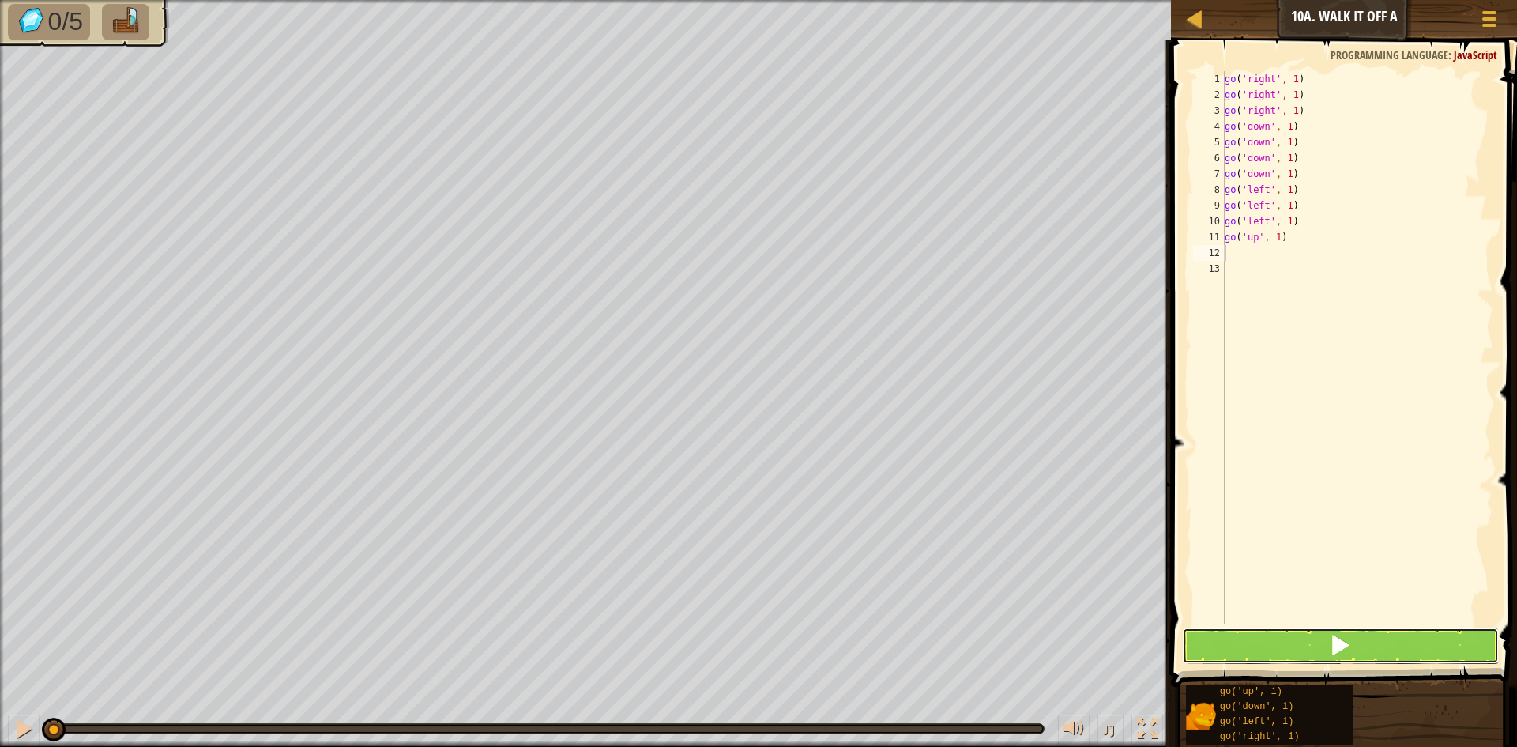
click at [1264, 646] on button at bounding box center [1340, 645] width 317 height 36
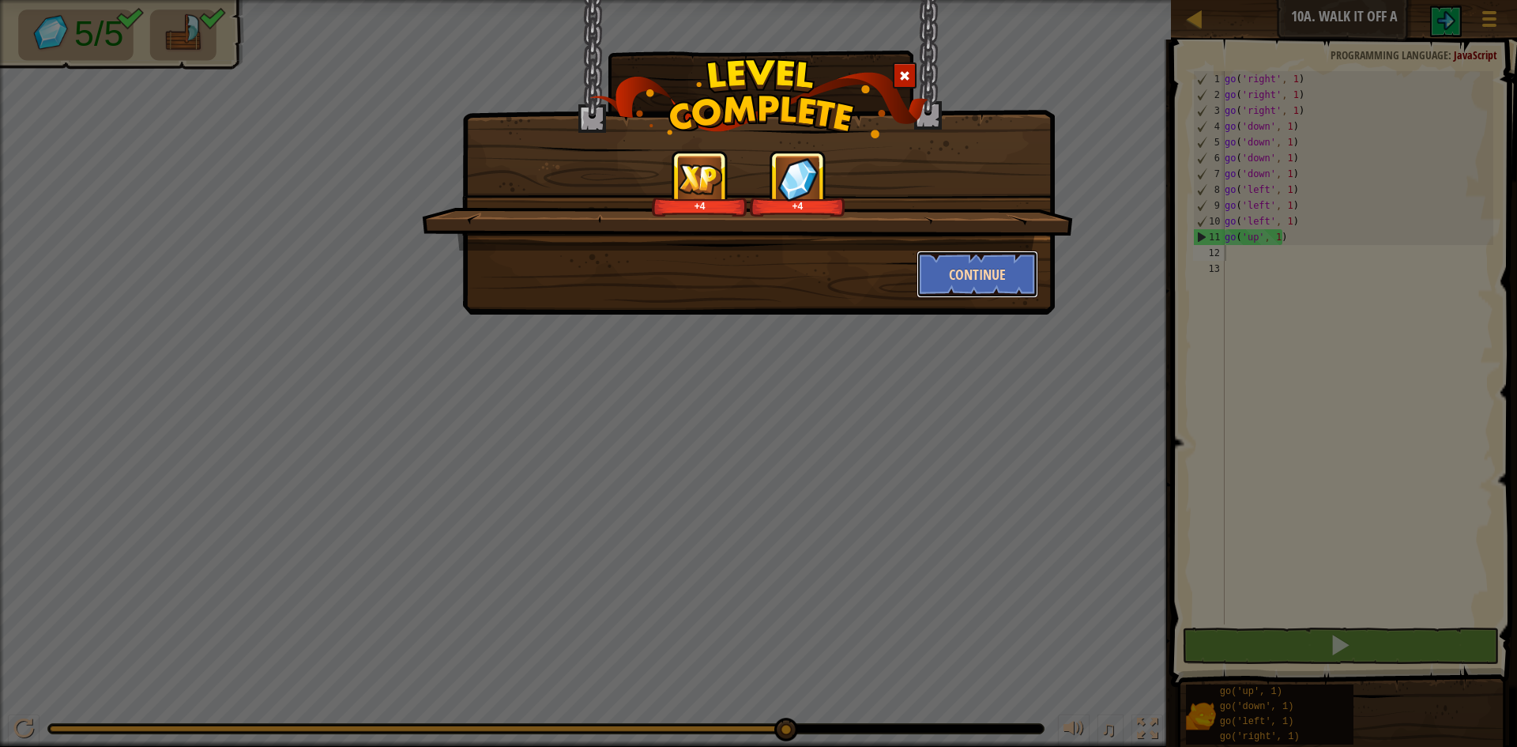
click at [993, 264] on button "Continue" at bounding box center [978, 273] width 122 height 47
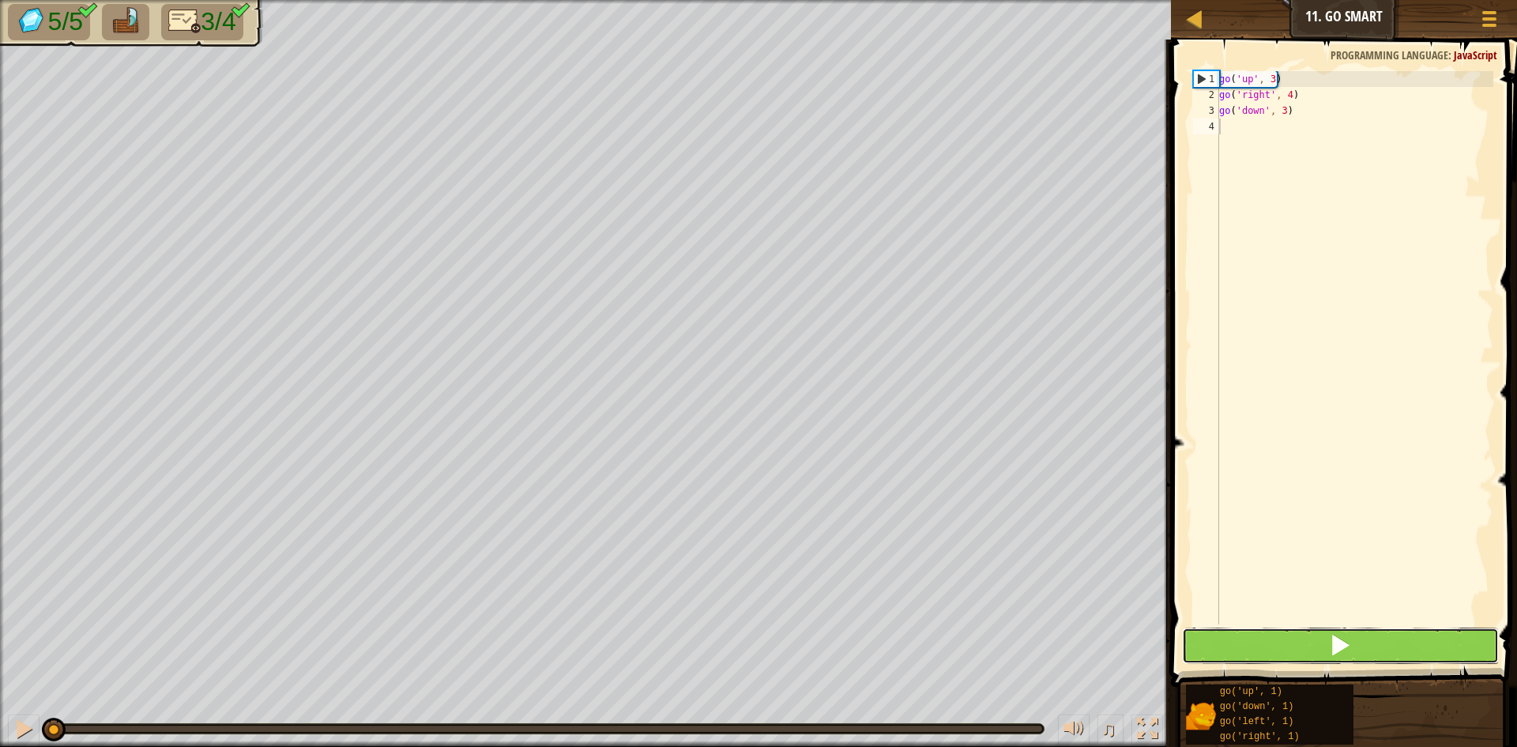
click at [1277, 653] on button at bounding box center [1340, 645] width 317 height 36
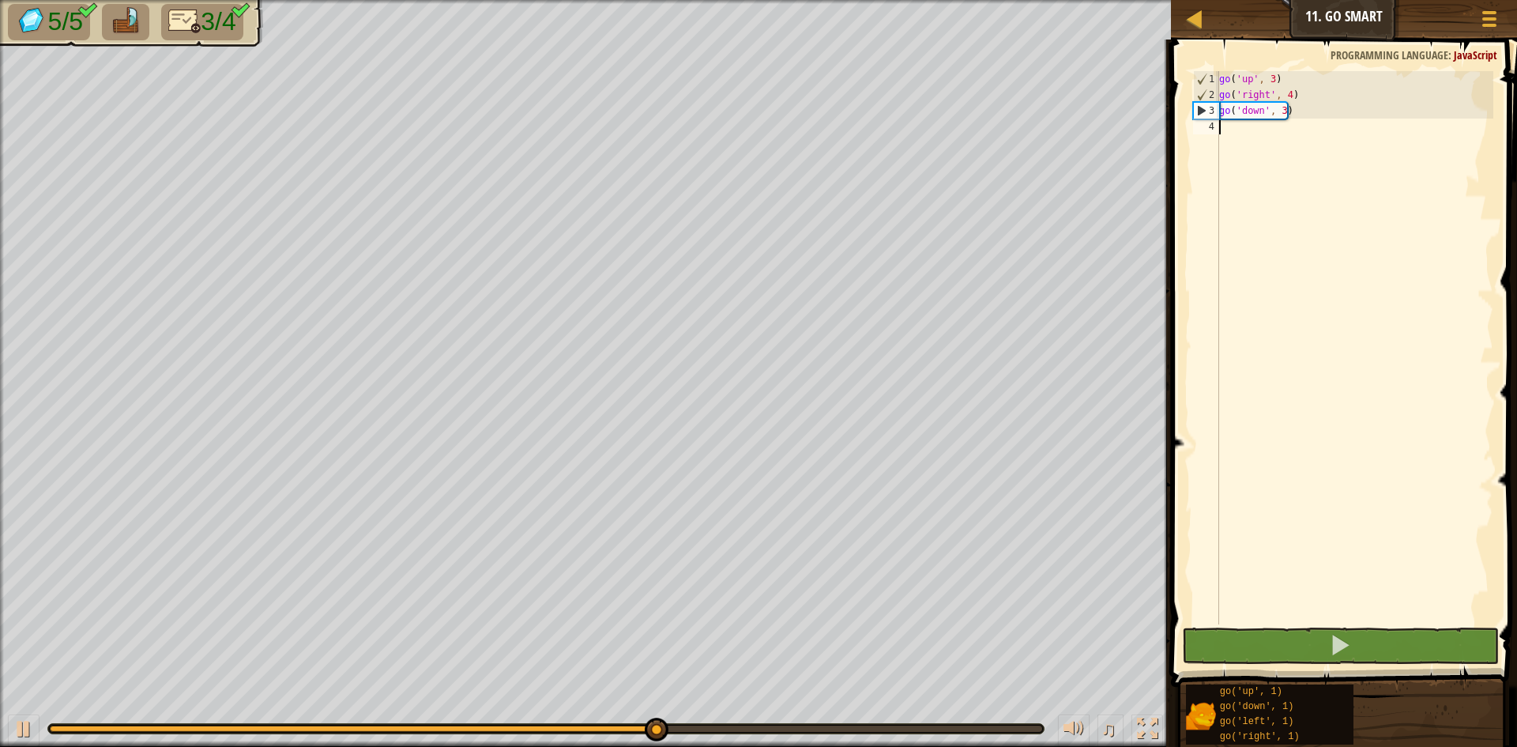
type textarea "g"
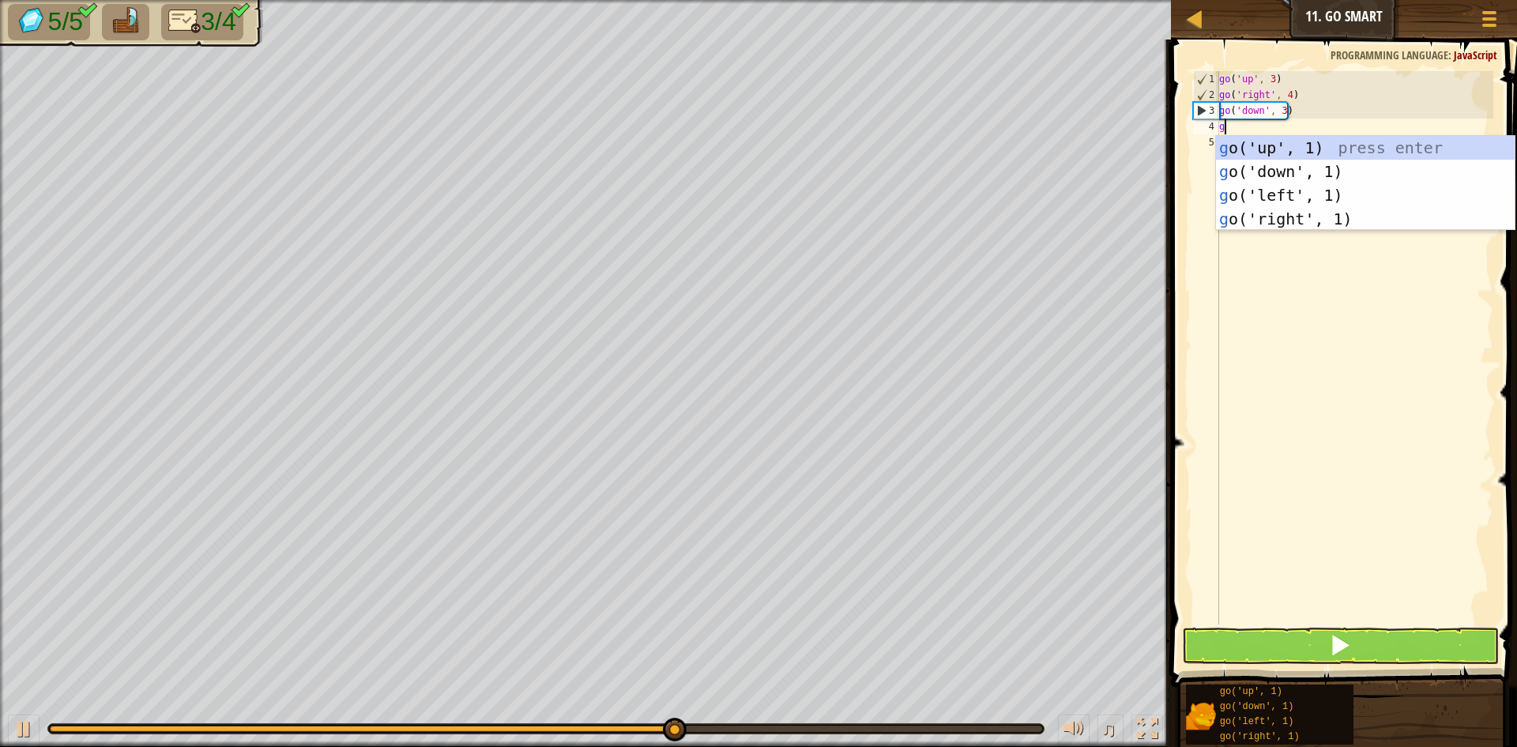
scroll to position [7, 0]
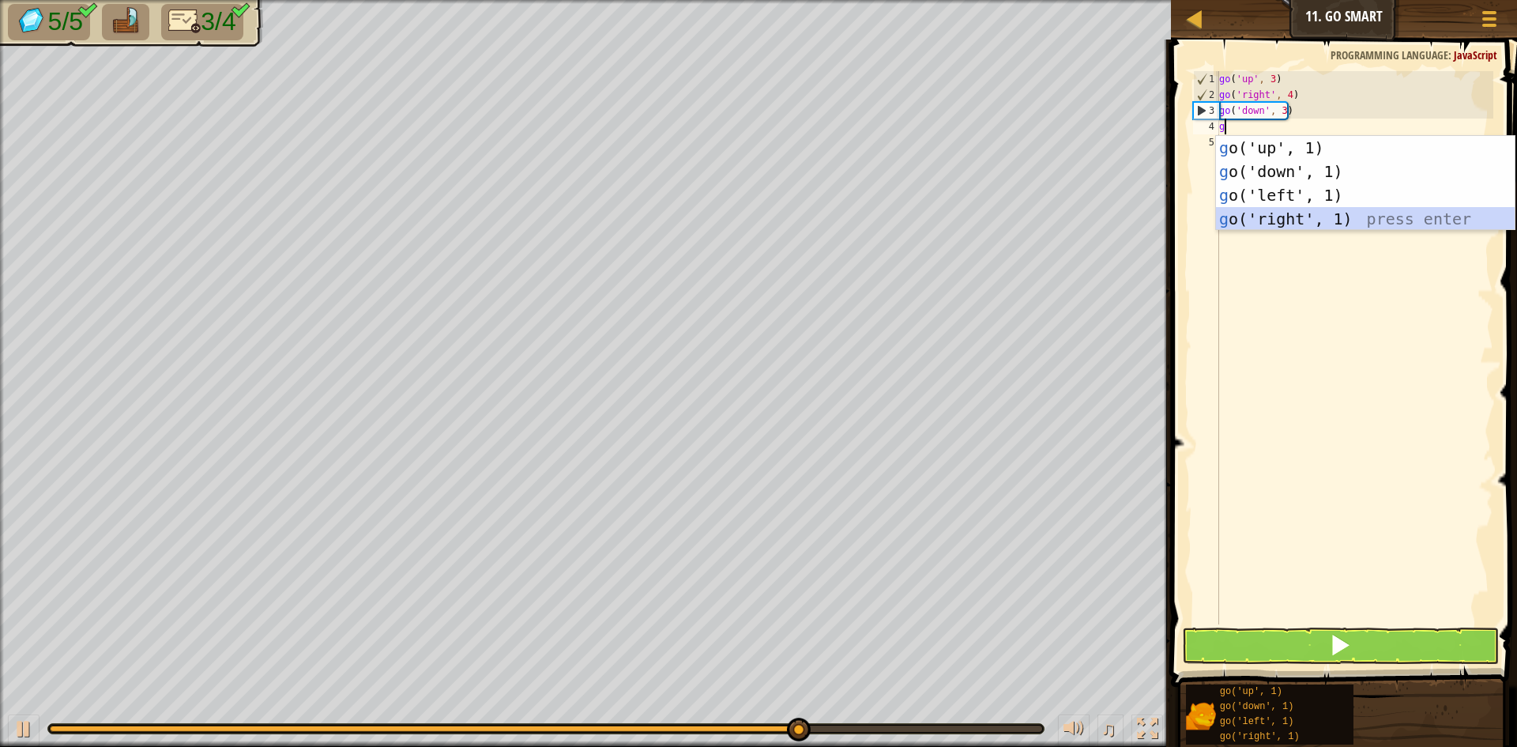
click at [1290, 211] on div "g o('up', 1) press enter g o('down', 1) press enter g o('left', 1) press enter …" at bounding box center [1365, 207] width 299 height 142
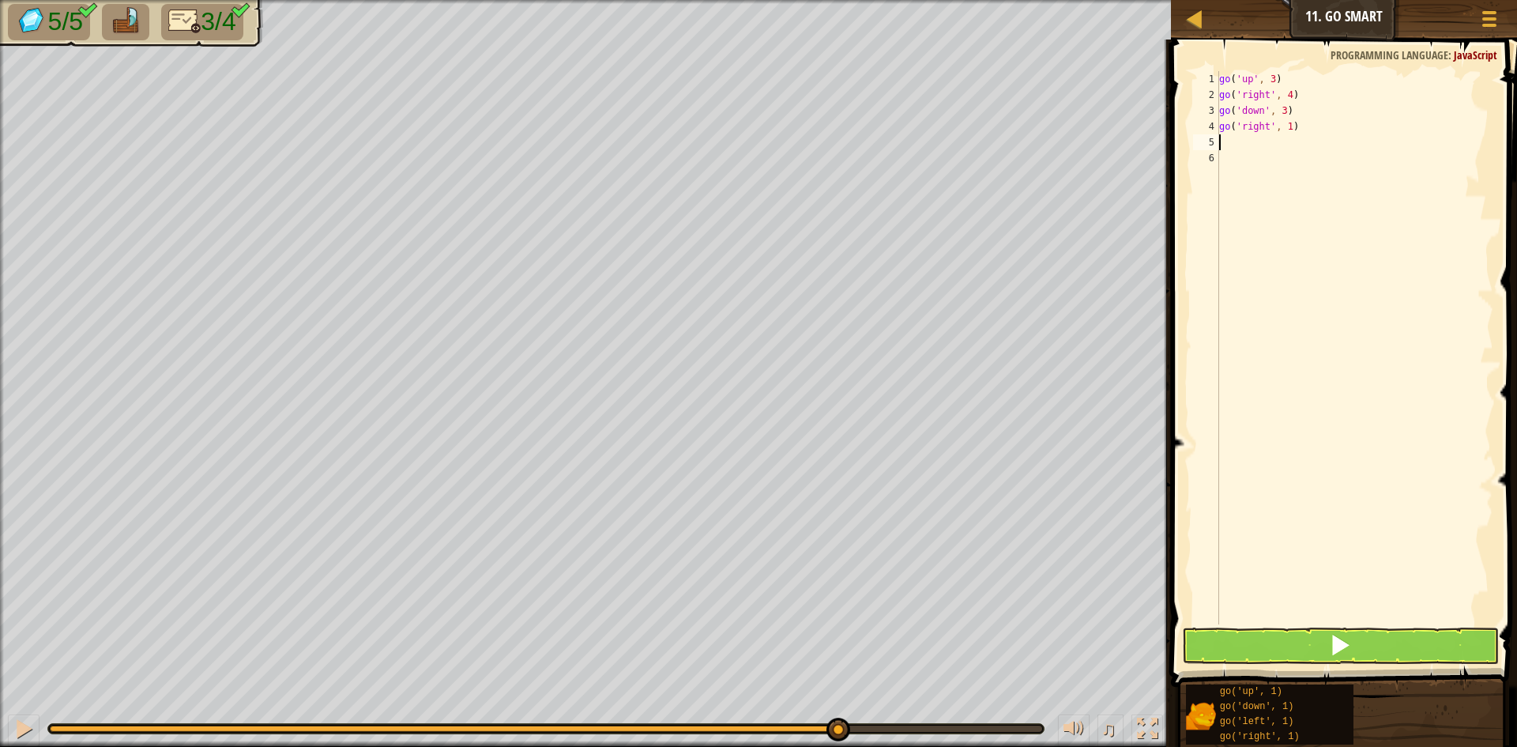
type textarea "g"
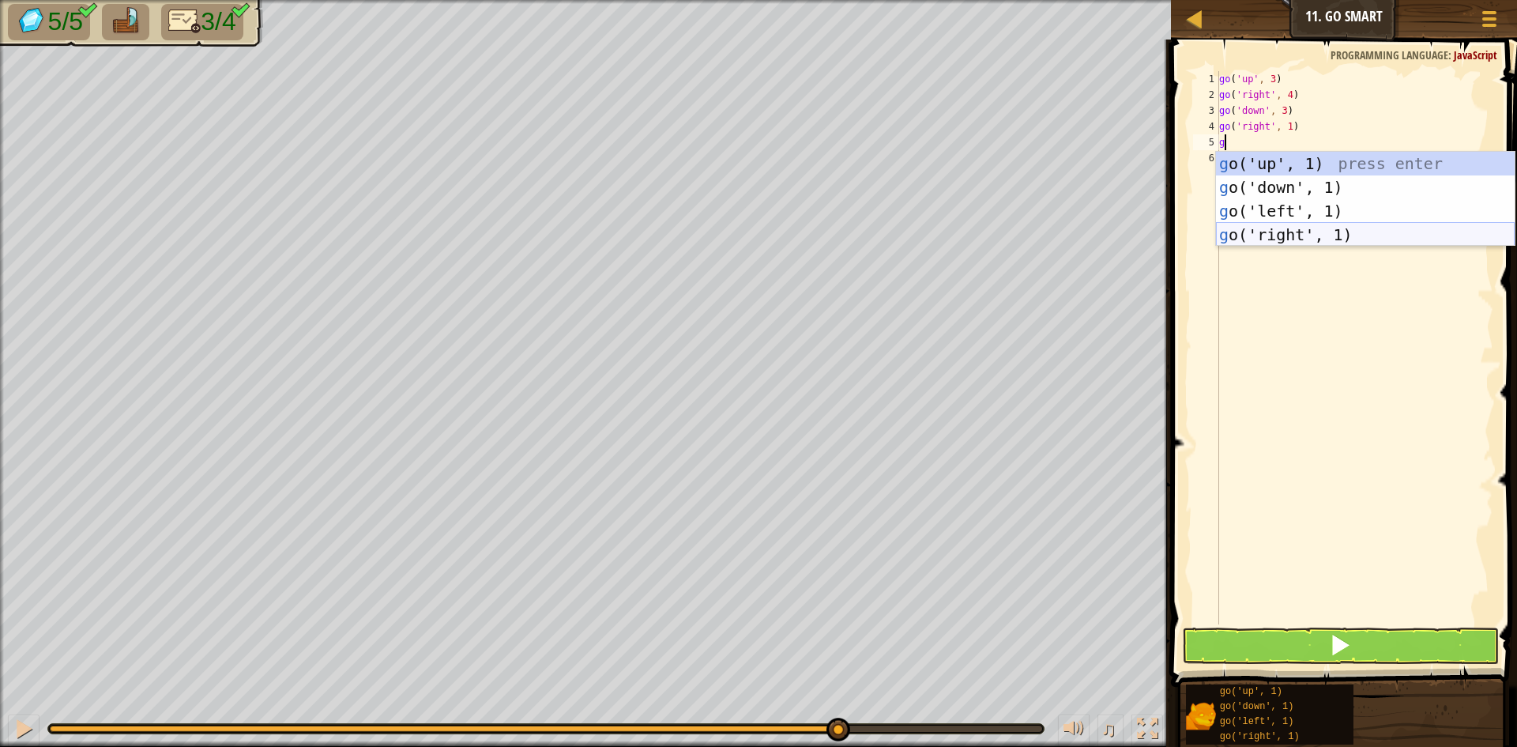
click at [1306, 237] on div "g o('up', 1) press enter g o('down', 1) press enter g o('left', 1) press enter …" at bounding box center [1365, 223] width 299 height 142
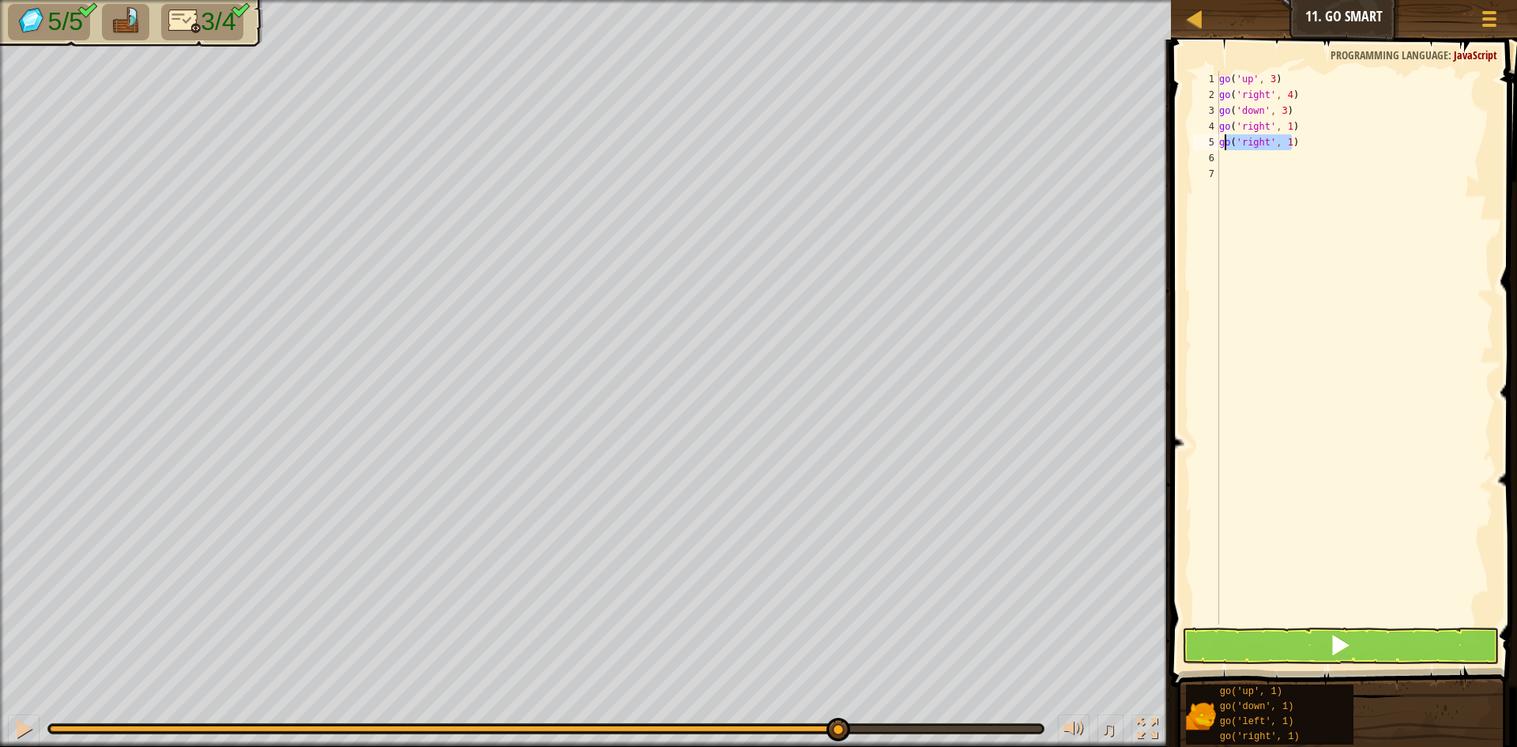
drag, startPoint x: 1308, startPoint y: 141, endPoint x: 1223, endPoint y: 144, distance: 85.4
click at [1223, 144] on div "go ( 'up' , 3 ) go ( 'right' , 4 ) go ( 'down' , 3 ) go ( 'right' , 1 ) go ( 'r…" at bounding box center [1354, 363] width 277 height 585
click at [1329, 645] on button at bounding box center [1340, 645] width 317 height 36
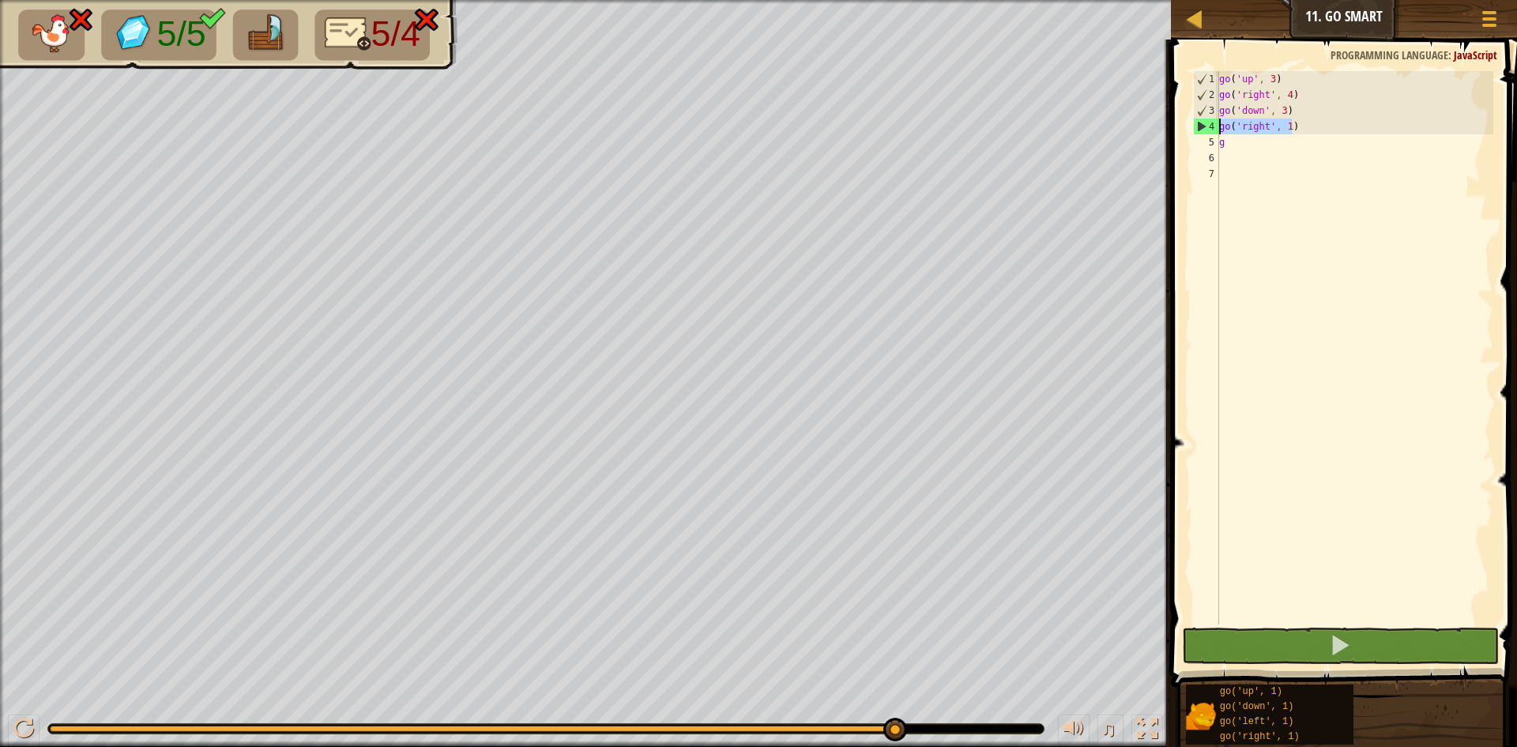
drag, startPoint x: 1292, startPoint y: 120, endPoint x: 1214, endPoint y: 130, distance: 78.0
click at [1214, 130] on div "g 1 2 3 4 5 6 7 go ( 'up' , 3 ) go ( 'right' , 4 ) go ( 'down' , 3 ) go ( 'righ…" at bounding box center [1341, 347] width 303 height 553
type textarea "go('right', 1)"
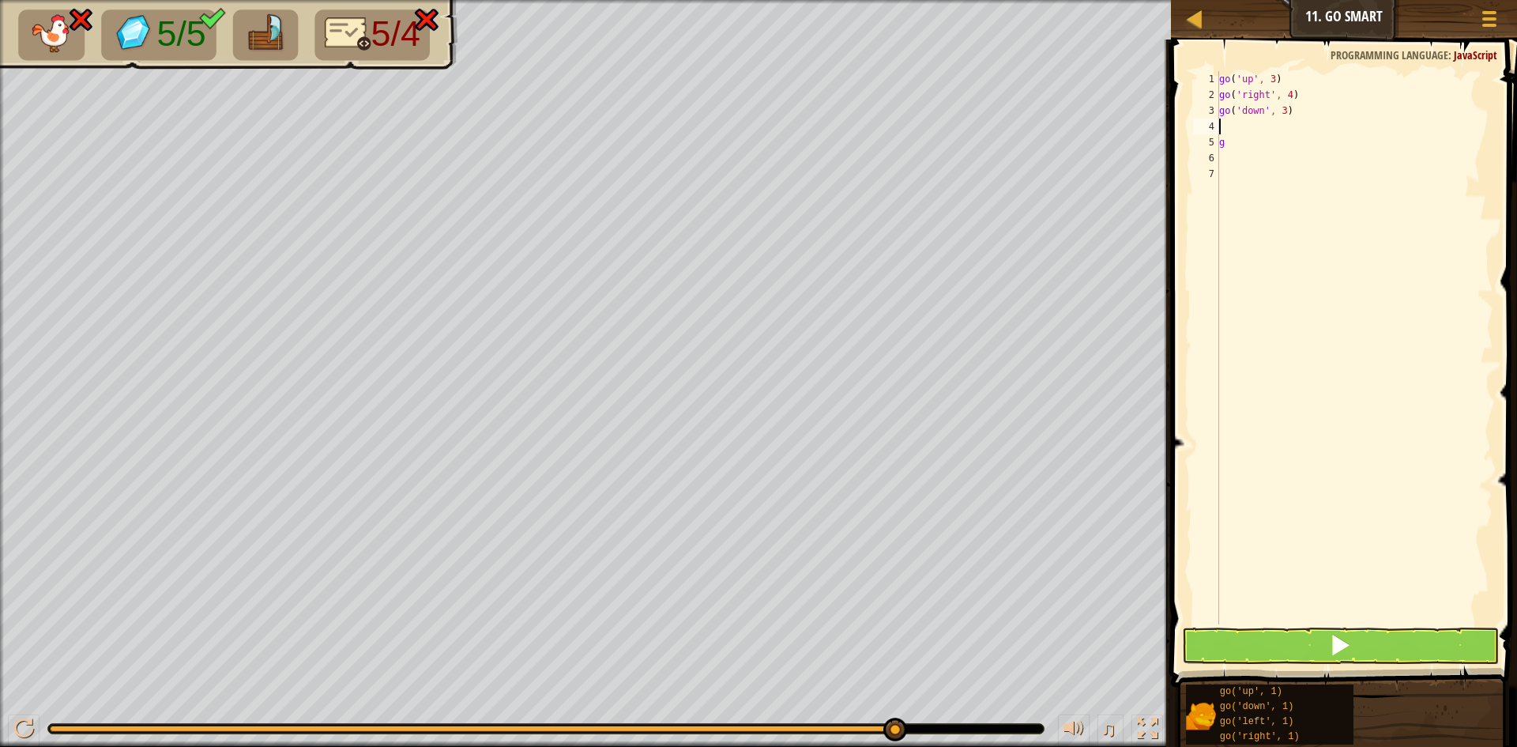
type textarea "g"
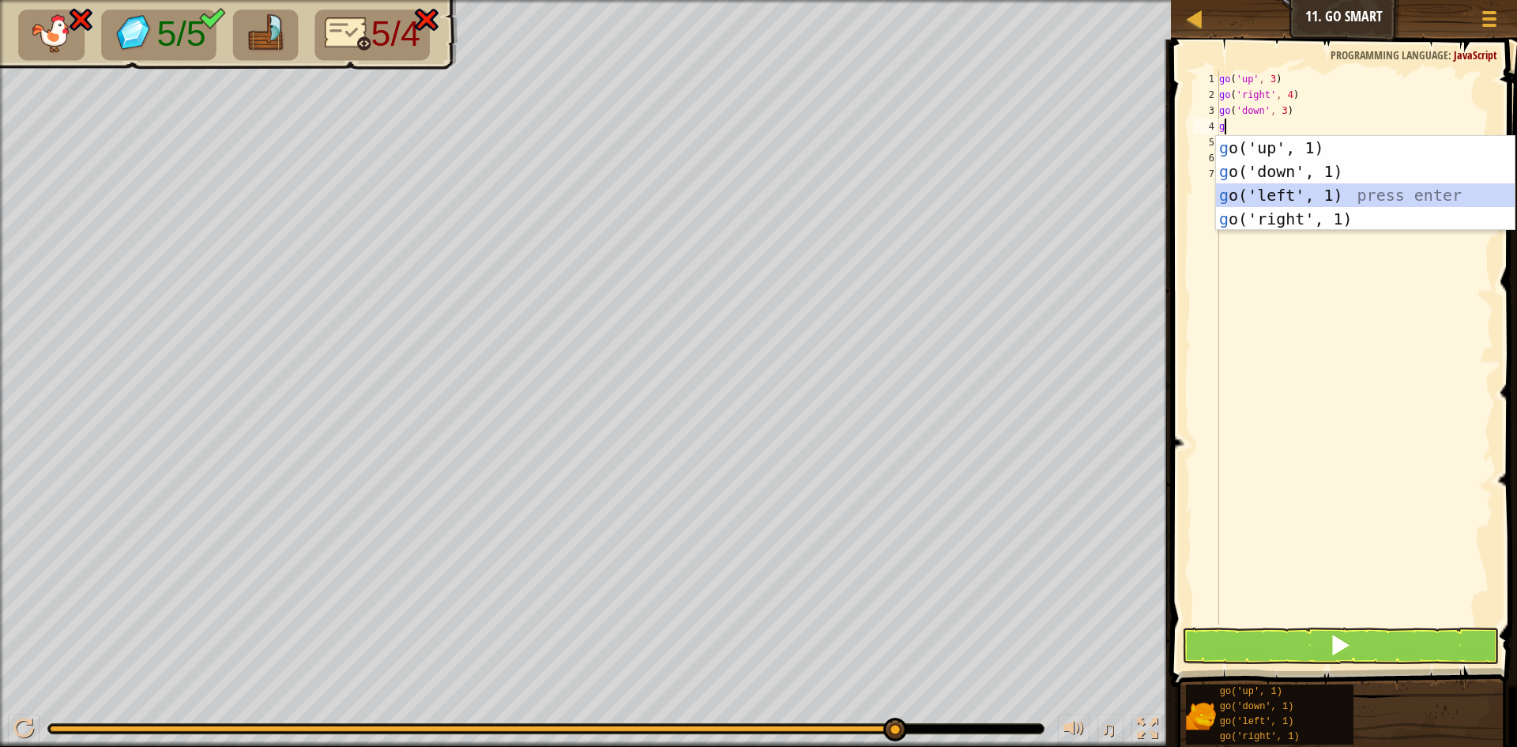
click at [1292, 199] on div "g o('up', 1) press enter g o('down', 1) press enter g o('left', 1) press enter …" at bounding box center [1365, 207] width 299 height 142
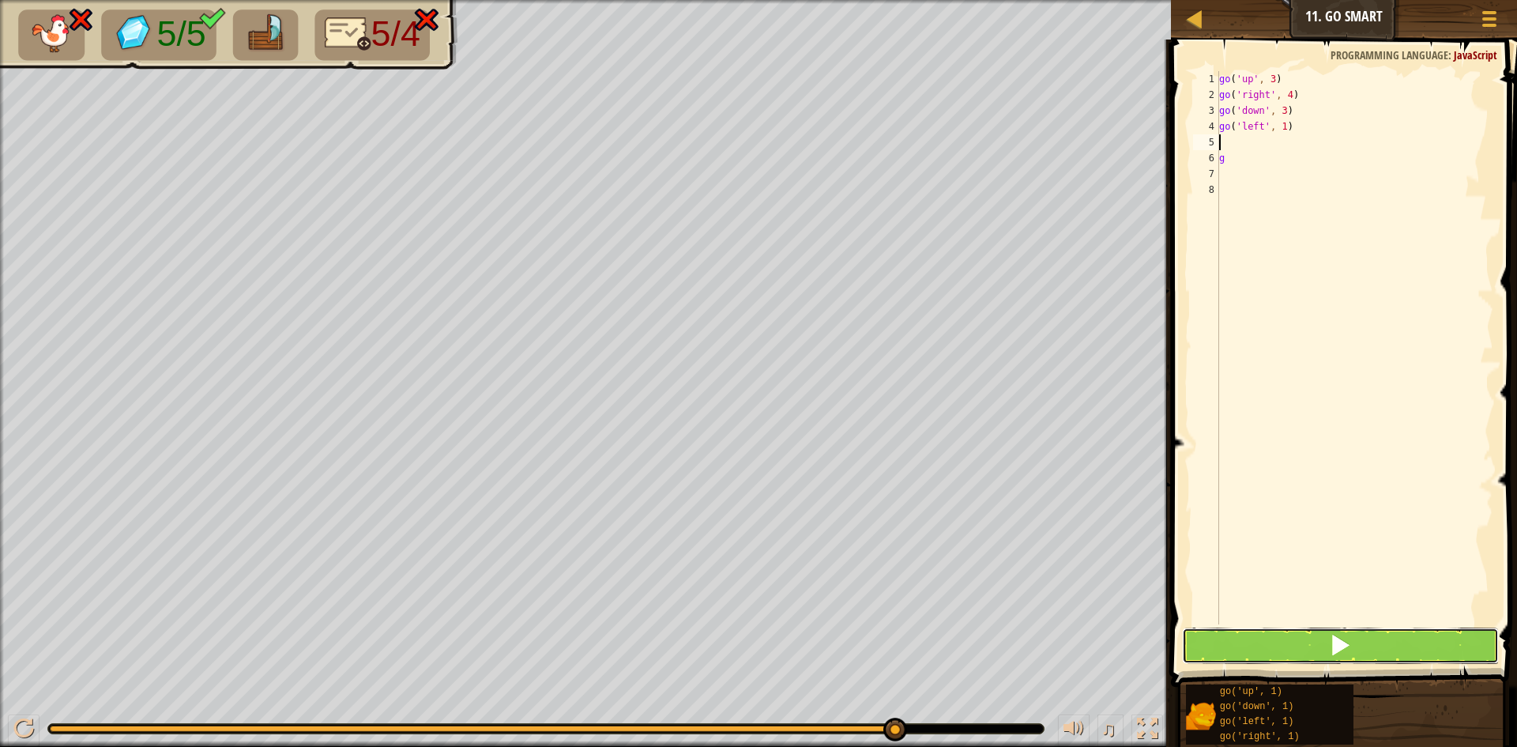
click at [1321, 640] on button at bounding box center [1340, 645] width 317 height 36
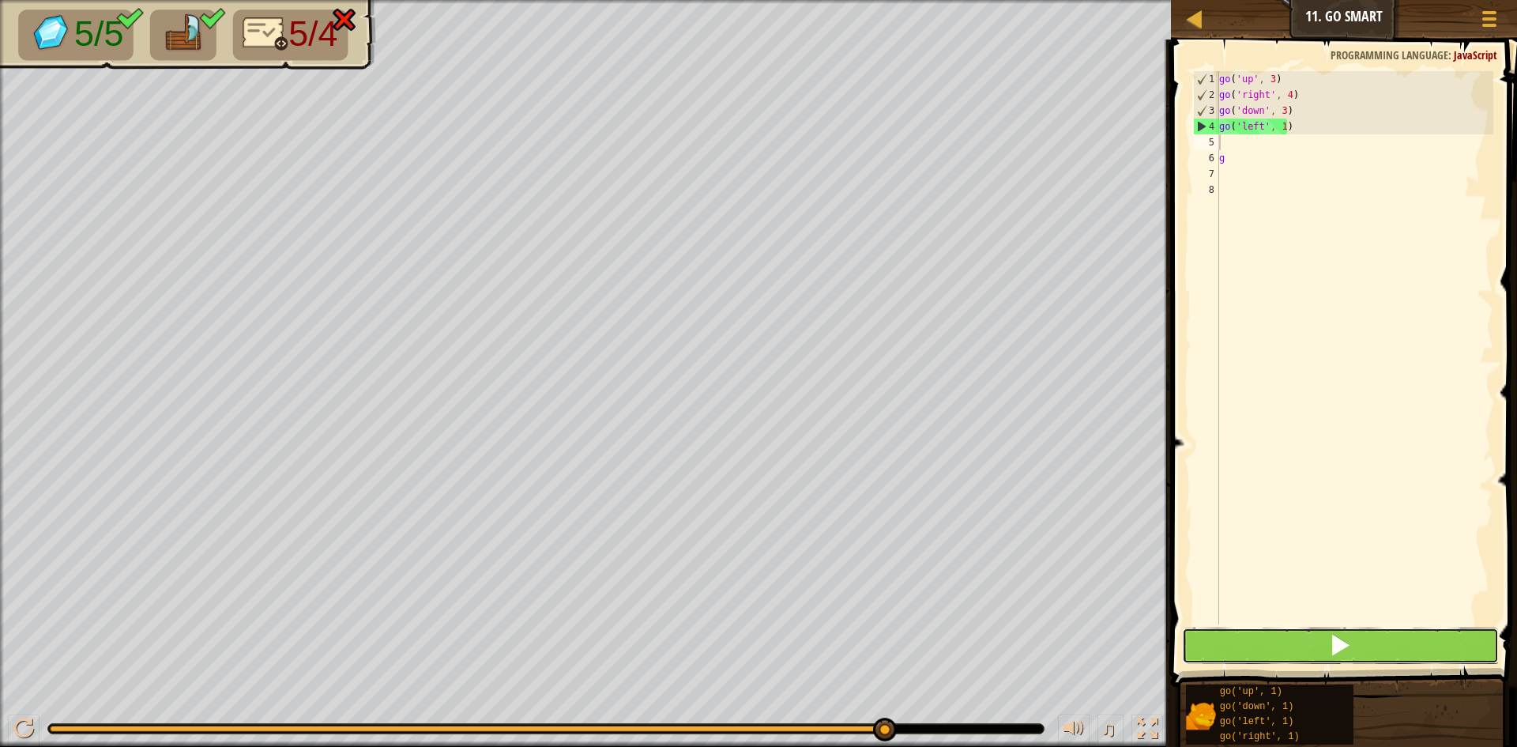
click at [1321, 640] on button at bounding box center [1340, 645] width 317 height 36
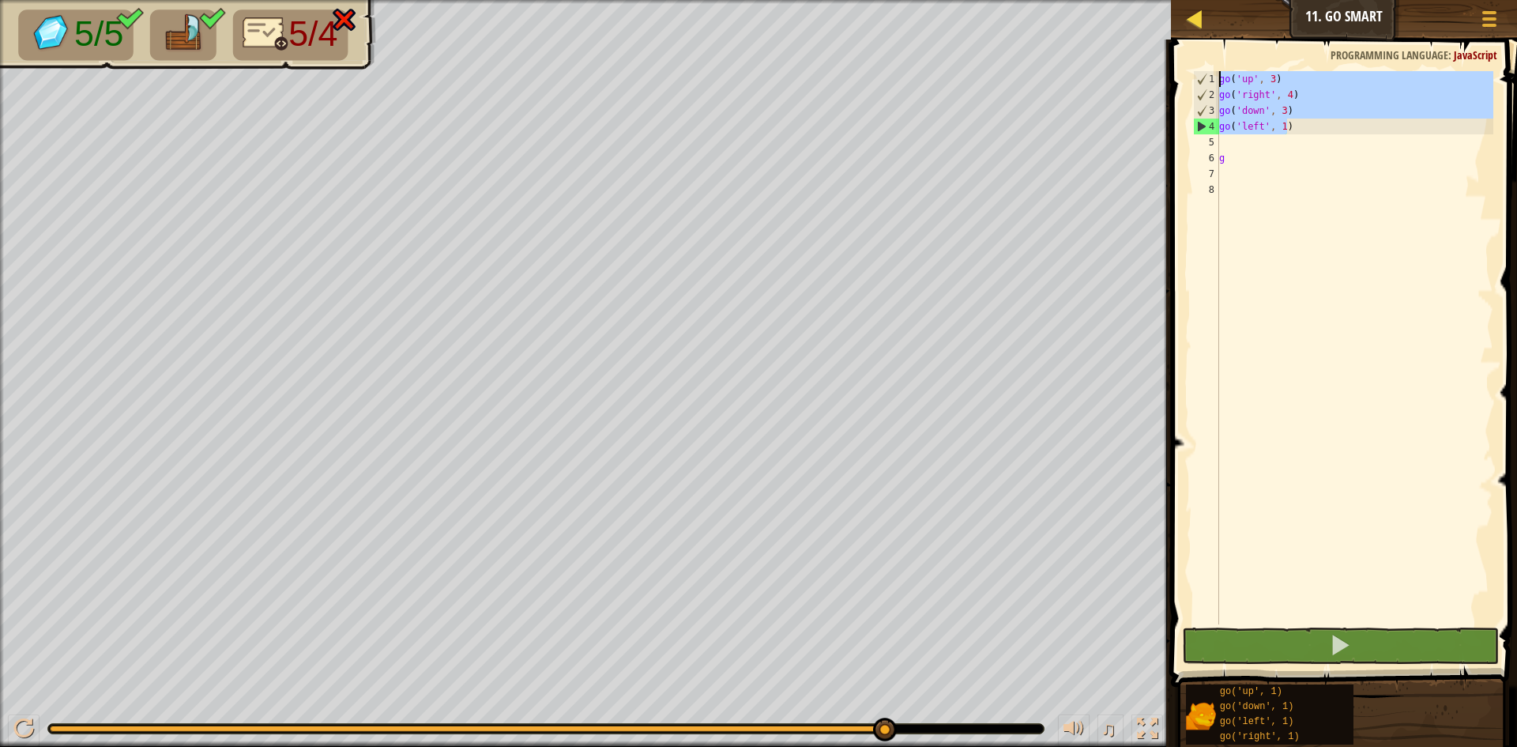
drag, startPoint x: 1297, startPoint y: 123, endPoint x: 1209, endPoint y: 35, distance: 124.6
click at [1209, 35] on div "Map Junior 11. Go Smart Game Menu 1 ההההההההההההההההההההההההההההההההההההההההההה…" at bounding box center [758, 373] width 1517 height 747
type textarea "go('up', 3) go('right', 4)"
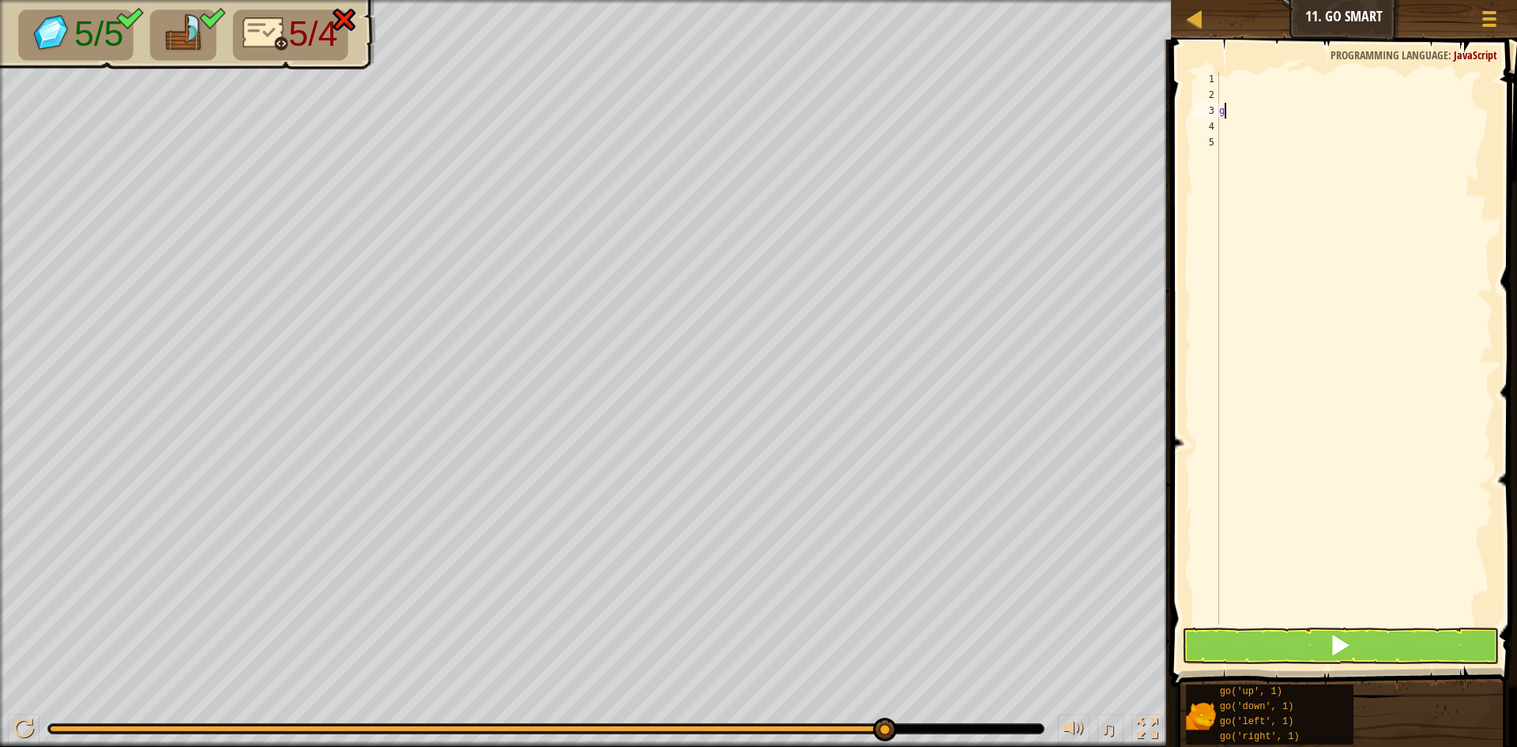
drag, startPoint x: 1232, startPoint y: 111, endPoint x: 1199, endPoint y: 111, distance: 32.4
click at [1199, 111] on div "1 2 3 4 5 g ההההההההההההההההההההההההההההההההההההההההההההההההההההההההההההההההההה…" at bounding box center [1341, 347] width 303 height 553
type textarea "g"
click at [1228, 77] on div at bounding box center [1354, 363] width 277 height 585
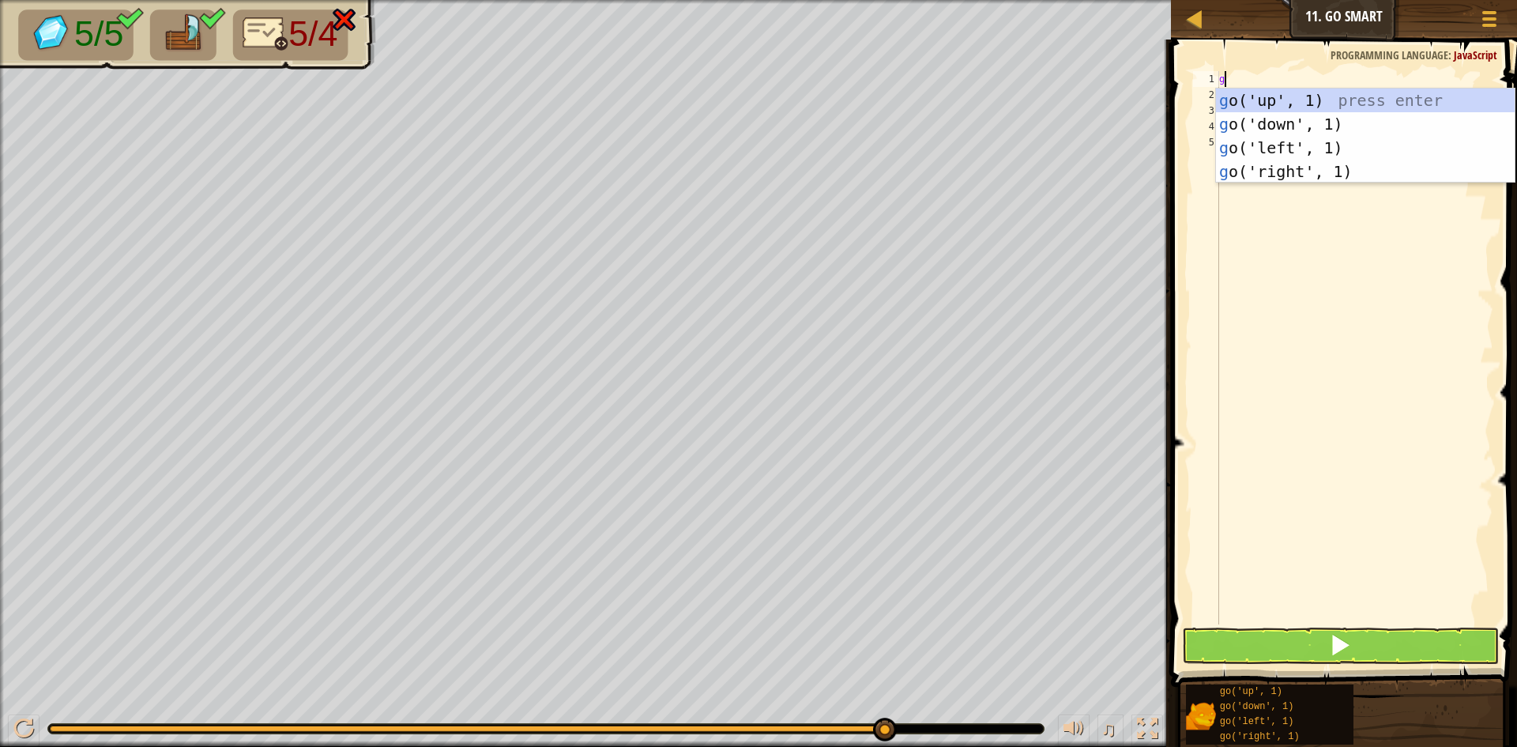
type textarea "g"
click at [1261, 106] on div "g o('up', 1) press enter g o('down', 1) press enter g o('left', 1) press enter …" at bounding box center [1365, 159] width 299 height 142
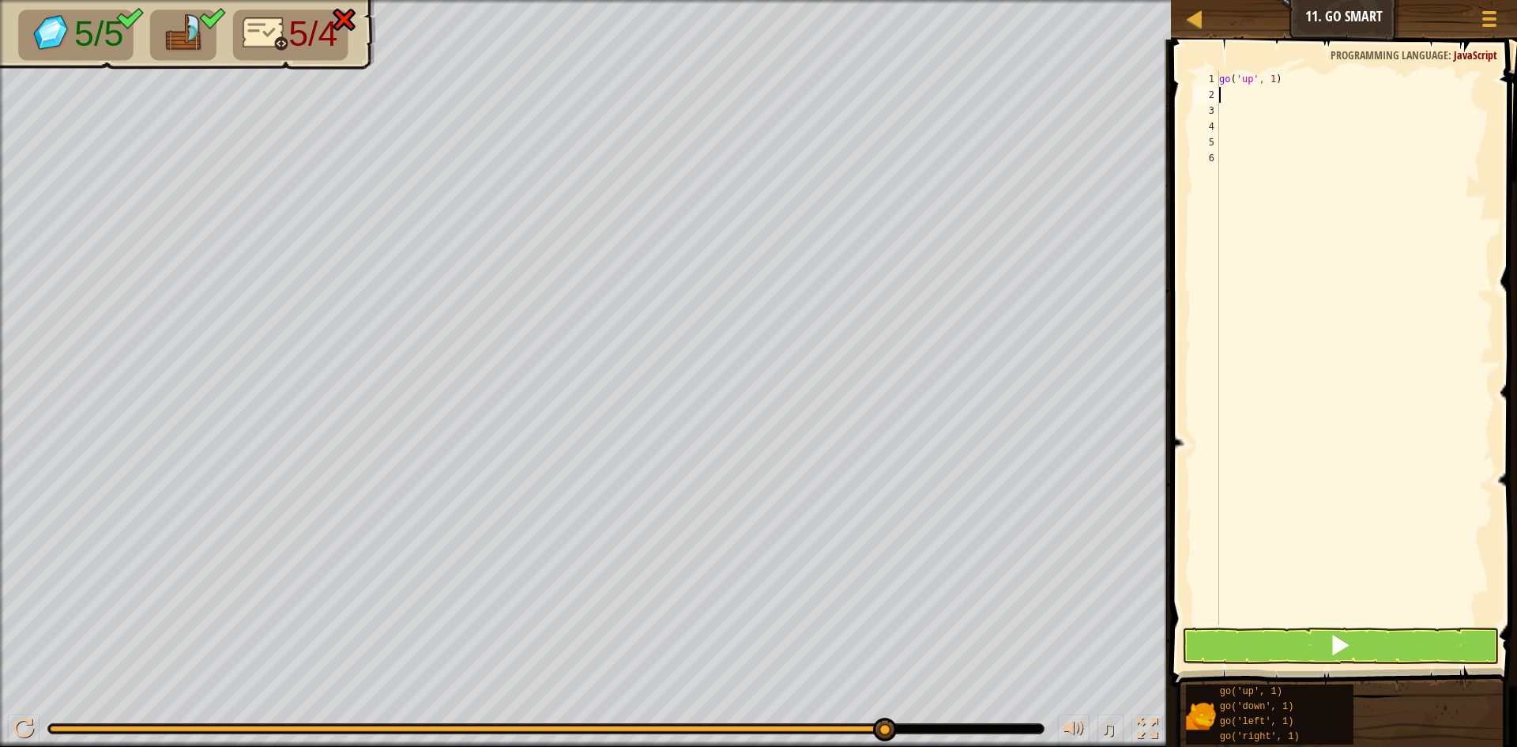
click at [1269, 74] on div "go ( 'up' , 1 )" at bounding box center [1354, 363] width 277 height 585
click at [1271, 78] on div "go ( 'up' , 1 )" at bounding box center [1354, 363] width 277 height 585
type textarea "go('up', 4)"
click at [1229, 95] on div "go ( 'up' , 4 )" at bounding box center [1354, 363] width 277 height 585
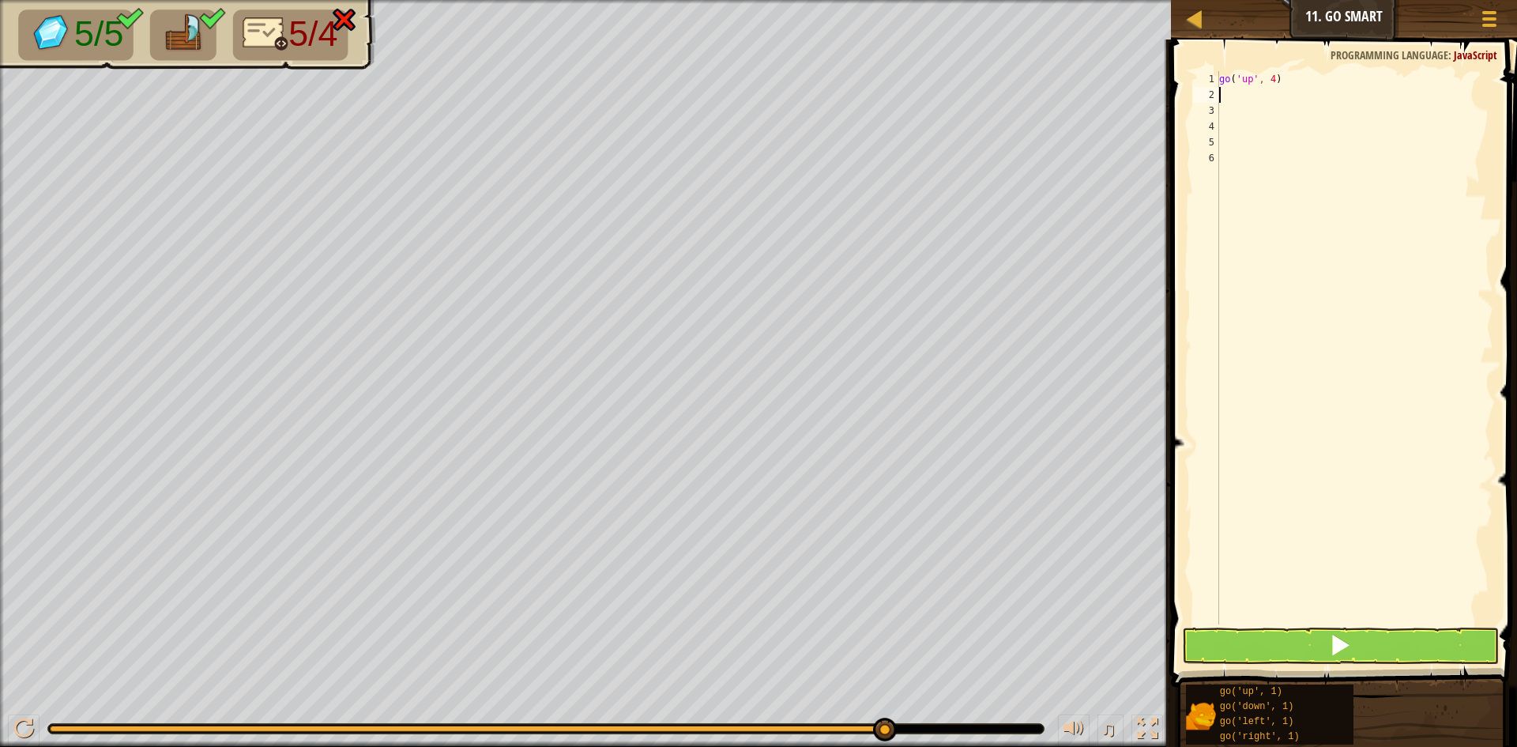
scroll to position [7, 0]
type textarea "h"
type textarea "g"
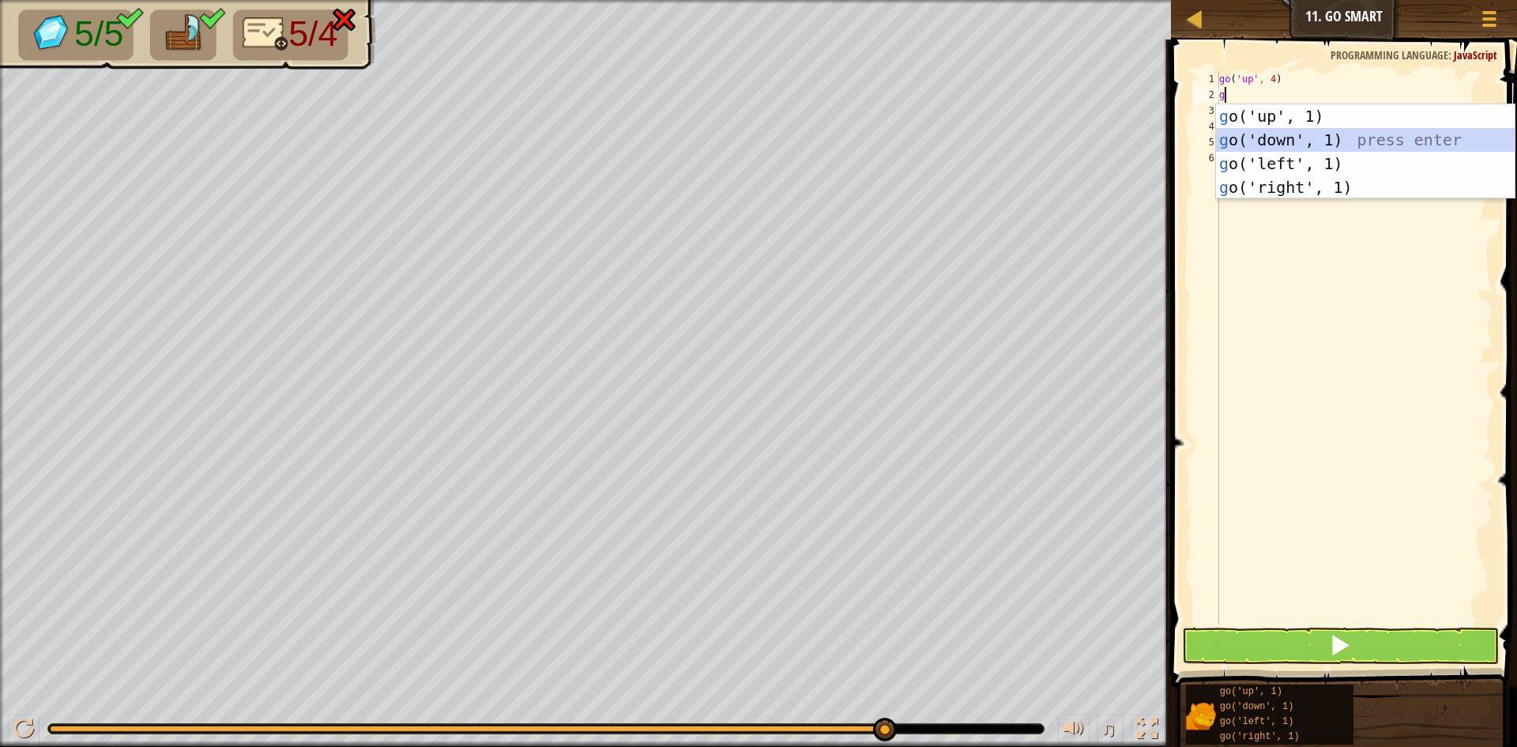
click at [1289, 139] on div "g o('up', 1) press enter g o('down', 1) press enter g o('left', 1) press enter …" at bounding box center [1365, 175] width 299 height 142
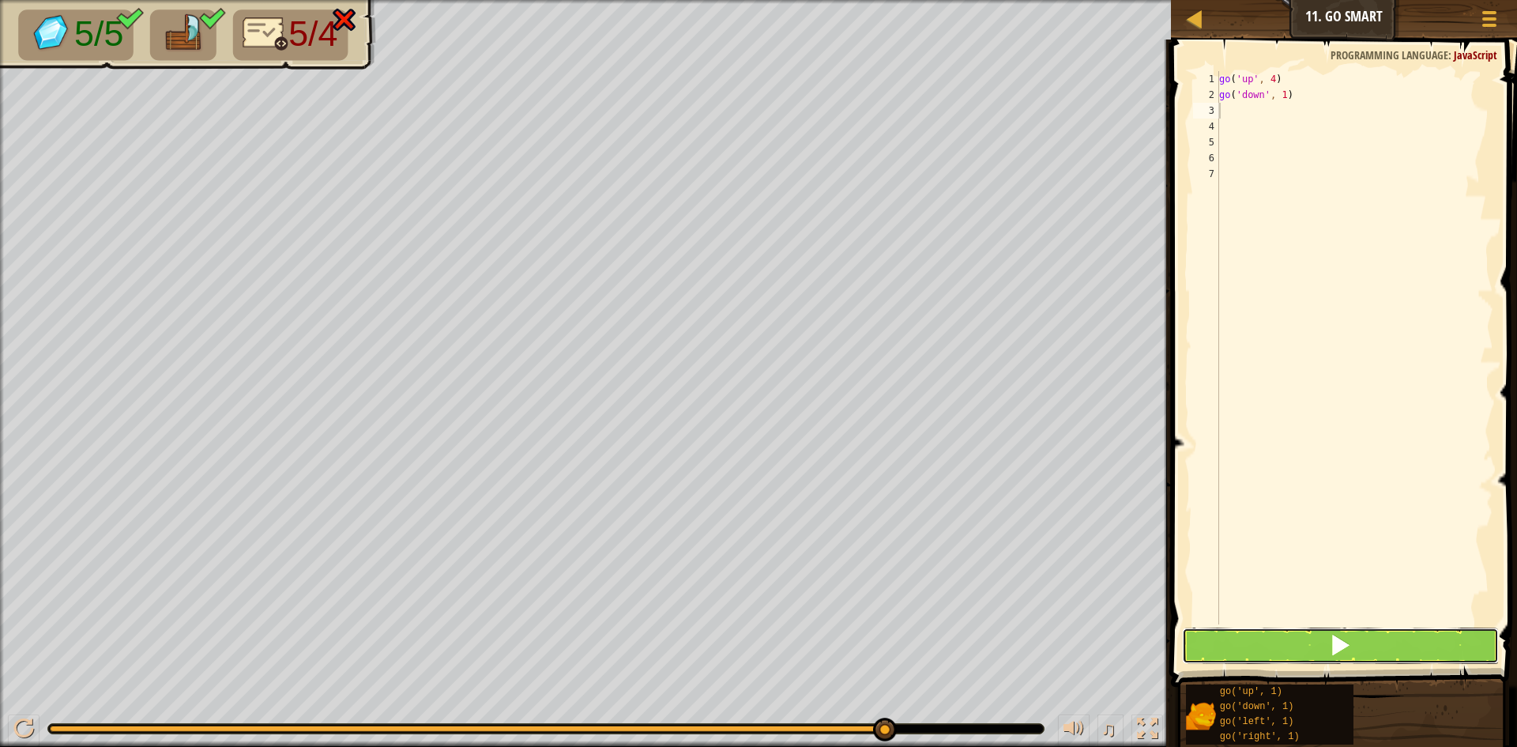
click at [1326, 646] on button at bounding box center [1340, 645] width 317 height 36
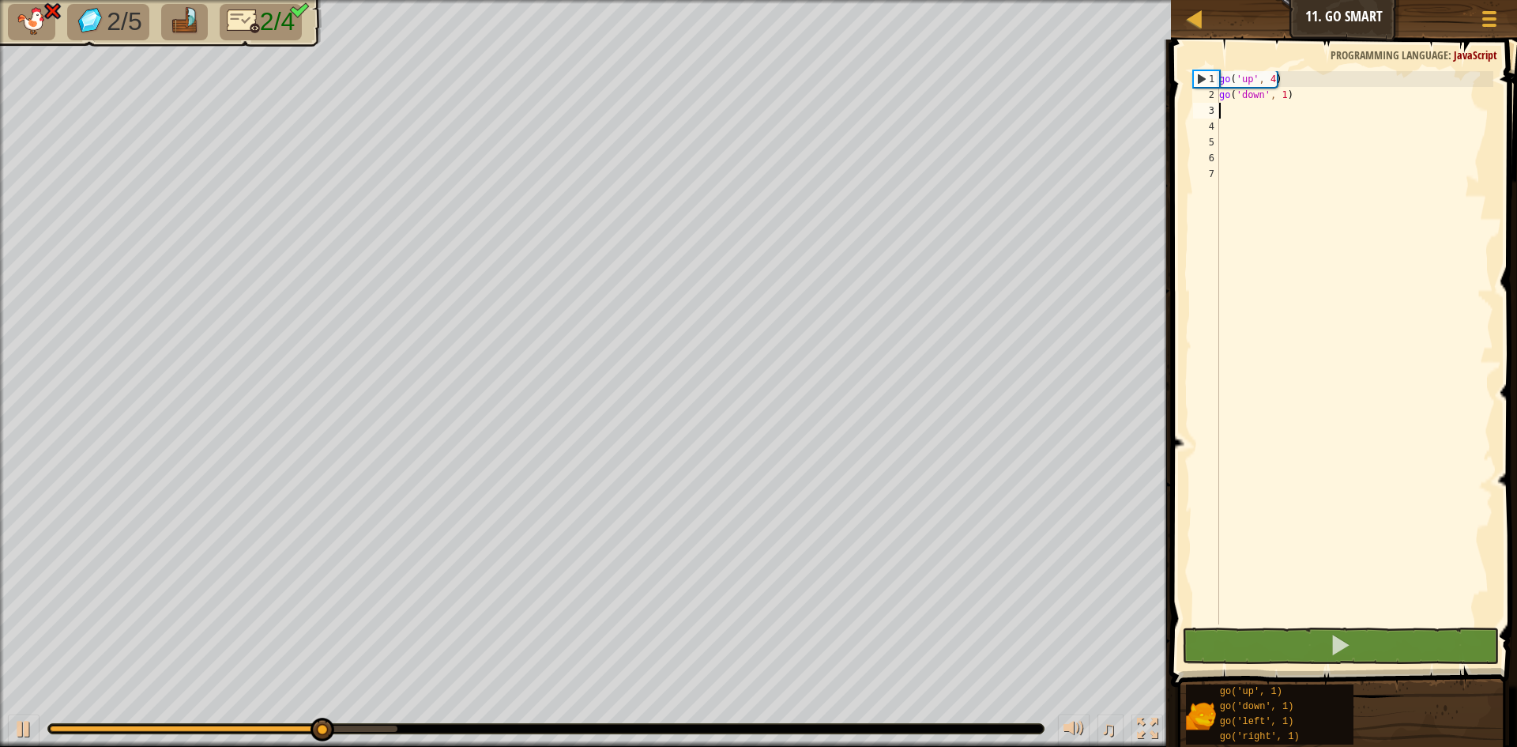
click at [1270, 73] on div "go ( 'up' , 4 ) go ( 'down' , 1 )" at bounding box center [1354, 363] width 277 height 585
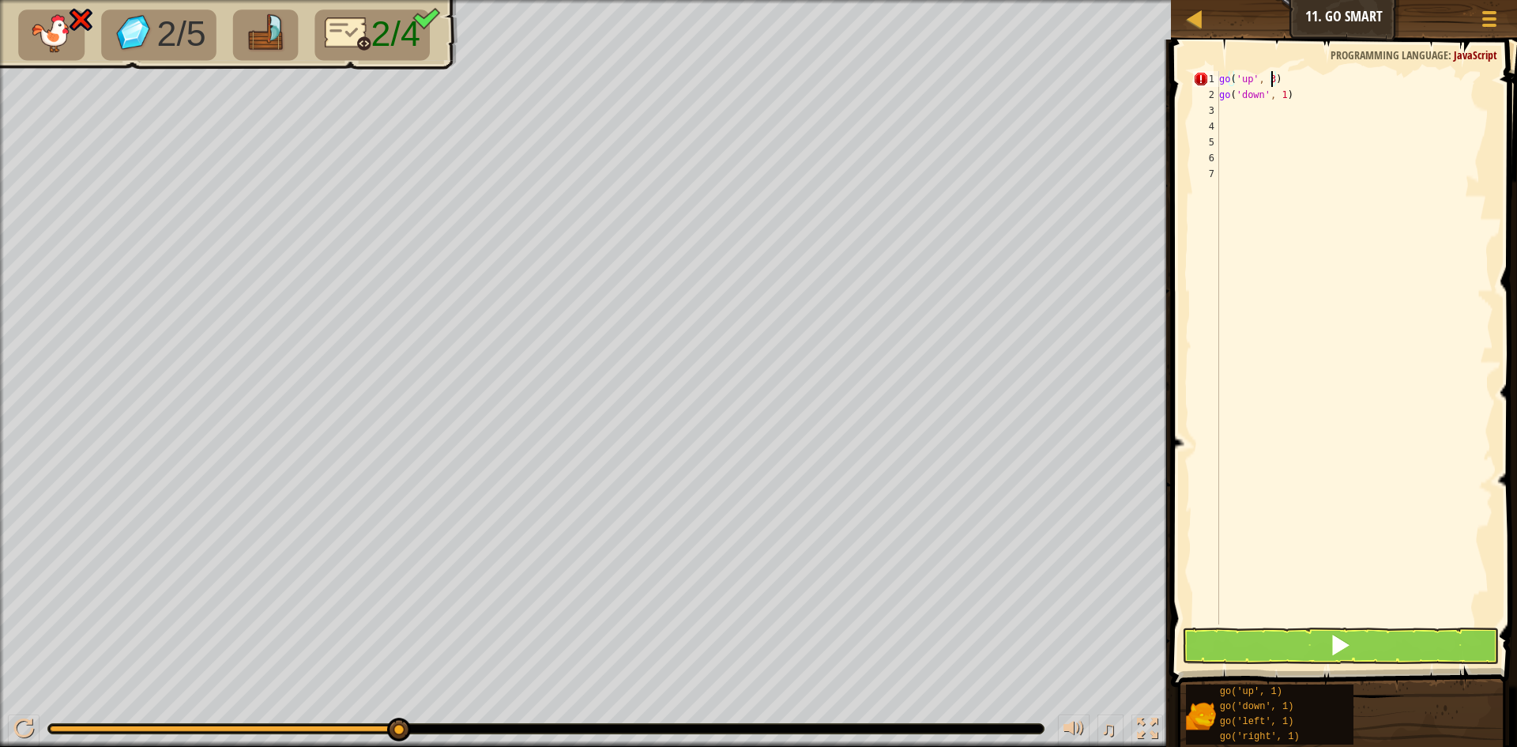
scroll to position [7, 4]
click at [1267, 89] on div "go ( 'up' , 3 ) go ( 'down' , 1 )" at bounding box center [1354, 363] width 277 height 585
type textarea "go('down', 1)"
drag, startPoint x: 1289, startPoint y: 93, endPoint x: 1201, endPoint y: 101, distance: 88.1
click at [1201, 101] on div "go('down', 1) 1 2 3 4 5 6 7 go ( 'up' , 3 ) go ( 'down' , 1 ) ההההההההההההההההה…" at bounding box center [1341, 347] width 303 height 553
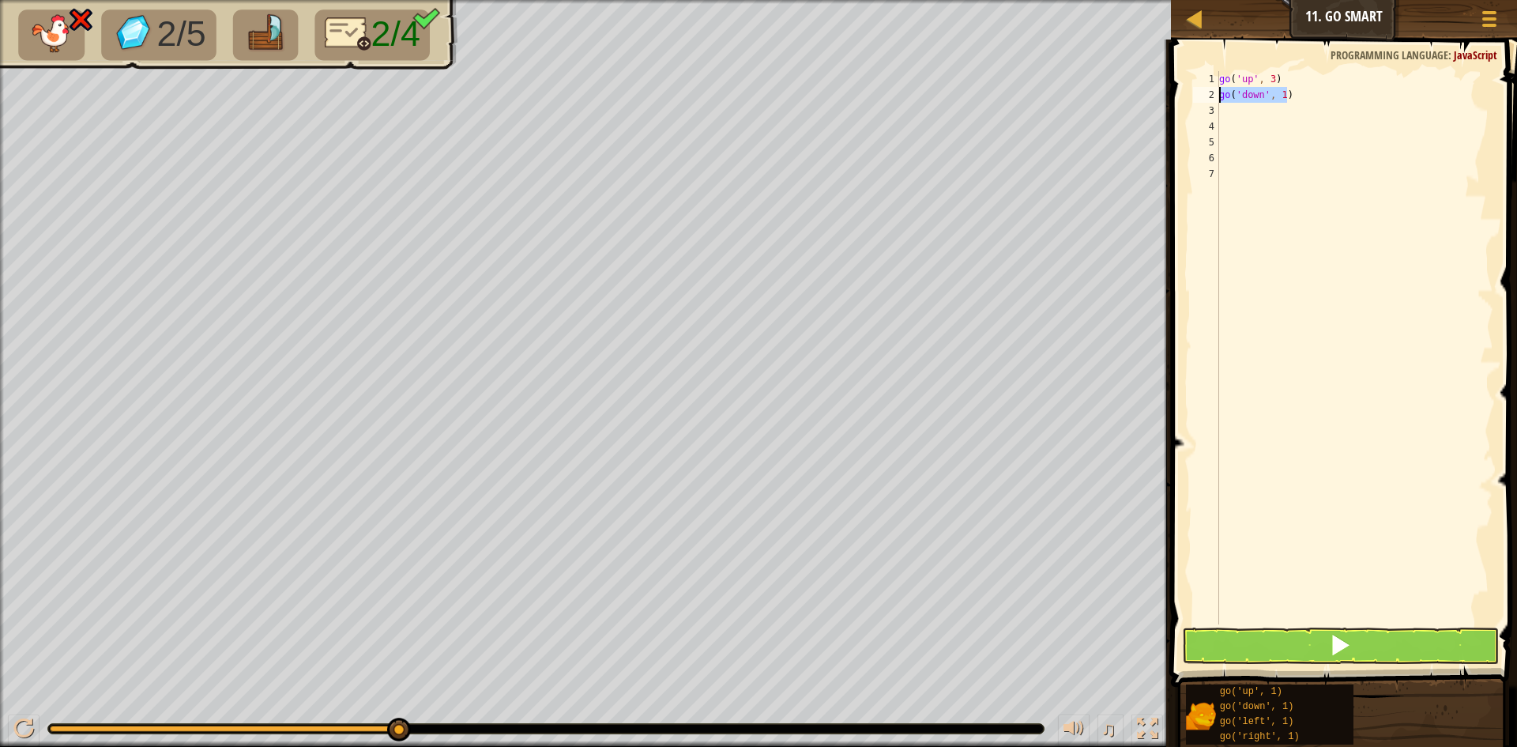
scroll to position [7, 0]
type textarea "g"
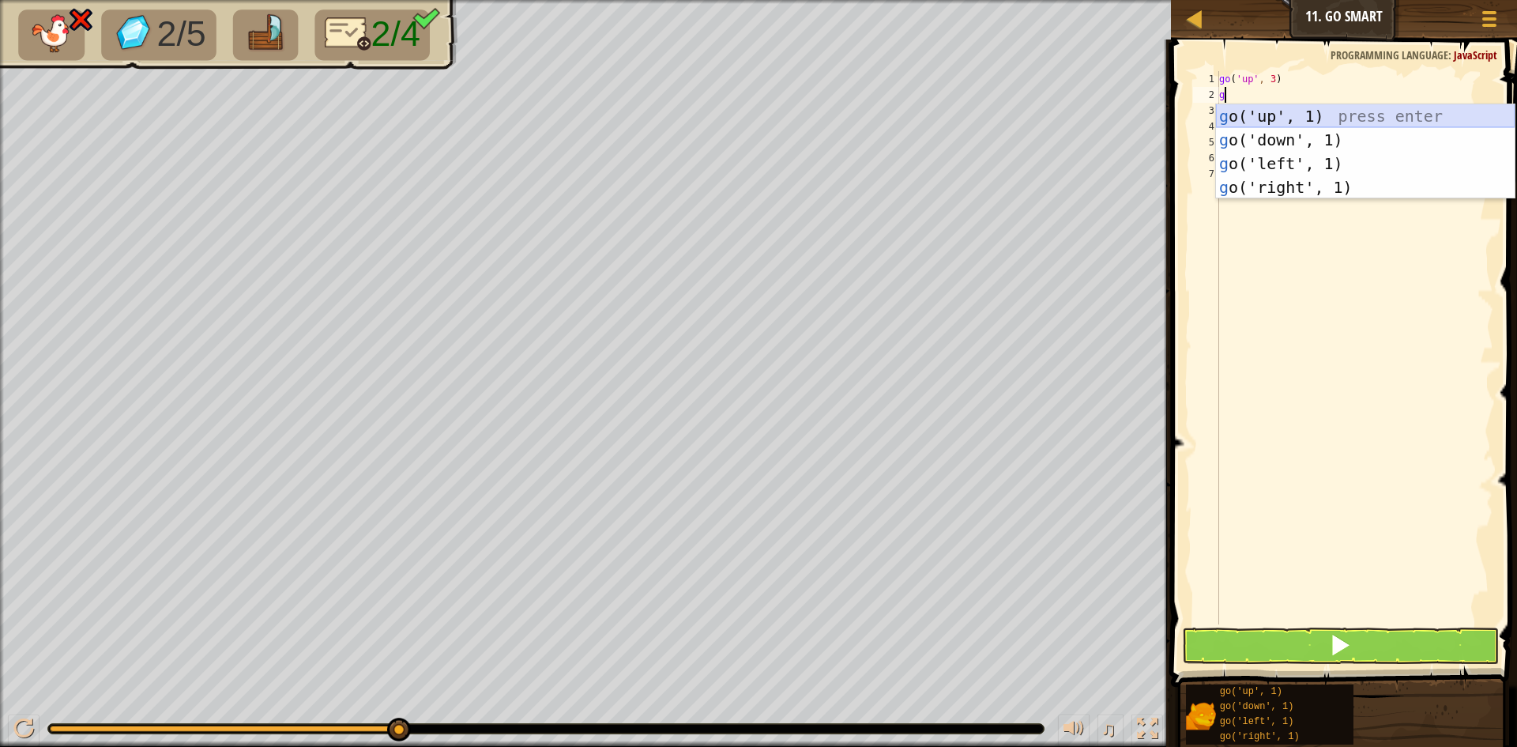
click at [1269, 120] on div "g o('up', 1) press enter g o('down', 1) press enter g o('left', 1) press enter …" at bounding box center [1365, 175] width 299 height 142
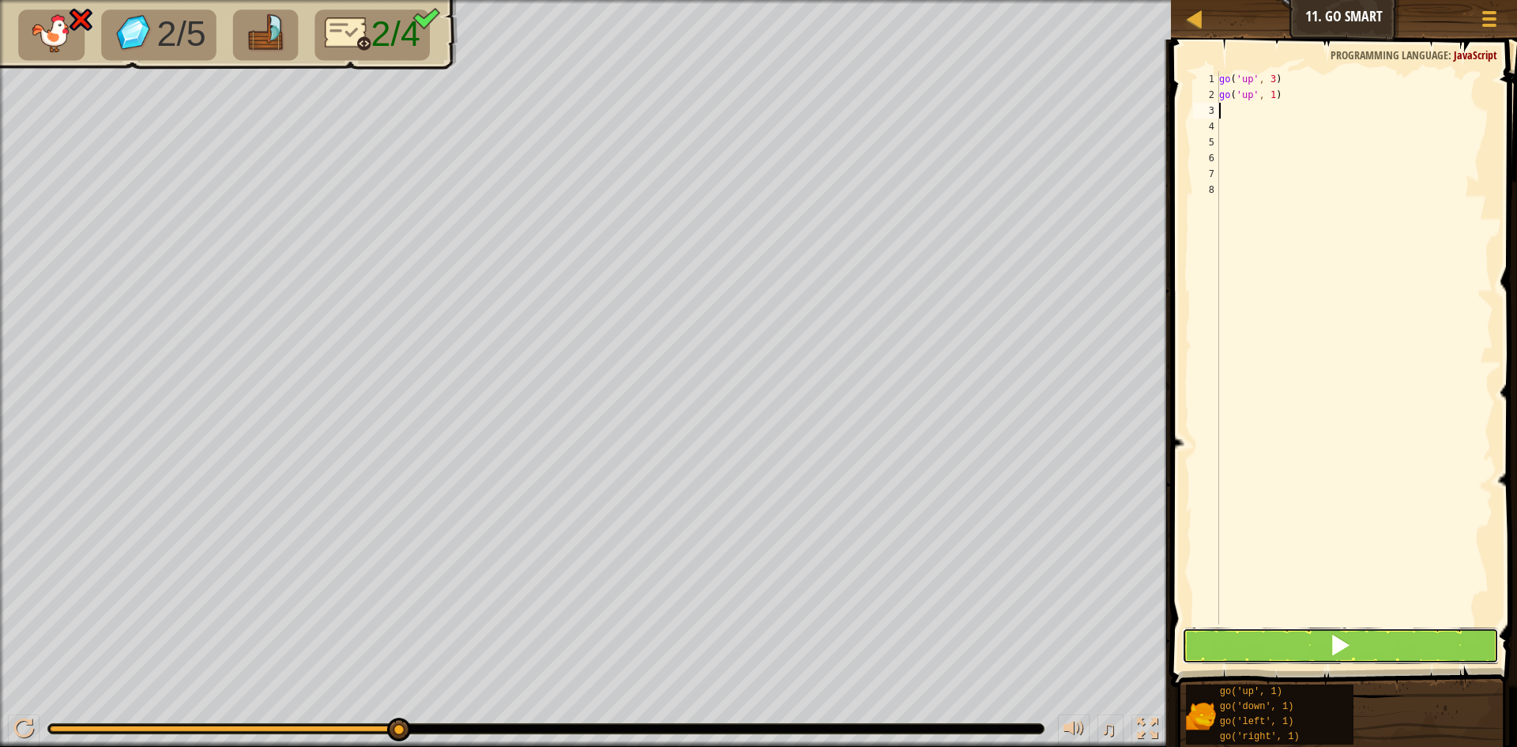
click at [1347, 642] on span at bounding box center [1340, 645] width 22 height 22
click at [1278, 646] on button at bounding box center [1340, 645] width 317 height 36
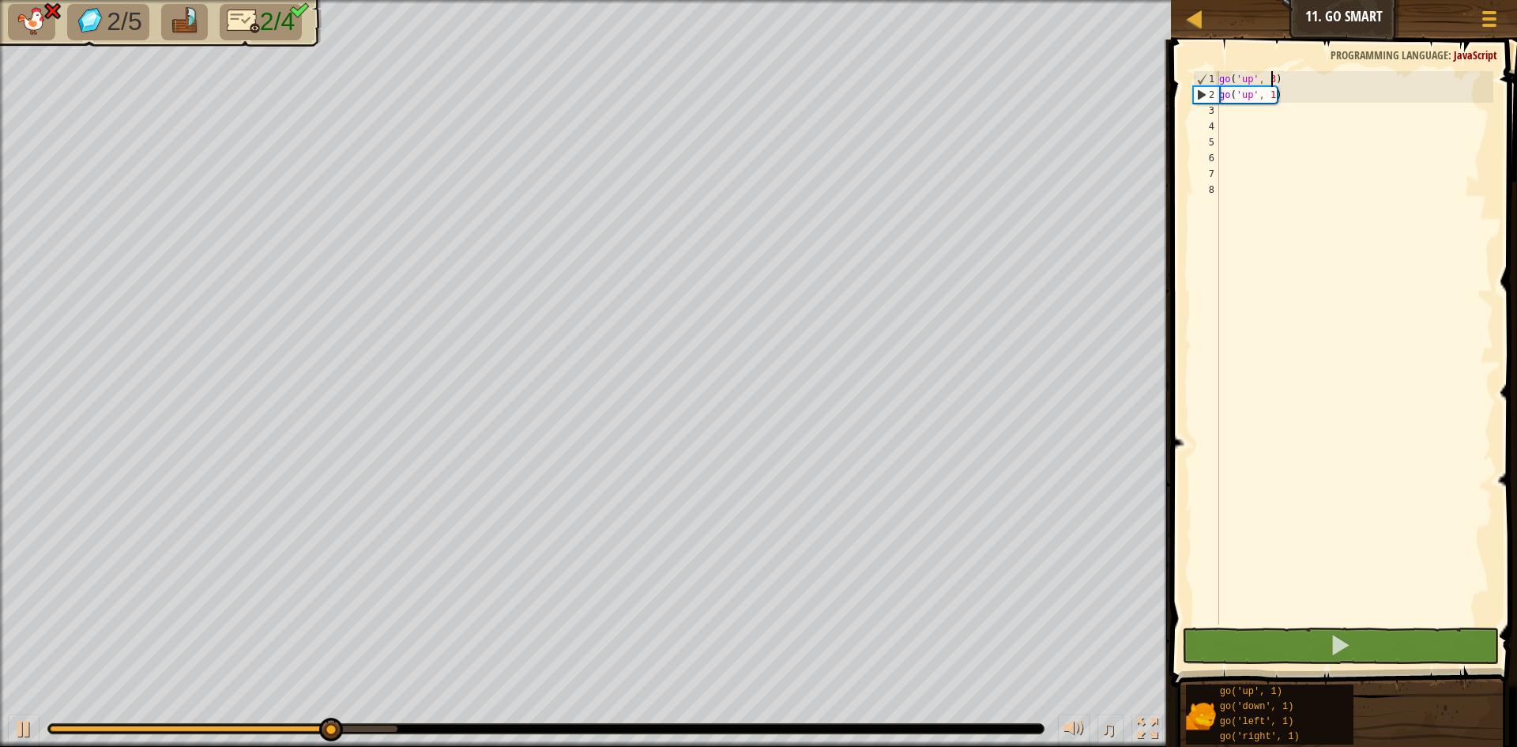
click at [1271, 79] on div "go ( 'up' , 3 ) go ( 'up' , 1 )" at bounding box center [1354, 363] width 277 height 585
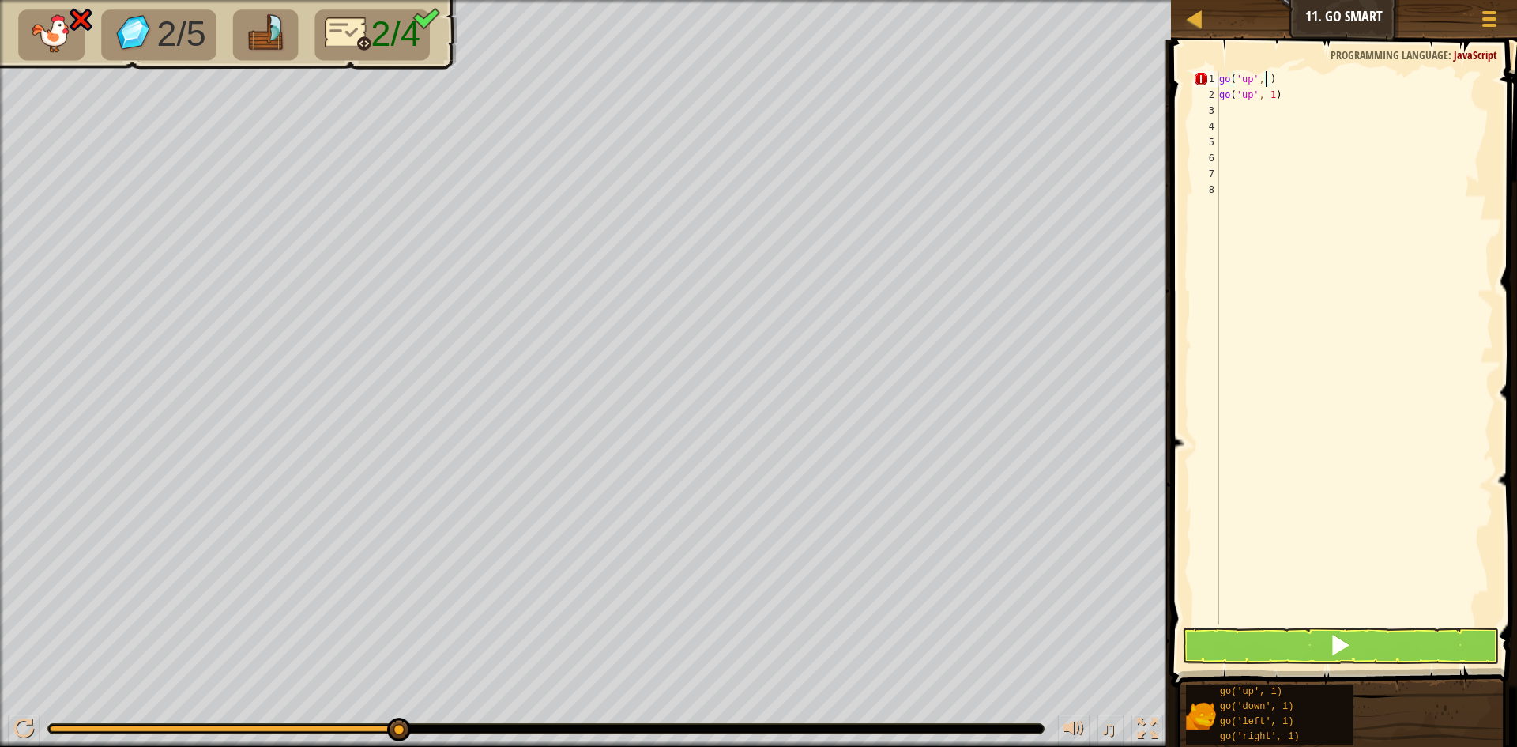
scroll to position [7, 4]
type textarea "go('up', 2)"
click at [1338, 656] on span at bounding box center [1340, 645] width 22 height 22
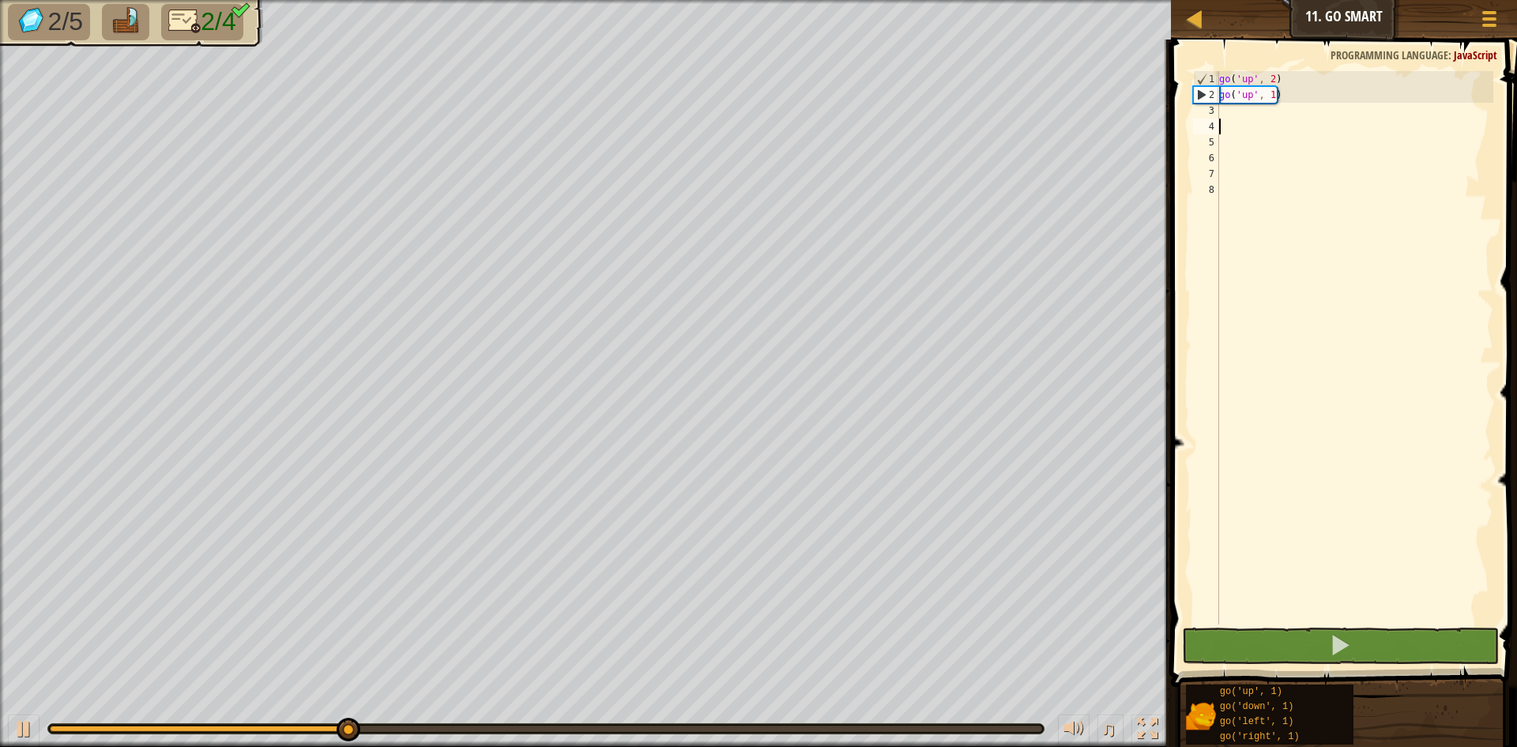
click at [1234, 119] on div "go ( 'up' , 2 ) go ( 'up' , 1 )" at bounding box center [1354, 363] width 277 height 585
click at [1213, 107] on div "3" at bounding box center [1206, 111] width 26 height 16
type textarea "g"
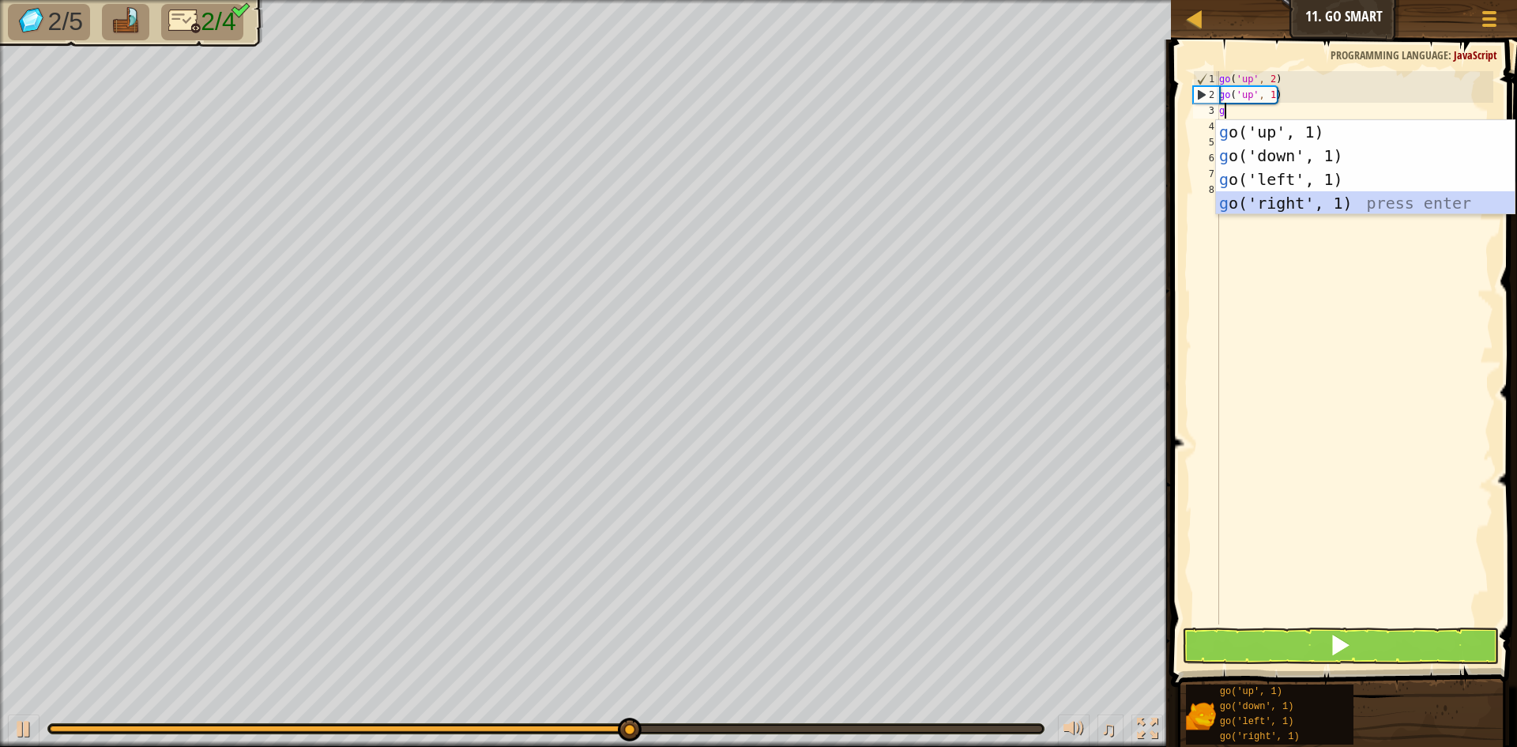
click at [1302, 205] on div "g o('up', 1) press enter g o('down', 1) press enter g o('left', 1) press enter …" at bounding box center [1365, 191] width 299 height 142
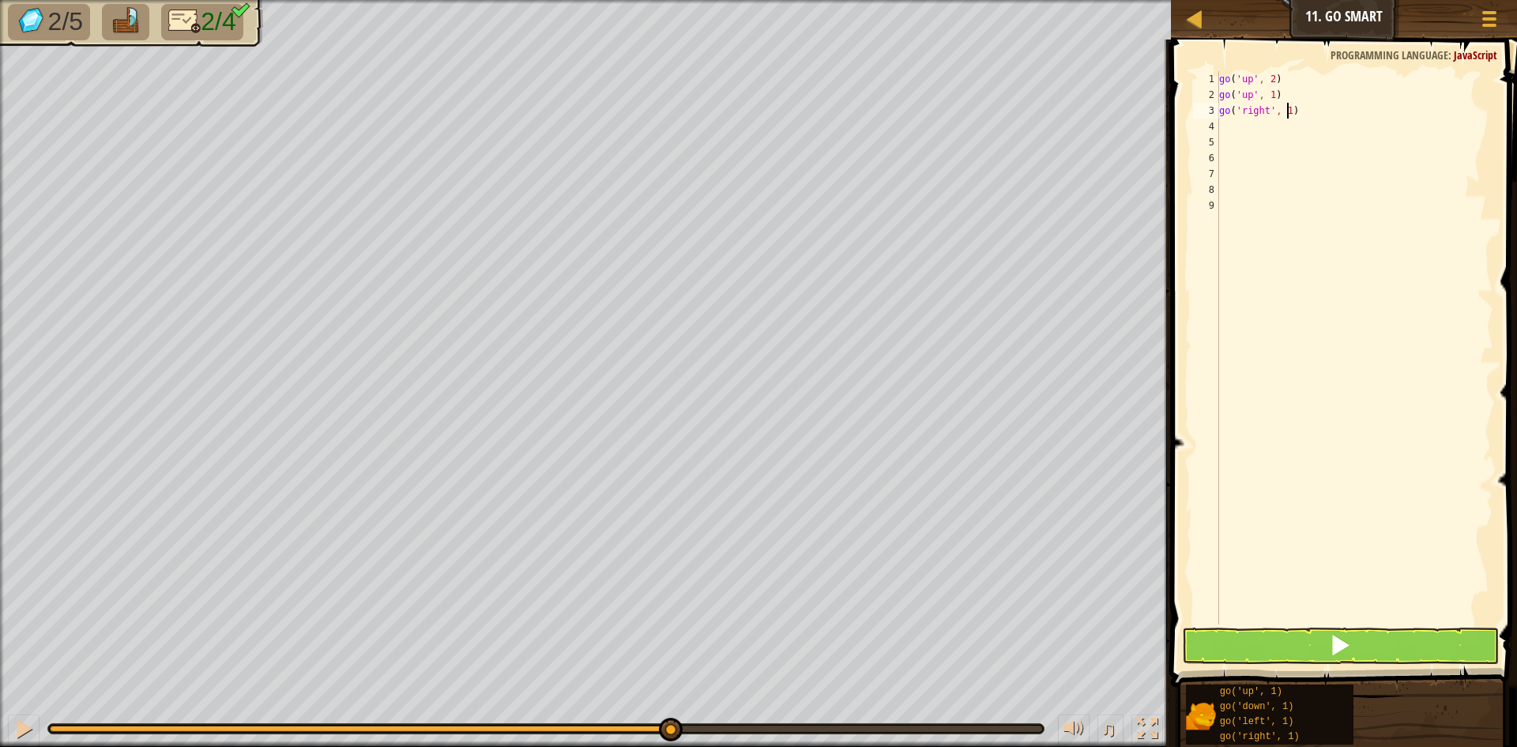
click at [1286, 104] on div "go ( 'up' , 2 ) go ( 'up' , 1 ) go ( 'right' , 1 )" at bounding box center [1354, 363] width 277 height 585
type textarea "go('right', 4)"
click at [1227, 127] on div "go ( 'up' , 2 ) go ( 'up' , 1 ) go ( 'right' , 4 )" at bounding box center [1354, 363] width 277 height 585
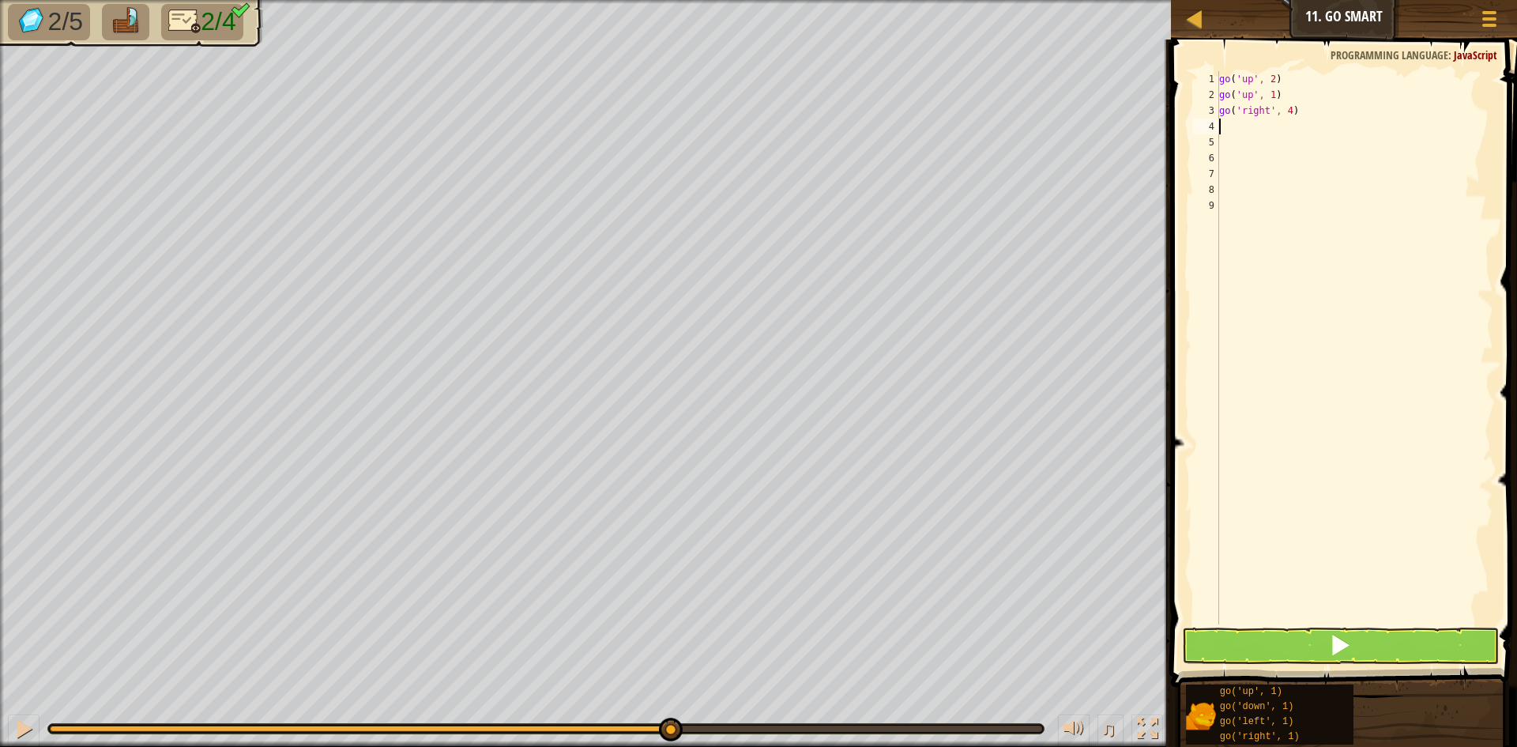
type textarea "g"
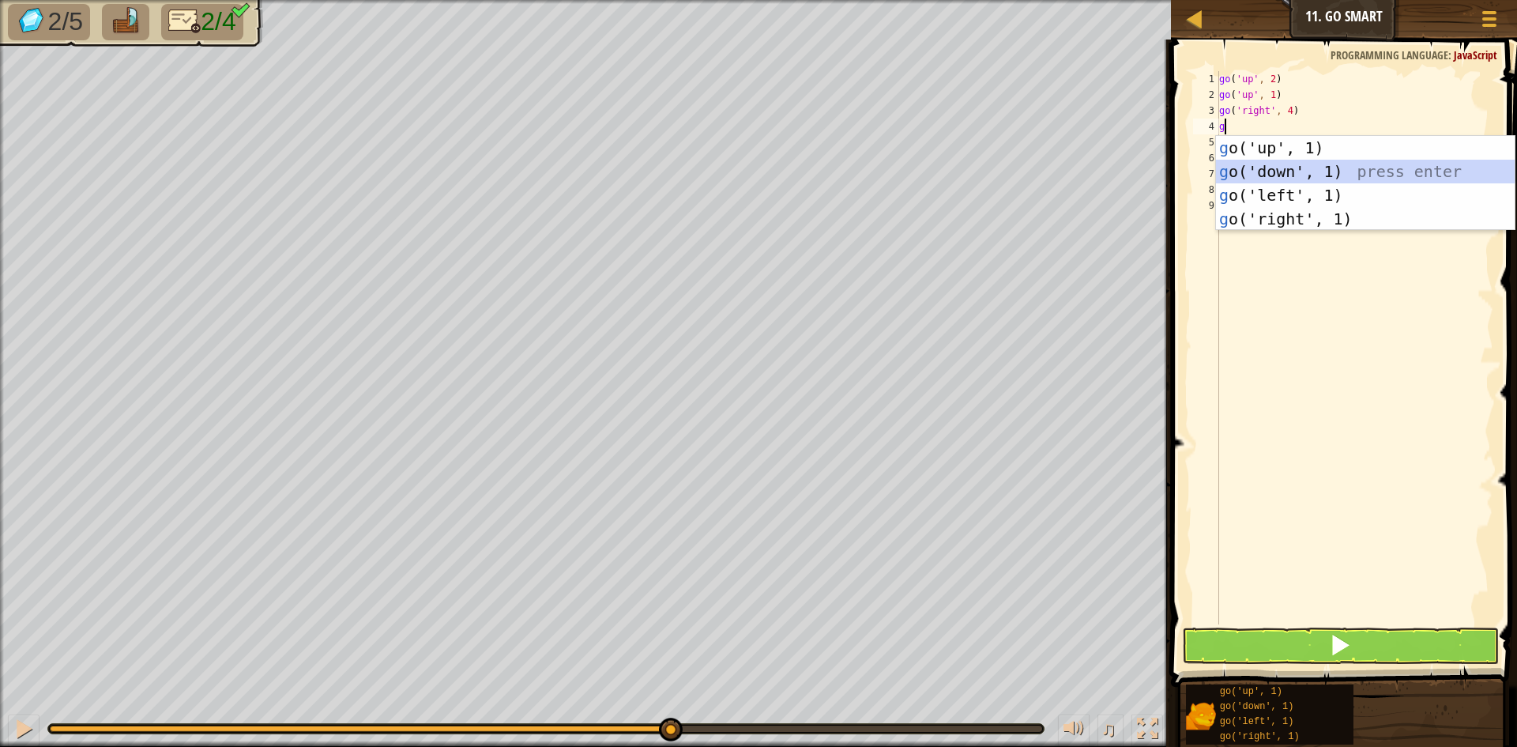
click at [1257, 174] on div "g o('up', 1) press enter g o('down', 1) press enter g o('left', 1) press enter …" at bounding box center [1365, 207] width 299 height 142
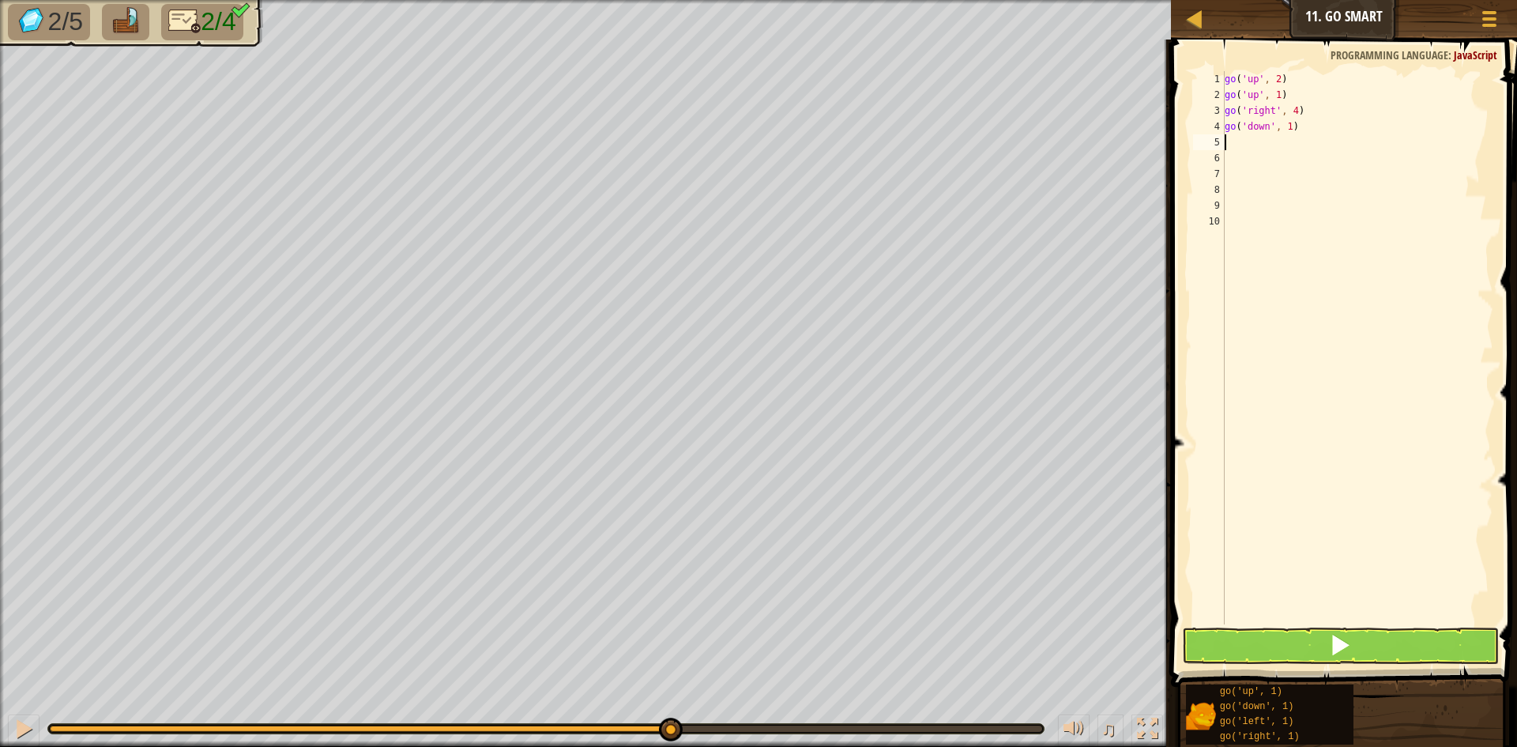
click at [1285, 123] on div "go ( 'up' , 2 ) go ( 'up' , 1 ) go ( 'right' , 4 ) go ( 'down' , 1 )" at bounding box center [1358, 363] width 273 height 585
type textarea "go('down', 3)"
click at [1236, 137] on div "go ( 'up' , 2 ) go ( 'up' , 1 ) go ( 'right' , 4 ) go ( 'down' , 3 )" at bounding box center [1358, 363] width 273 height 585
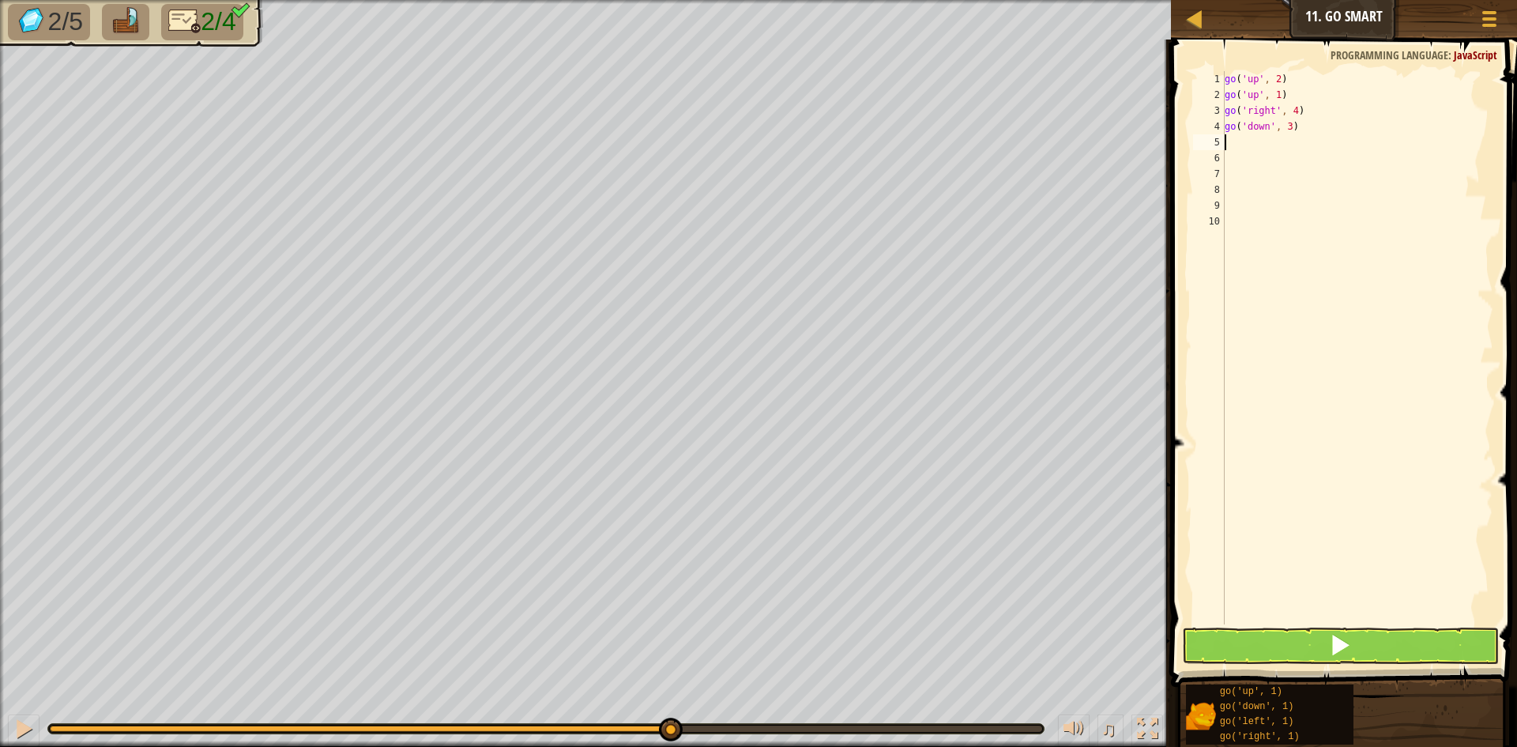
type textarea "g"
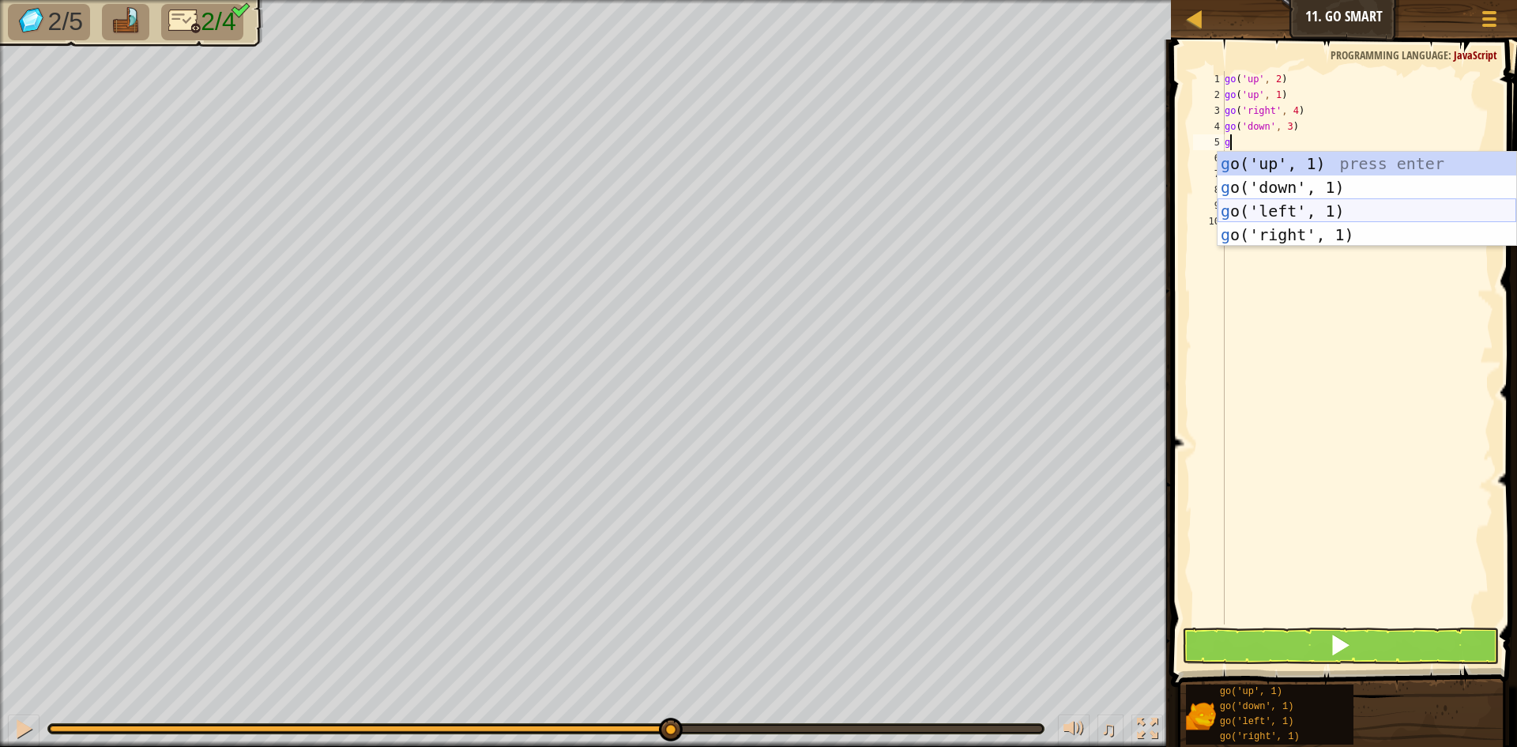
click at [1279, 216] on div "g o('up', 1) press enter g o('down', 1) press enter g o('left', 1) press enter …" at bounding box center [1367, 223] width 299 height 142
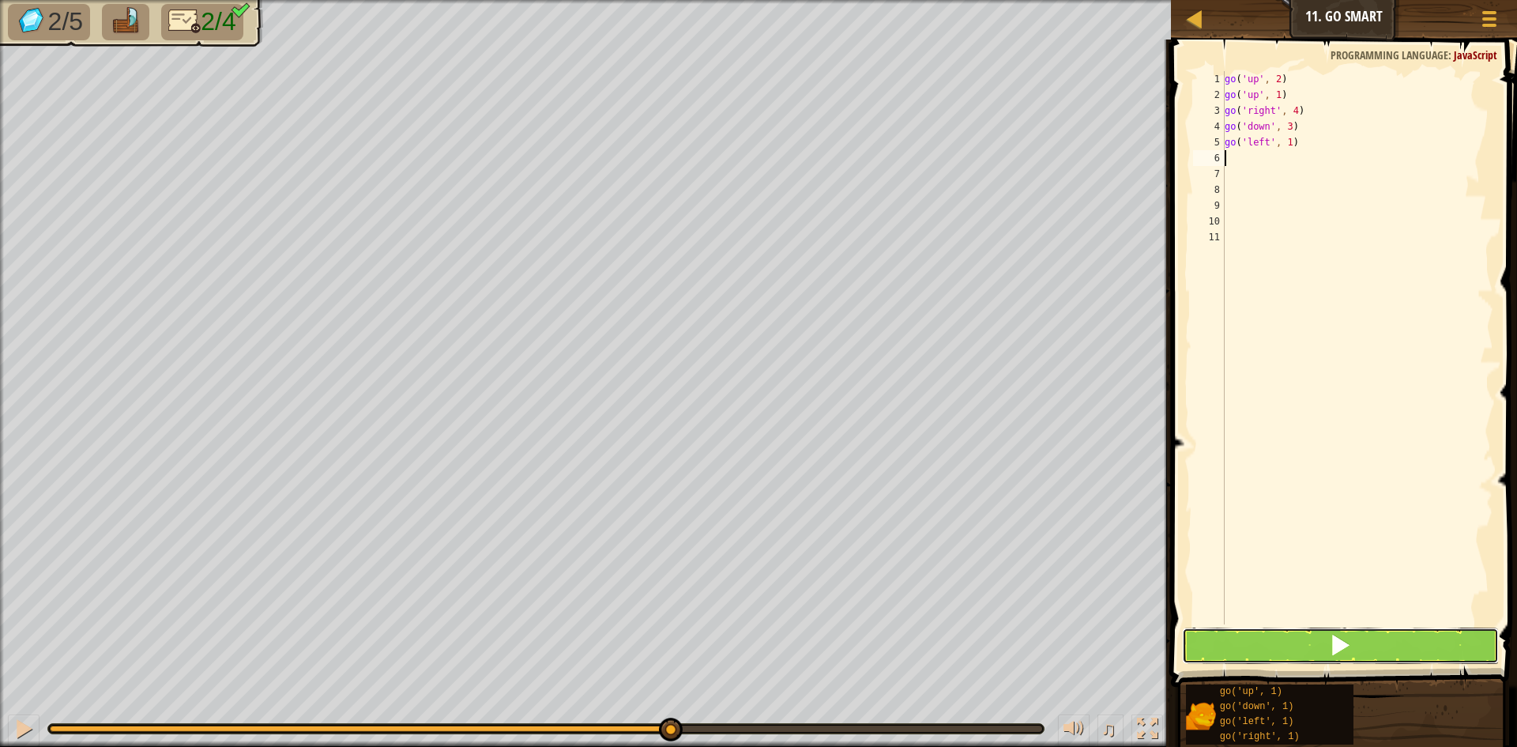
click at [1349, 635] on span at bounding box center [1340, 645] width 22 height 22
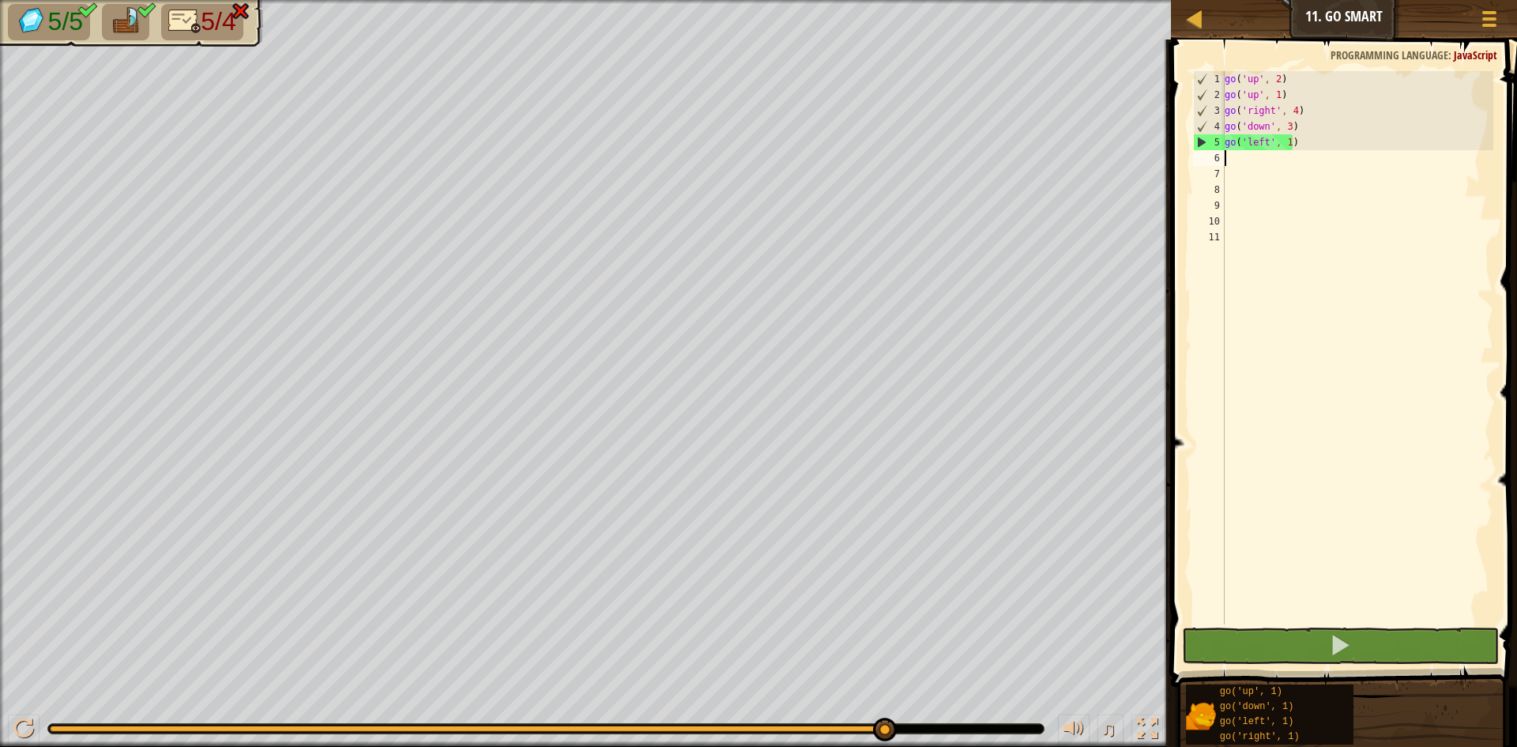
click at [173, 22] on img at bounding box center [184, 21] width 33 height 28
click at [168, 17] on img at bounding box center [184, 21] width 33 height 28
click at [168, 27] on img at bounding box center [184, 21] width 33 height 28
click at [171, 9] on img at bounding box center [184, 21] width 33 height 28
click at [194, 12] on img at bounding box center [184, 21] width 33 height 28
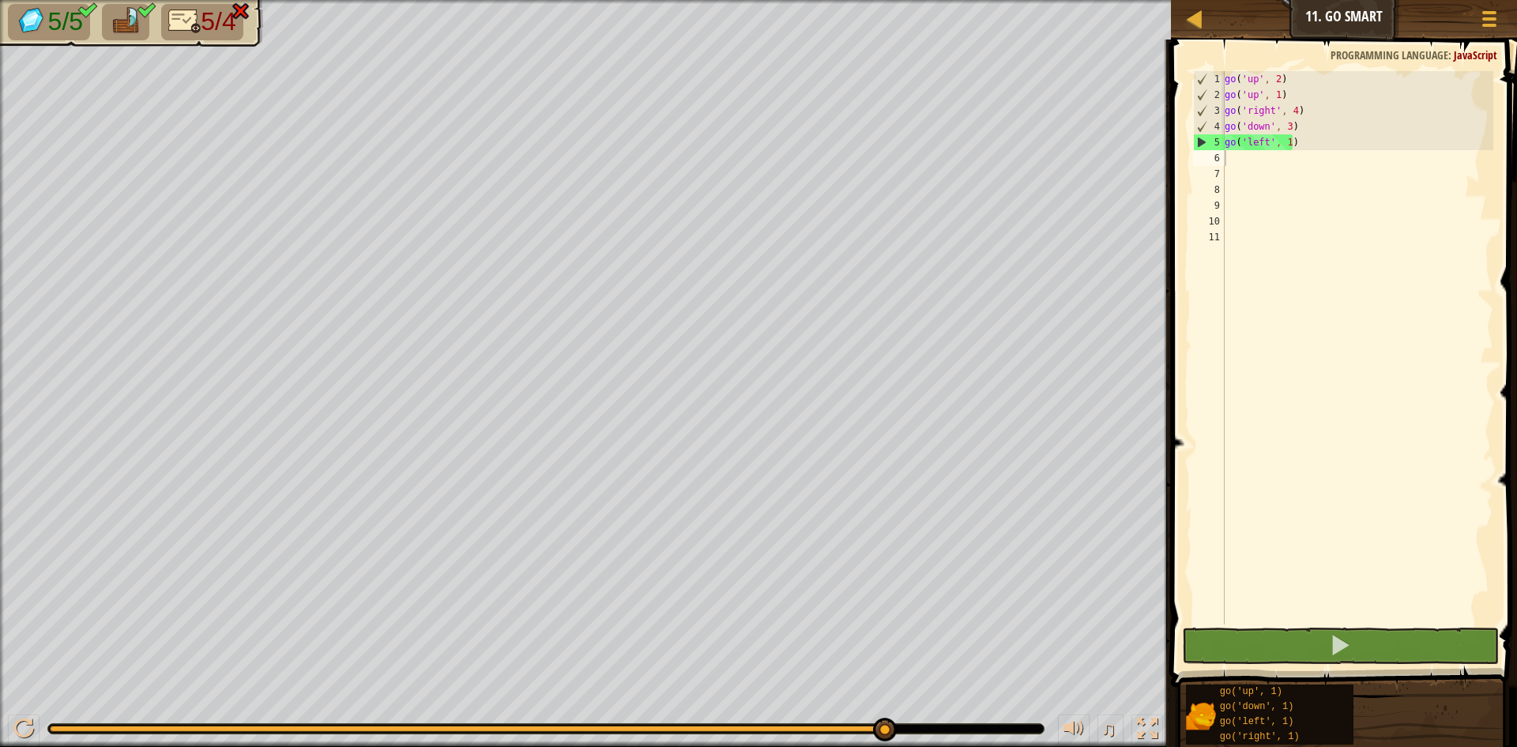
drag, startPoint x: 194, startPoint y: 13, endPoint x: 89, endPoint y: 3, distance: 105.5
click at [185, 13] on img at bounding box center [184, 21] width 33 height 28
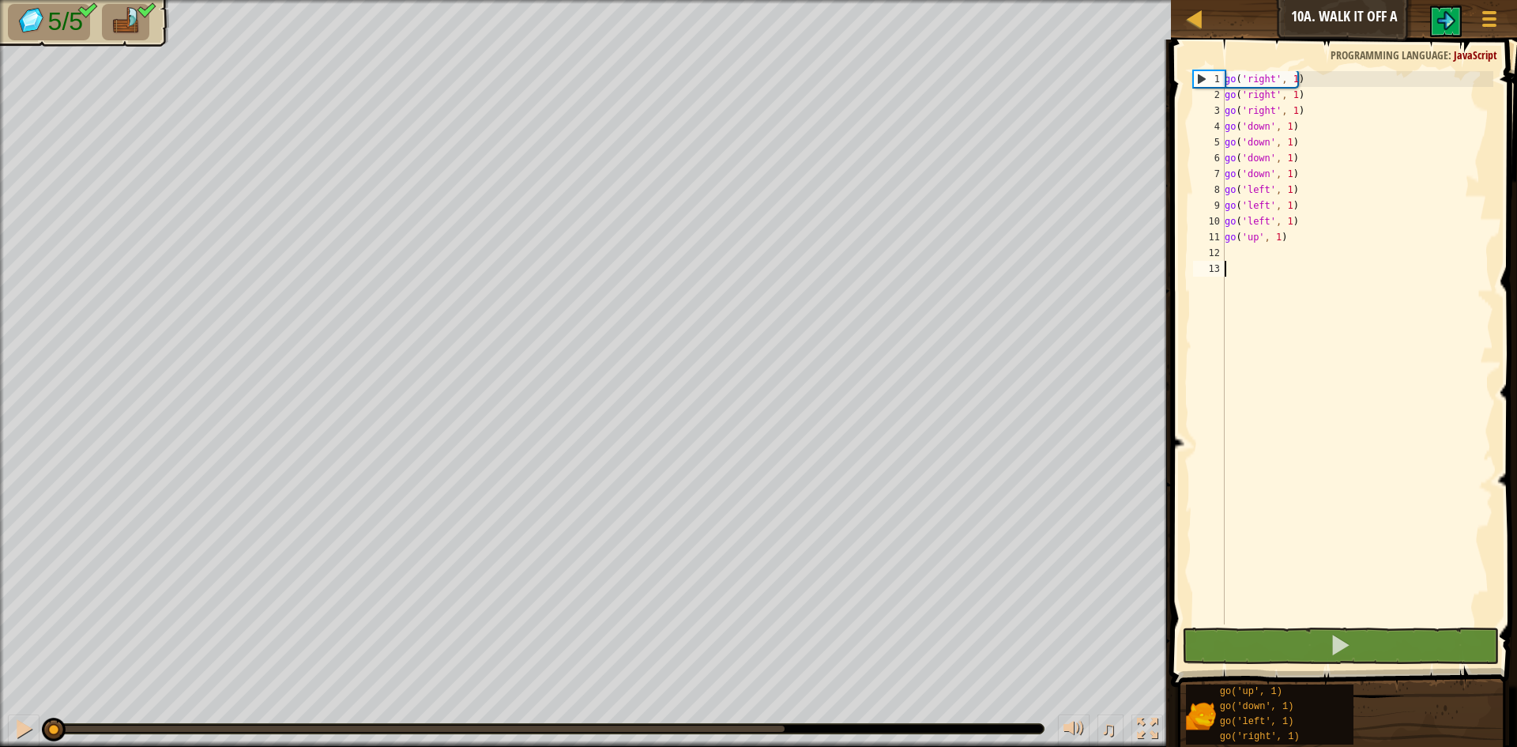
click at [1271, 622] on div "go ( 'right' , 1 ) go ( 'right' , 1 ) go ( 'right' , 1 ) go ( 'down' , 1 ) go (…" at bounding box center [1358, 363] width 272 height 585
click at [1259, 635] on button at bounding box center [1340, 645] width 317 height 36
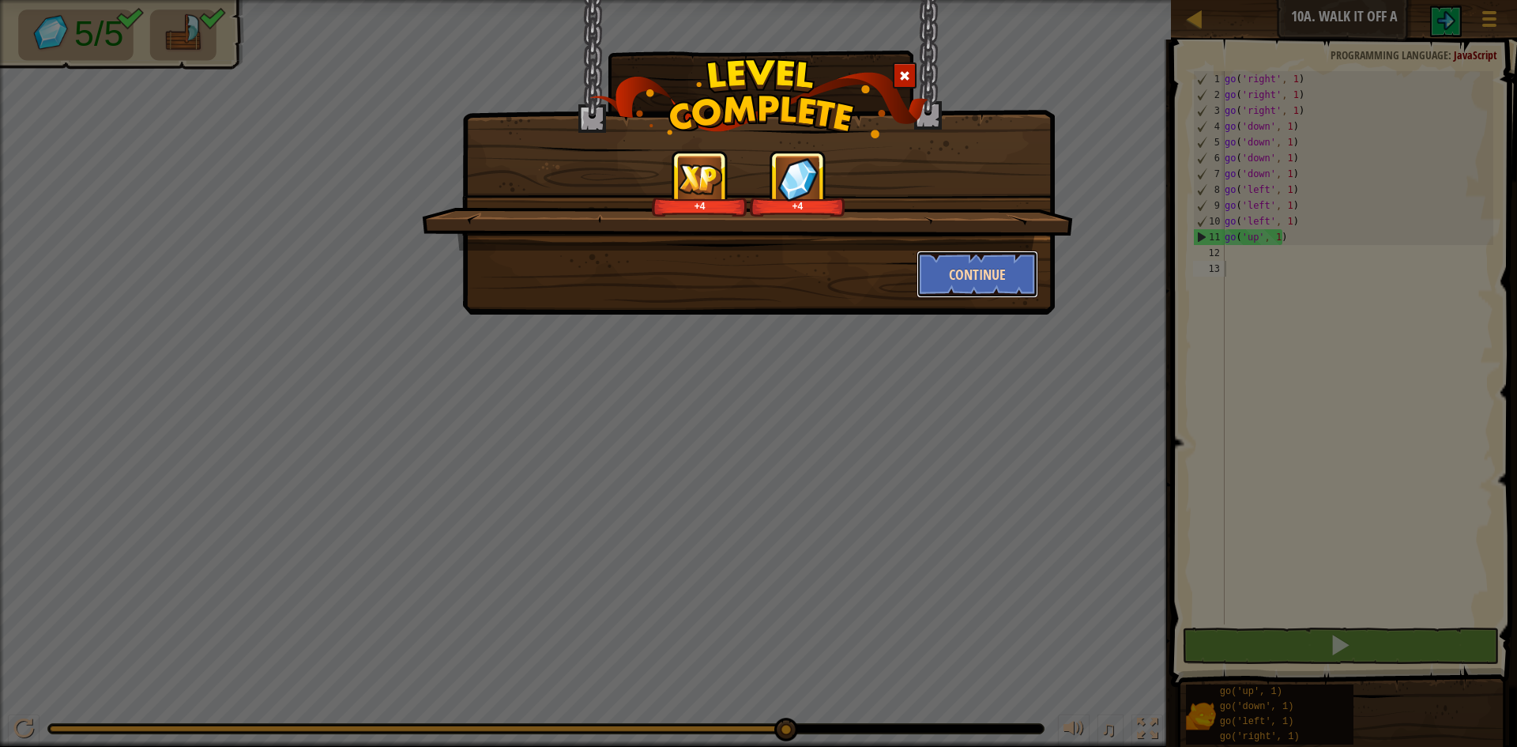
click at [958, 275] on button "Continue" at bounding box center [978, 273] width 122 height 47
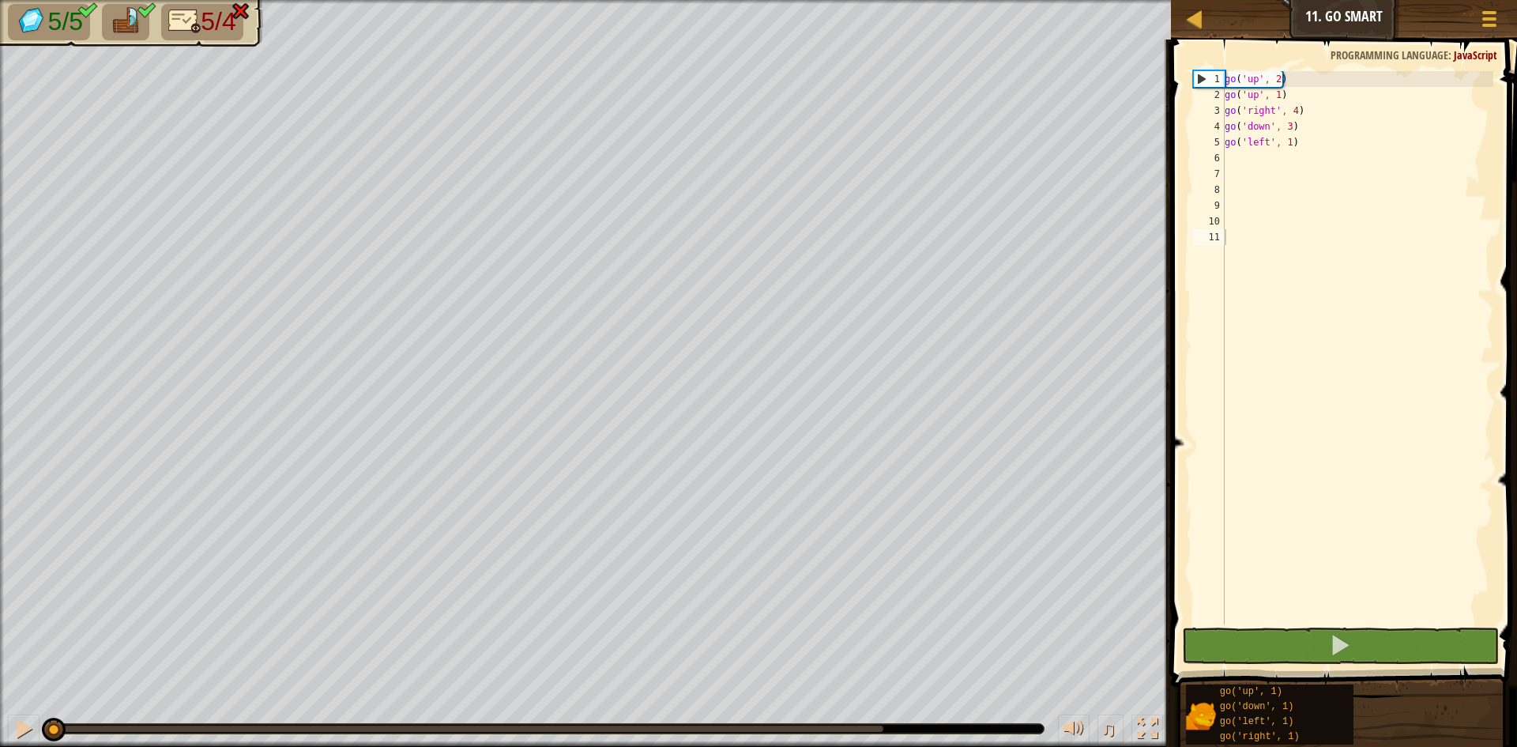
click at [196, 14] on img at bounding box center [184, 21] width 33 height 28
click at [1296, 652] on button at bounding box center [1340, 645] width 317 height 36
click at [1495, 26] on span at bounding box center [1489, 25] width 15 height 3
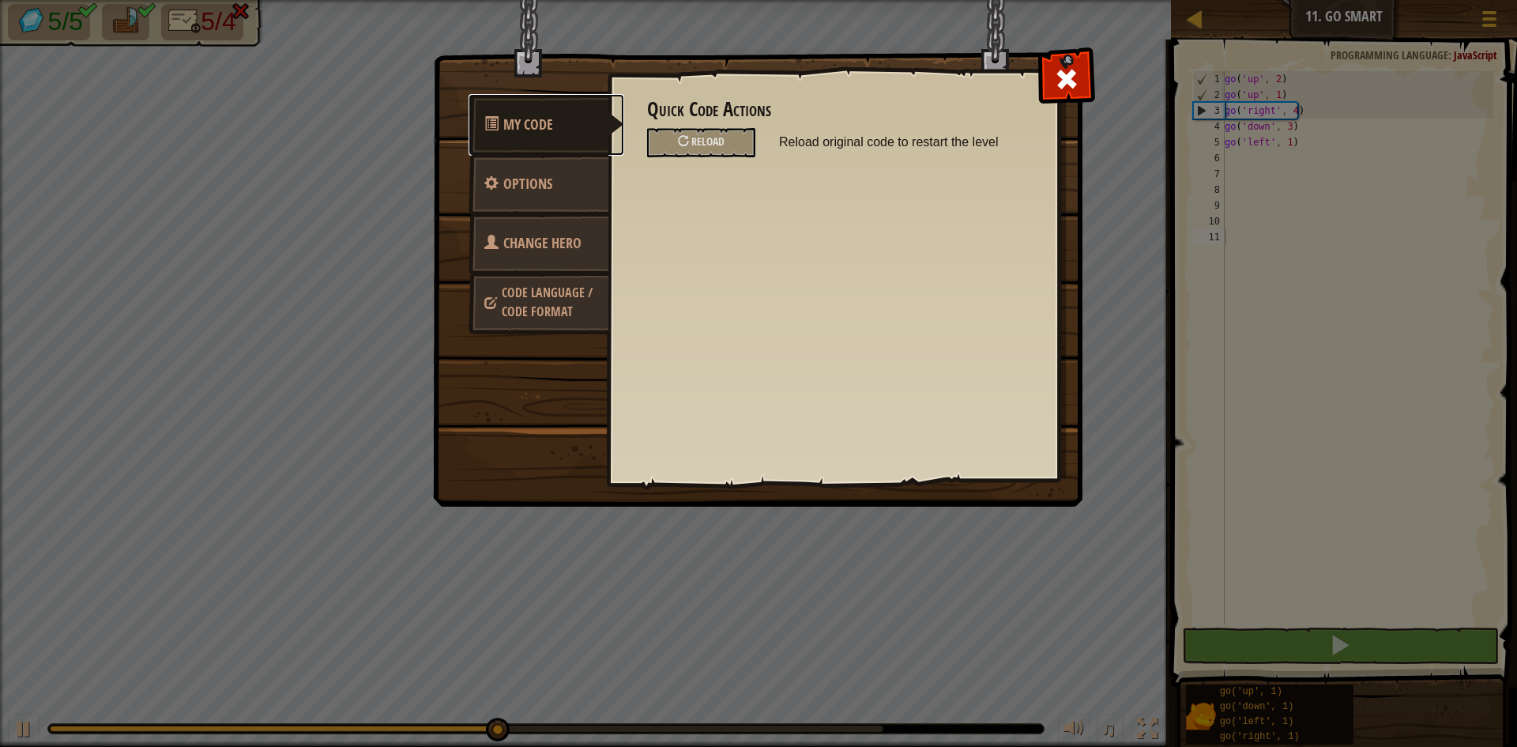
click at [590, 135] on link "My Code" at bounding box center [547, 125] width 156 height 62
click at [535, 107] on link "My Code" at bounding box center [547, 125] width 156 height 62
click at [678, 147] on div "Reload" at bounding box center [701, 142] width 108 height 29
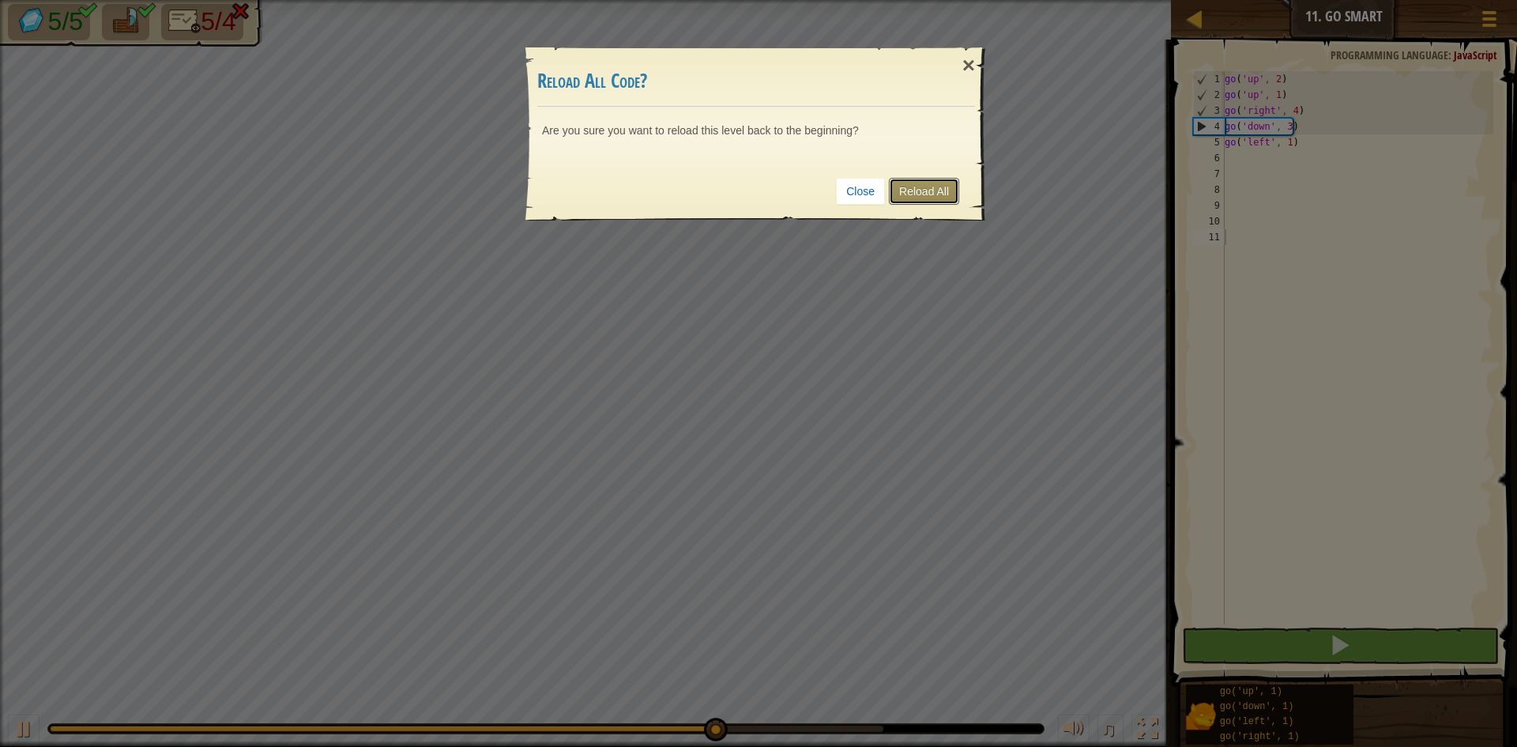
click at [937, 195] on link "Reload All" at bounding box center [924, 191] width 70 height 27
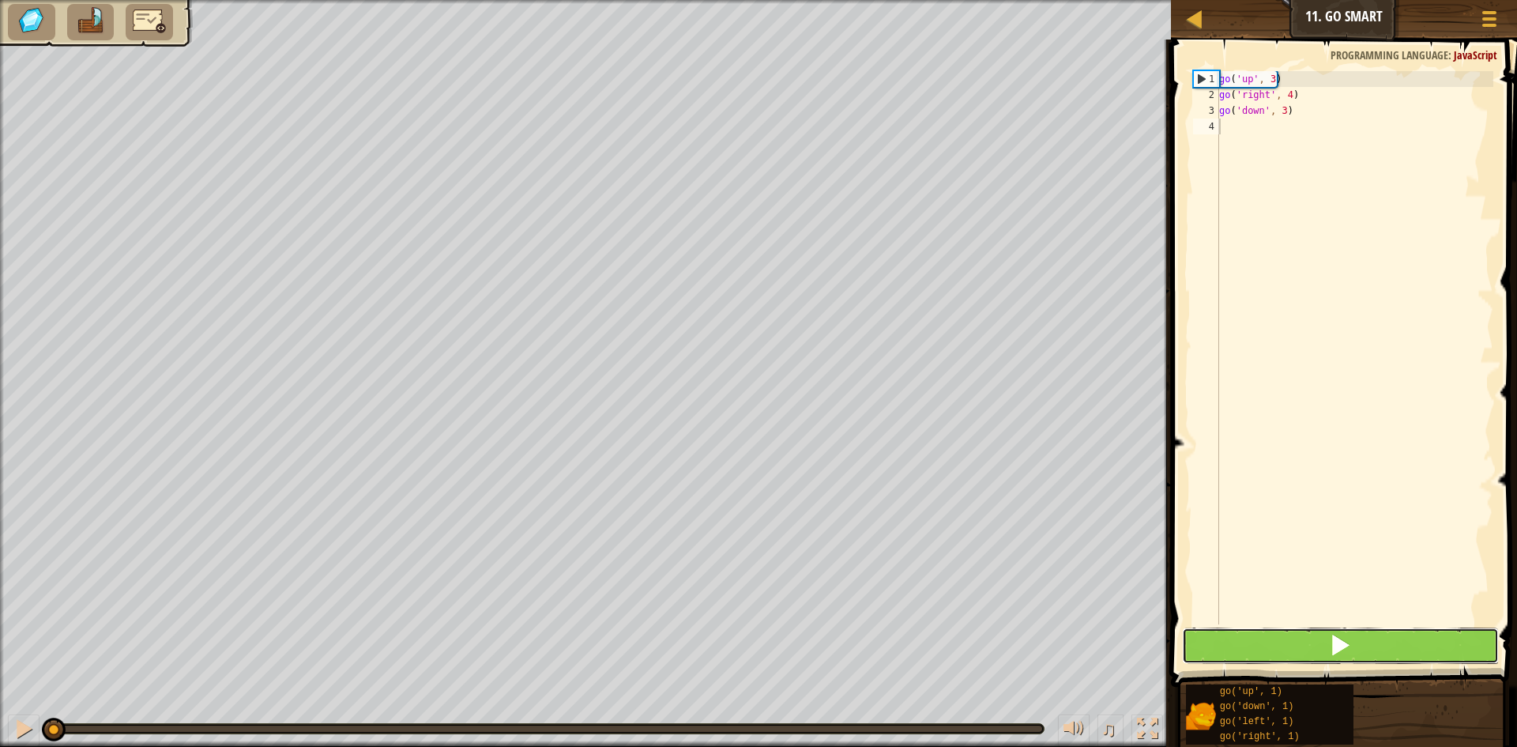
click at [1360, 645] on button at bounding box center [1340, 645] width 317 height 36
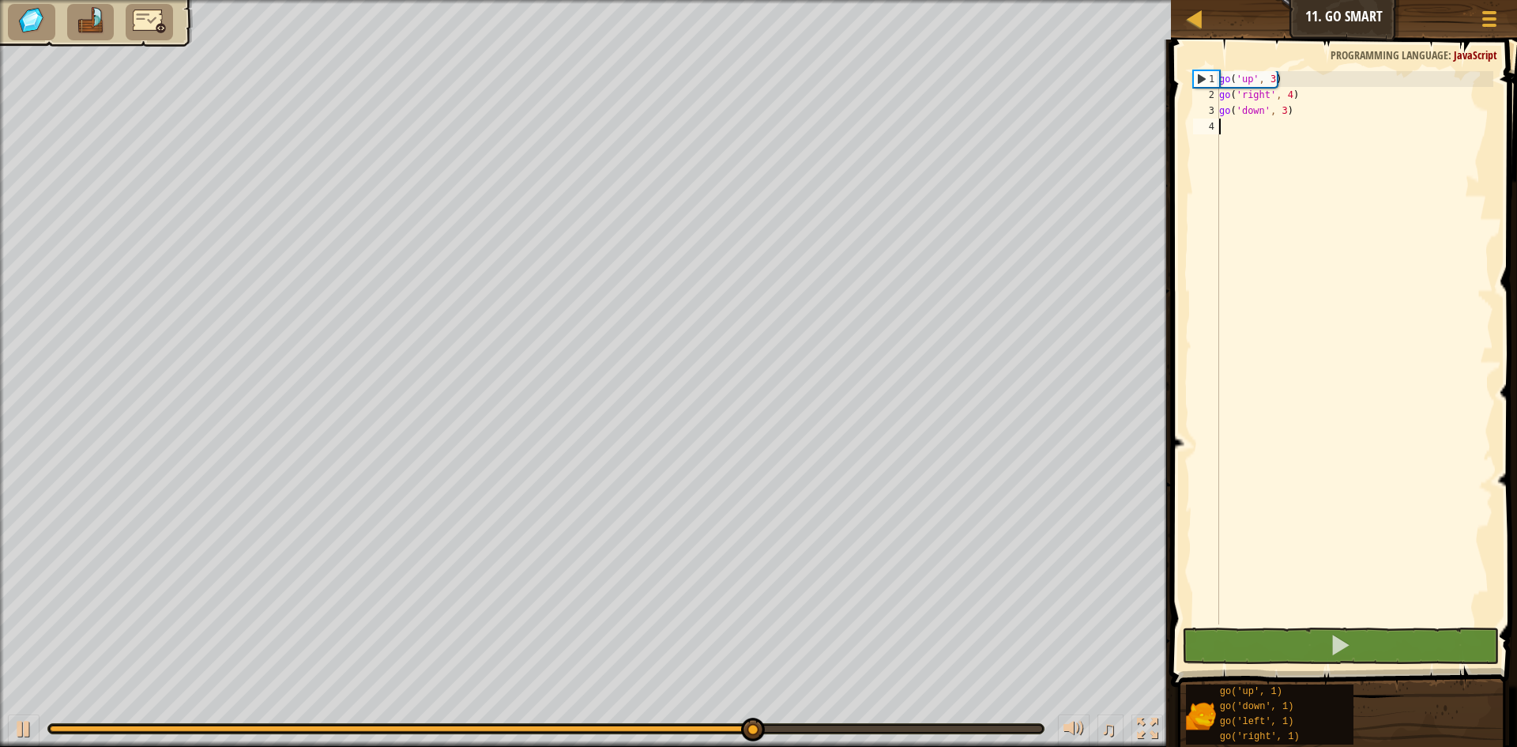
click at [136, 21] on img at bounding box center [149, 21] width 33 height 28
click at [1230, 136] on div "go ( 'up' , 3 ) go ( 'right' , 4 ) go ( 'down' , 3 )" at bounding box center [1354, 363] width 277 height 585
type textarea "g"
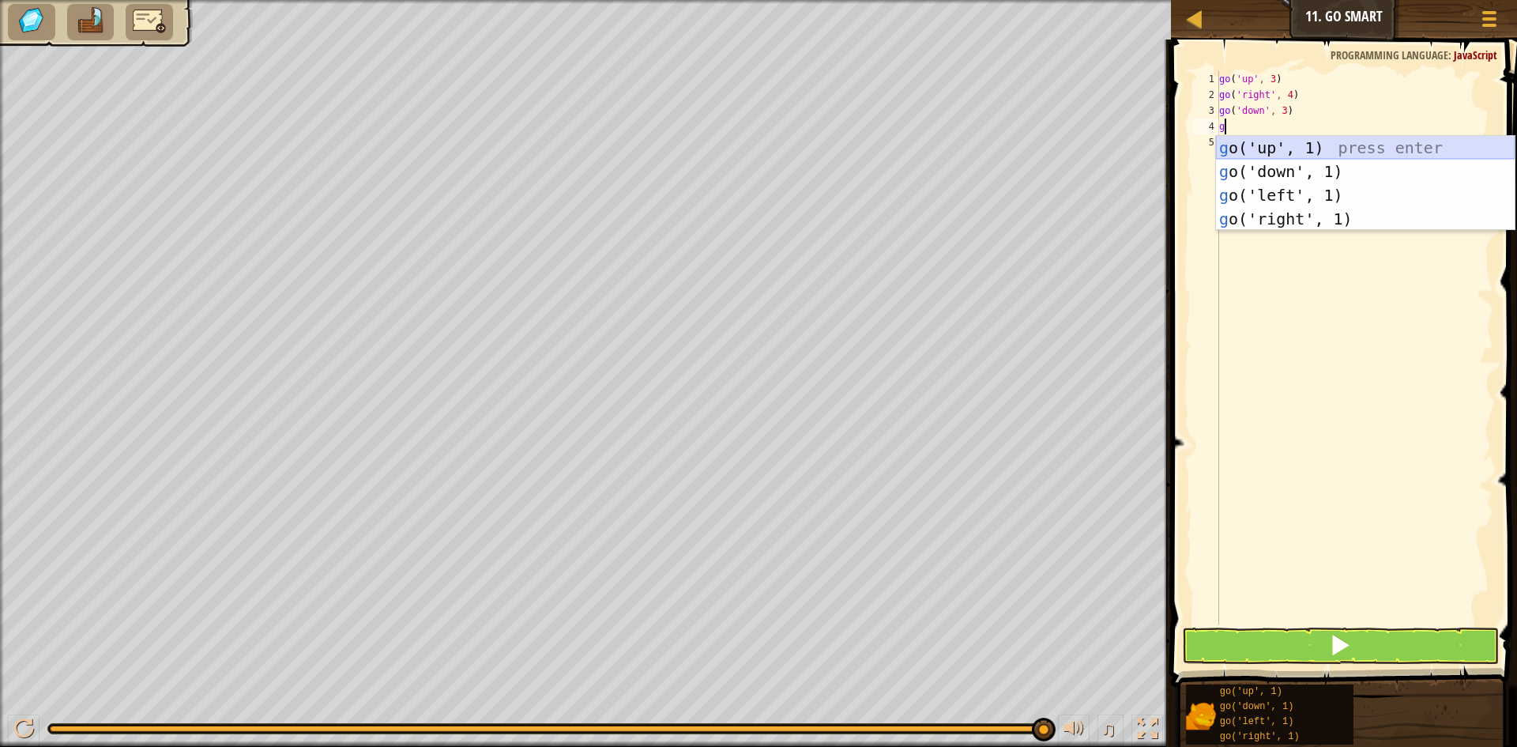
click at [1297, 148] on div "g o('up', 1) press enter g o('down', 1) press enter g o('left', 1) press enter …" at bounding box center [1365, 207] width 299 height 142
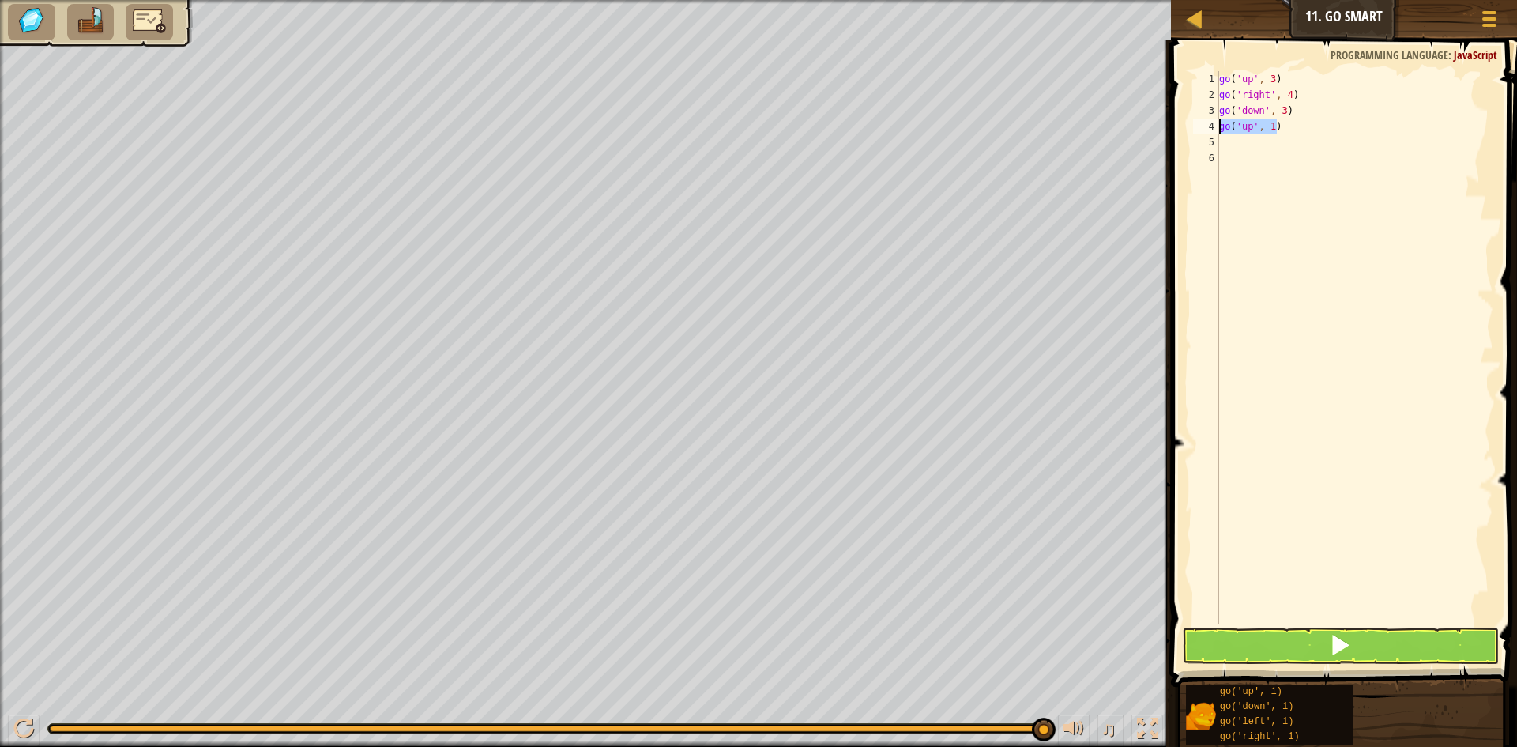
drag, startPoint x: 1289, startPoint y: 129, endPoint x: 1213, endPoint y: 124, distance: 76.8
click at [1213, 124] on div "1 2 3 4 5 6 go ( 'up' , 3 ) go ( 'right' , 4 ) go ( 'down' , 3 ) go ( 'up' , 1 …" at bounding box center [1341, 347] width 303 height 553
type textarea "go('up', 1)"
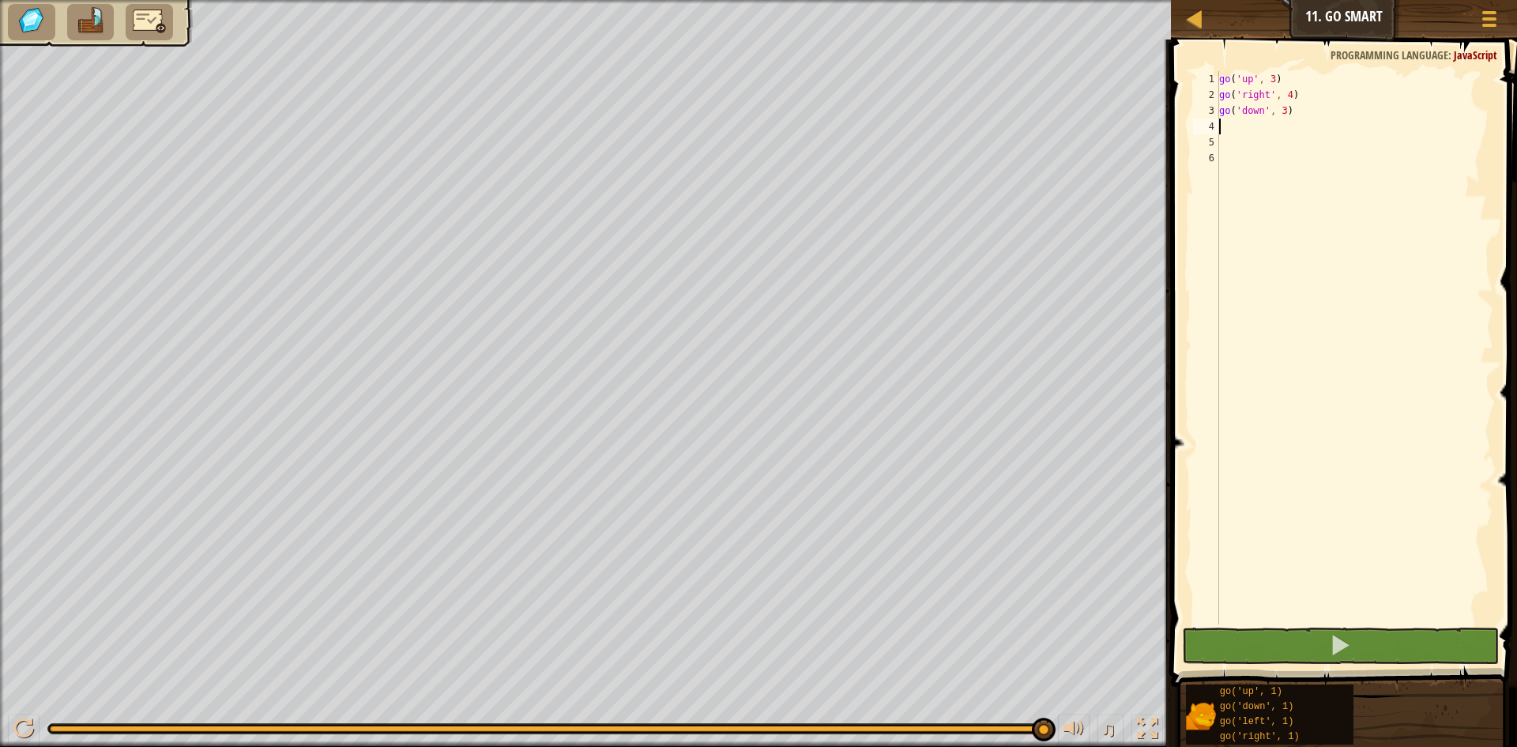
click at [1271, 73] on div "go ( 'up' , 3 ) go ( 'right' , 4 ) go ( 'down' , 3 )" at bounding box center [1354, 363] width 277 height 585
type textarea "go('up', 3)"
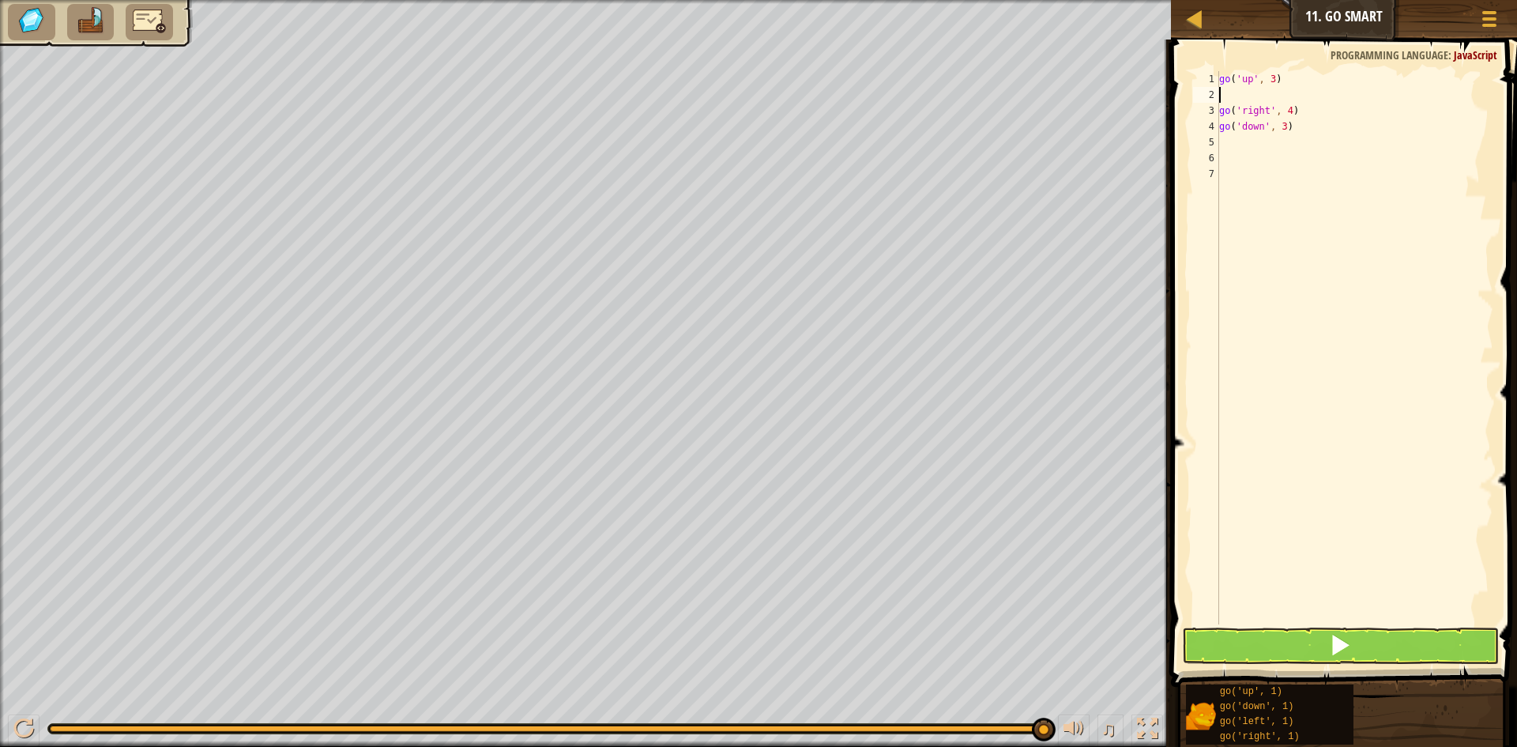
type textarea "g"
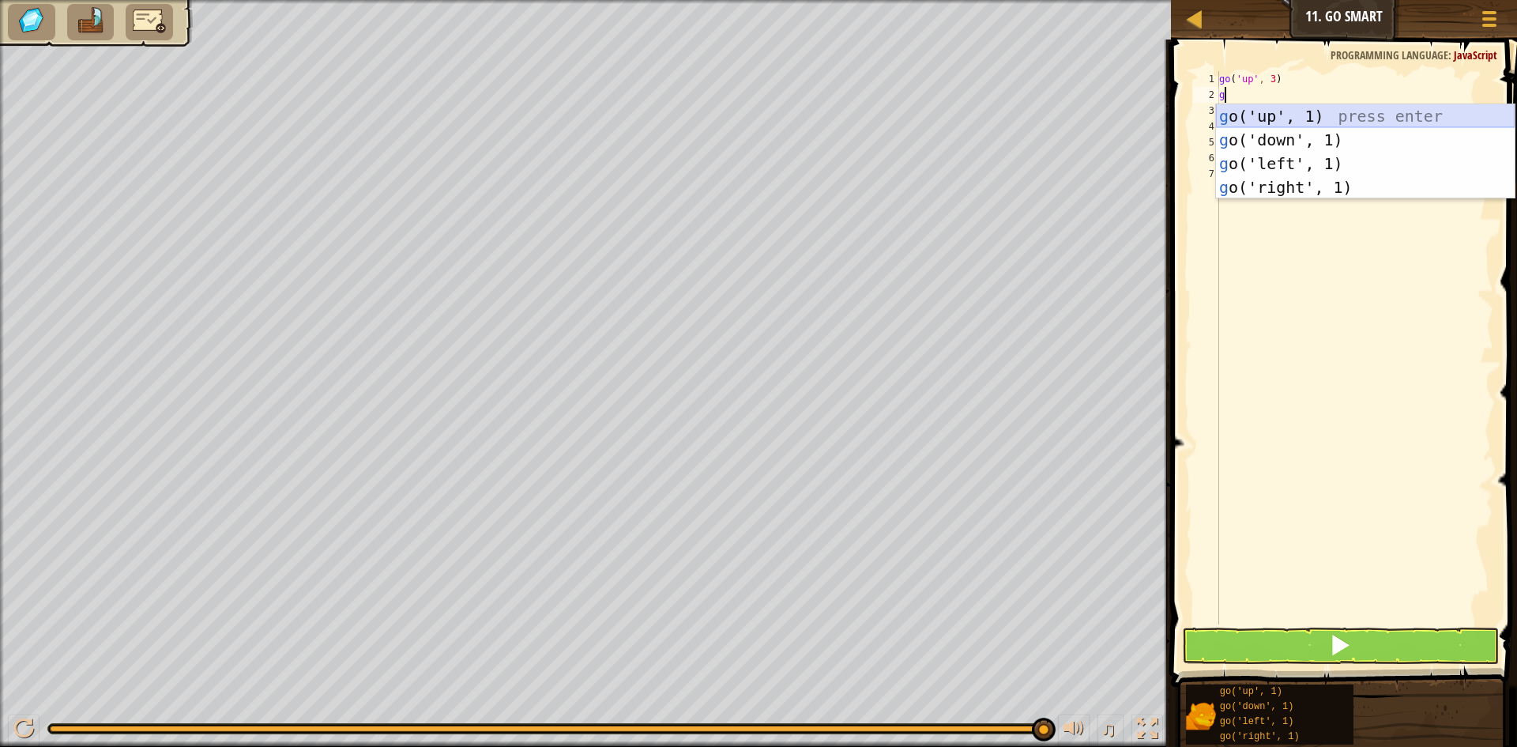
click at [1283, 114] on div "g o('up', 1) press enter g o('down', 1) press enter g o('left', 1) press enter …" at bounding box center [1365, 175] width 299 height 142
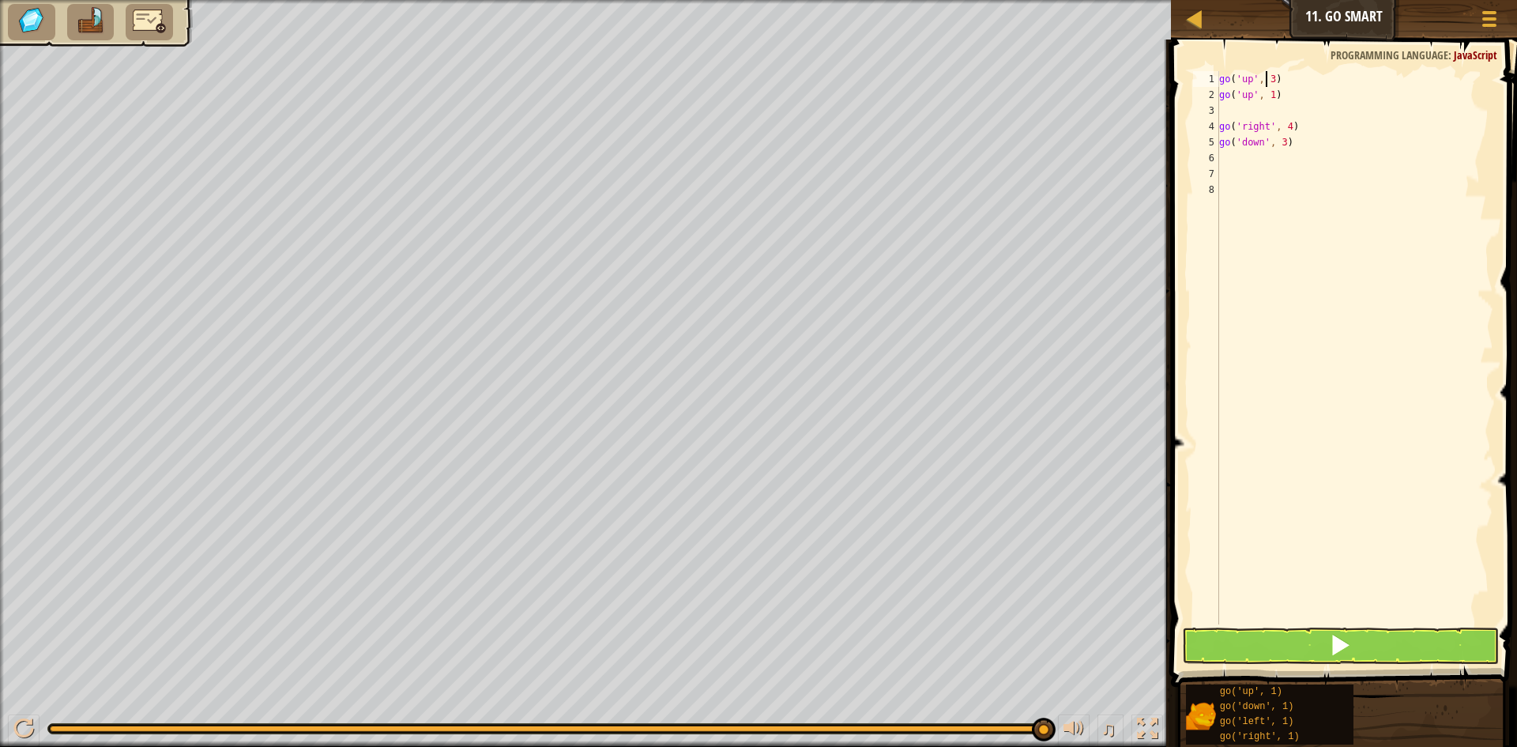
click at [1268, 72] on div "go ( 'up' , 3 ) go ( 'up' , 1 ) go ( 'right' , 4 ) go ( 'down' , 3 )" at bounding box center [1354, 363] width 277 height 585
click at [1272, 73] on div "go ( 'up' , 3 ) go ( 'up' , 1 ) go ( 'right' , 4 ) go ( 'down' , 3 )" at bounding box center [1354, 363] width 277 height 585
click at [1272, 73] on div "go ( 'up' , 3 ) go ( 'up' , 1 ) go ( 'right' , 4 ) go ( 'down' , 3 )" at bounding box center [1354, 347] width 277 height 553
click at [1272, 73] on div "go ( 'up' , 3 ) go ( 'up' , 1 ) go ( 'right' , 4 ) go ( 'down' , 3 )" at bounding box center [1354, 363] width 277 height 585
type textarea "go('up', )"
